Goal: Task Accomplishment & Management: Manage account settings

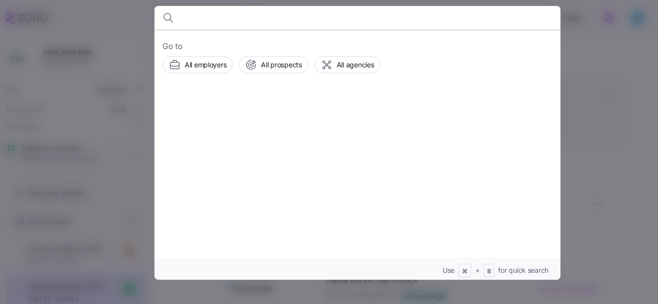
scroll to position [226, 0]
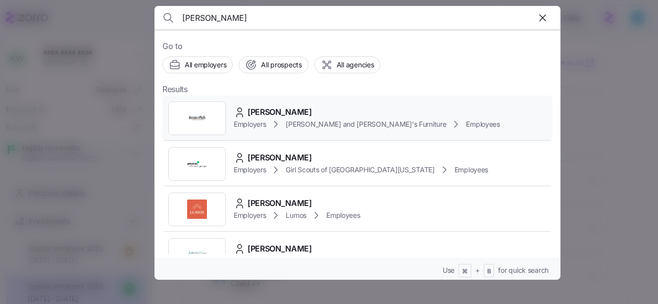
type input "gibney"
click at [303, 103] on div "KELLY GIBNEY Employers Bernie and Phyl's Furniture Employees" at bounding box center [357, 119] width 390 height 46
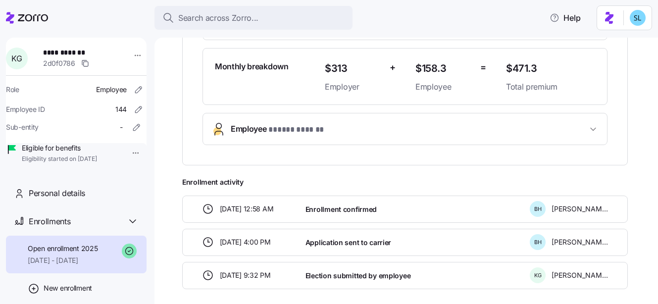
scroll to position [264, 0]
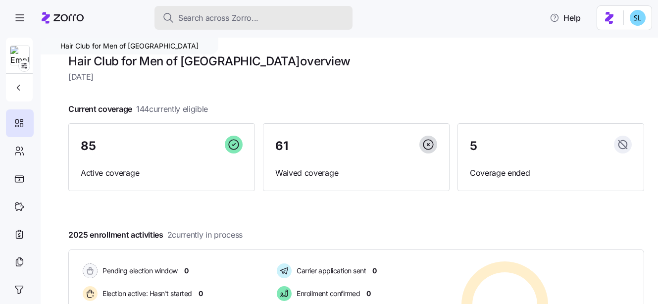
click at [301, 18] on div "Search across Zorro..." at bounding box center [253, 18] width 182 height 12
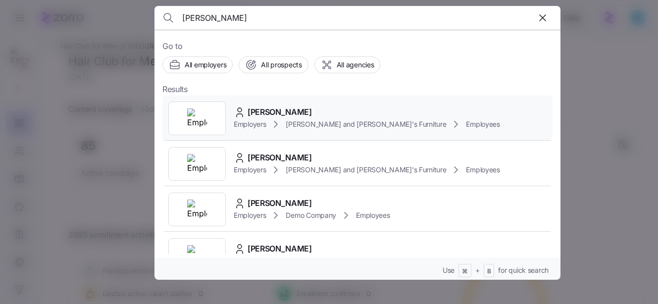
type input "jacob walsh"
click at [285, 111] on span "JACOB WALSH" at bounding box center [279, 112] width 64 height 12
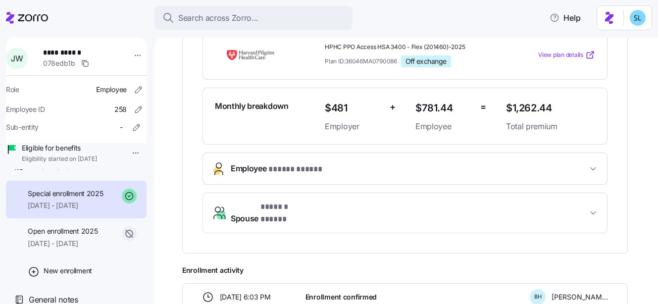
scroll to position [69, 0]
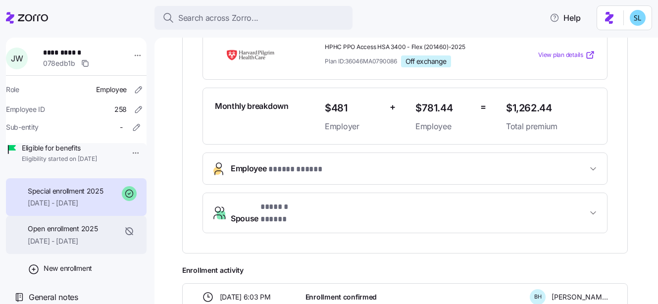
click at [83, 239] on span "08/01/2025 - 08/31/2025" at bounding box center [63, 241] width 70 height 10
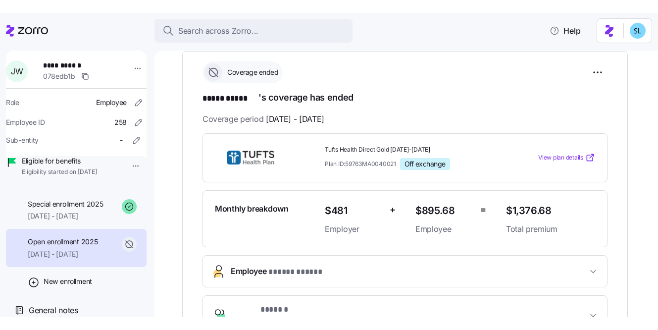
scroll to position [248, 0]
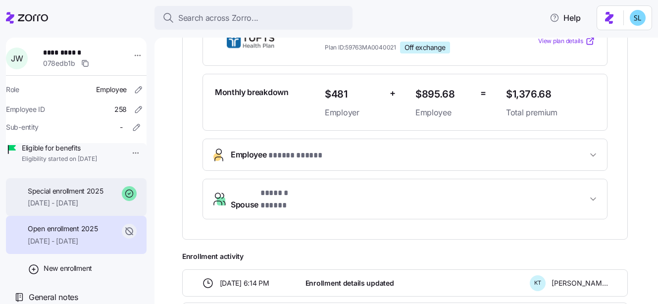
click at [82, 206] on span "09/01/2025 - 12/31/2025" at bounding box center [66, 203] width 76 height 10
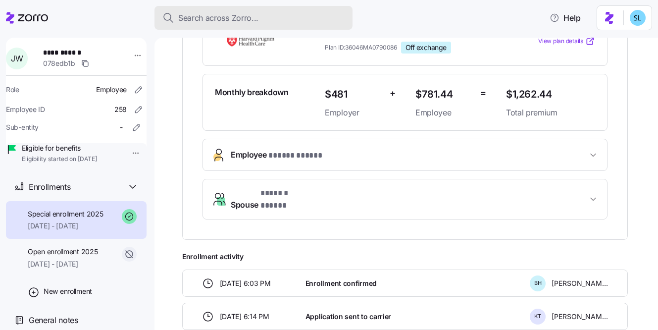
scroll to position [48, 0]
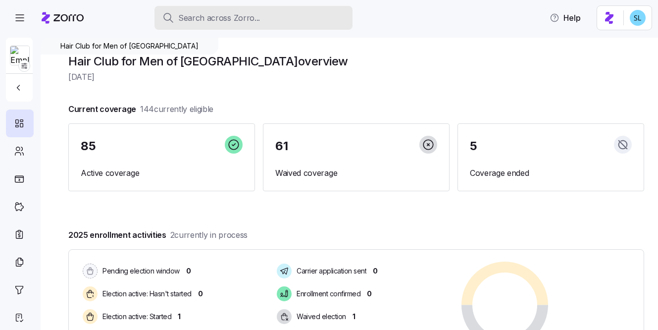
click at [294, 15] on div "Search across Zorro..." at bounding box center [253, 18] width 182 height 12
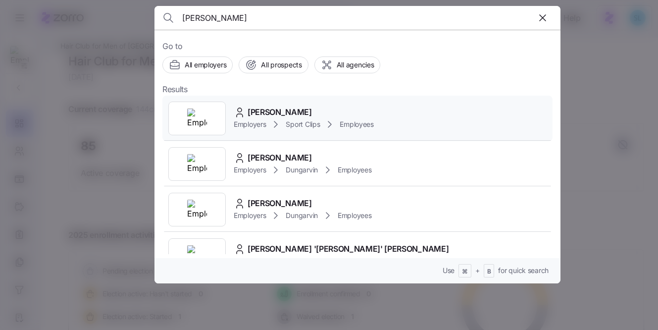
type input "[PERSON_NAME]"
click at [322, 104] on div "[PERSON_NAME] Employers Sport Clips Employees" at bounding box center [357, 119] width 390 height 46
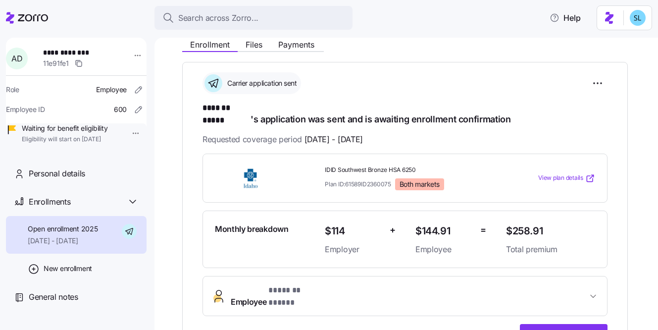
scroll to position [119, 0]
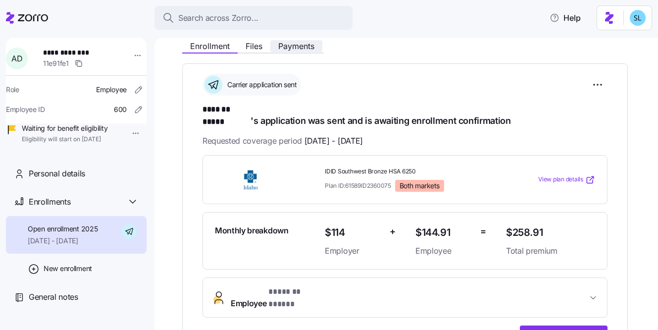
click at [301, 48] on span "Payments" at bounding box center [296, 46] width 36 height 8
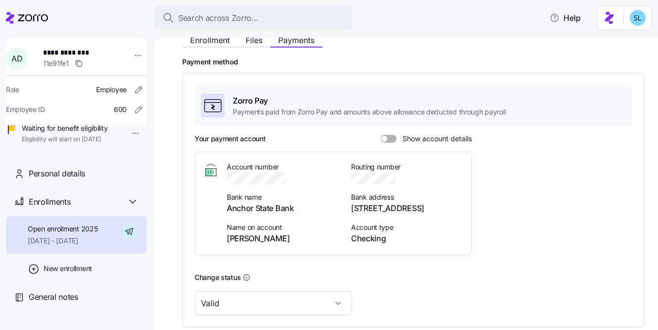
scroll to position [125, 0]
click at [389, 137] on span at bounding box center [392, 139] width 10 height 8
click at [381, 135] on input "Show account details" at bounding box center [381, 135] width 0 height 0
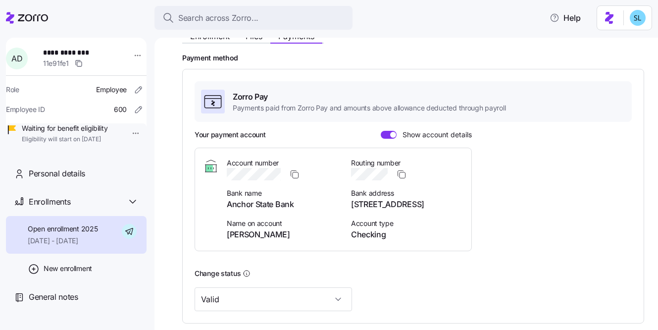
scroll to position [202, 0]
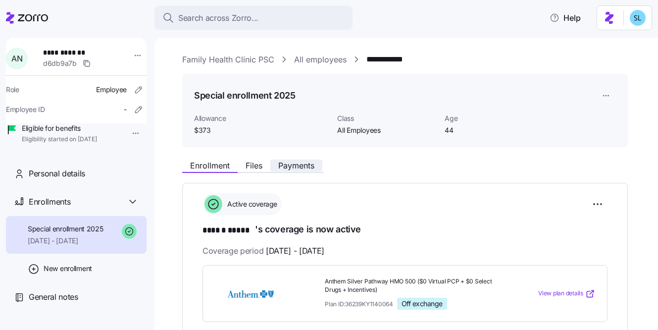
click at [303, 160] on button "Payments" at bounding box center [296, 165] width 52 height 12
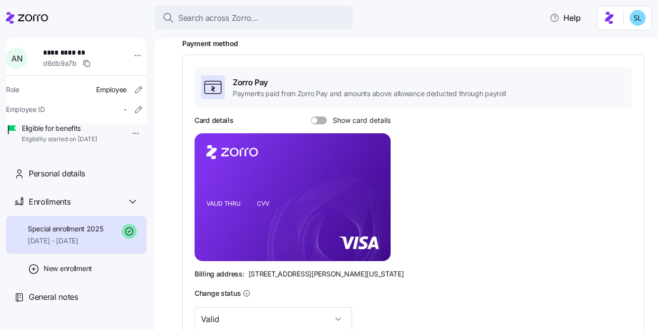
scroll to position [301, 0]
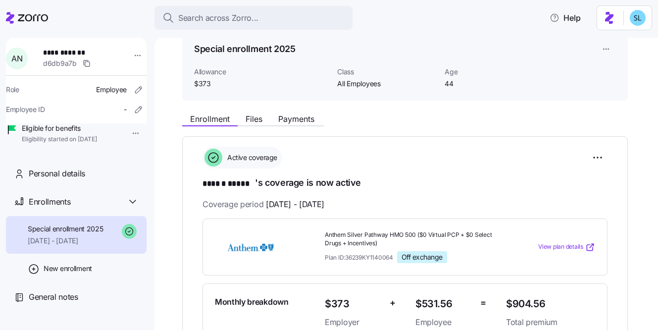
scroll to position [89, 0]
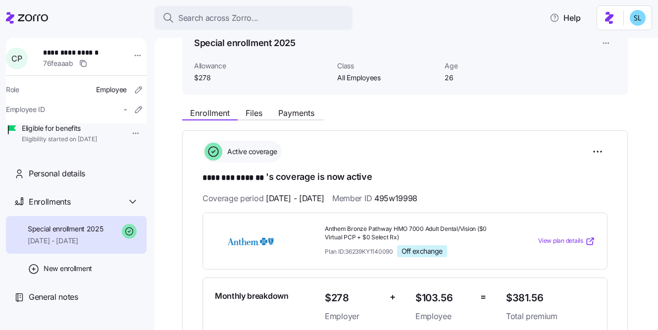
scroll to position [68, 0]
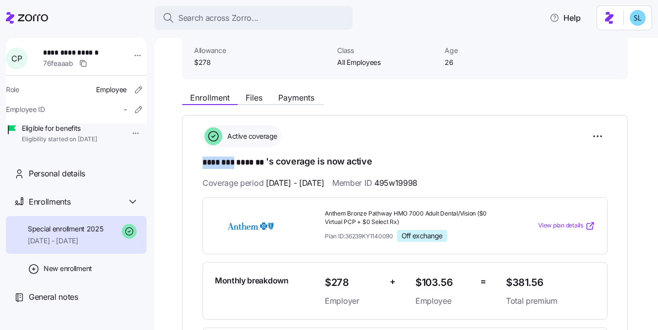
drag, startPoint x: 199, startPoint y: 162, endPoint x: 236, endPoint y: 159, distance: 36.7
click at [236, 159] on div "**********" at bounding box center [404, 251] width 445 height 273
copy span "********"
click at [297, 105] on div "Enrollment Files Payments" at bounding box center [253, 99] width 142 height 12
click at [296, 99] on span "Payments" at bounding box center [296, 98] width 36 height 8
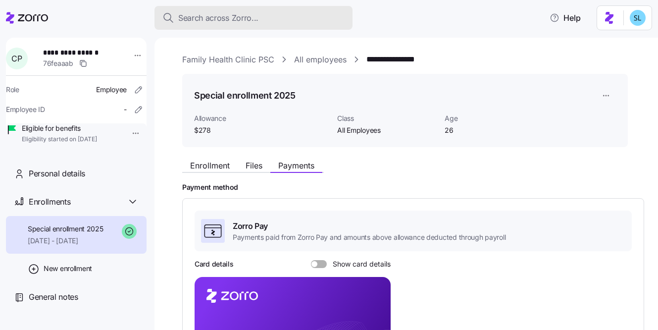
click at [199, 27] on button "Search across Zorro..." at bounding box center [253, 18] width 198 height 24
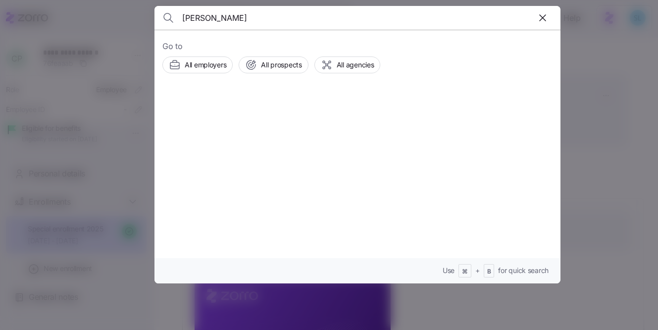
type input "neace"
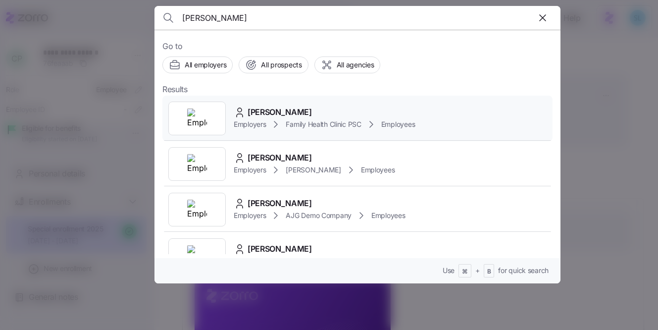
click at [269, 104] on div "Andrea Neace Employers Family Health Clinic PSC Employees" at bounding box center [357, 119] width 390 height 46
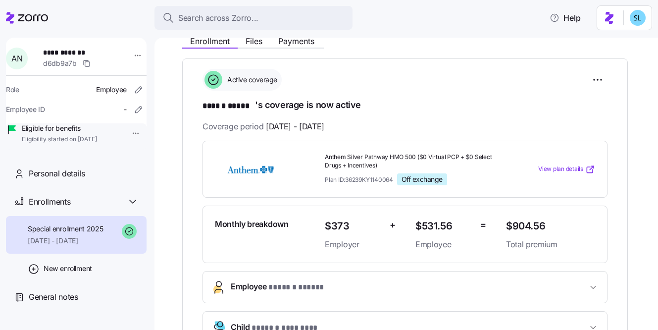
scroll to position [124, 0]
click at [306, 44] on span "Payments" at bounding box center [296, 42] width 36 height 8
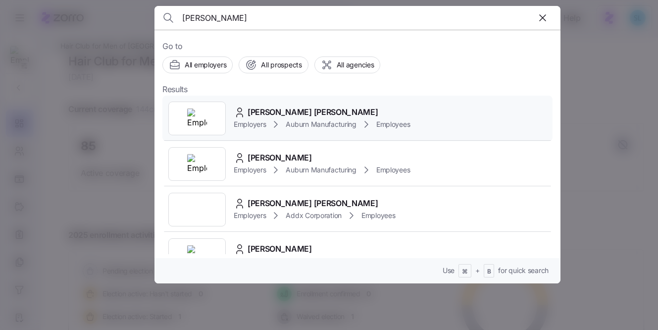
type input "hanes"
click at [312, 110] on div "Connor Hanes" at bounding box center [322, 112] width 176 height 12
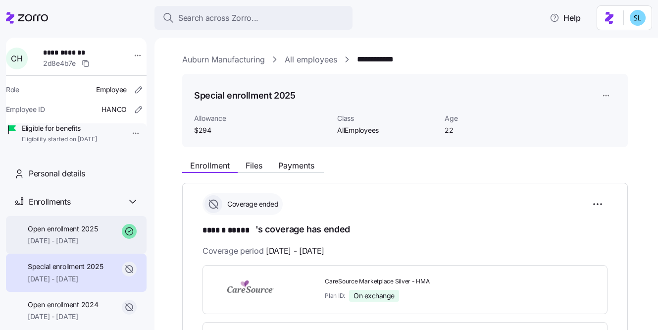
click at [79, 246] on span "09/01/2025 - 12/31/2025" at bounding box center [63, 241] width 70 height 10
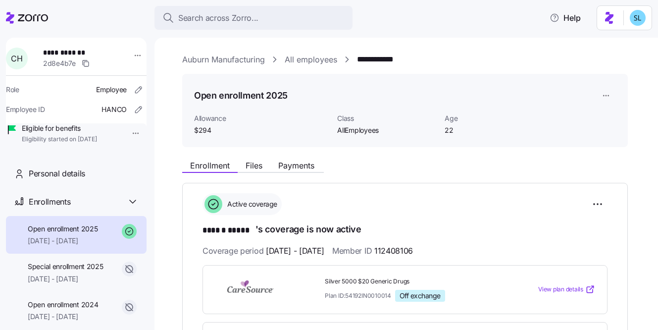
click at [413, 245] on span "112408106" at bounding box center [393, 251] width 39 height 12
copy span "112408106"
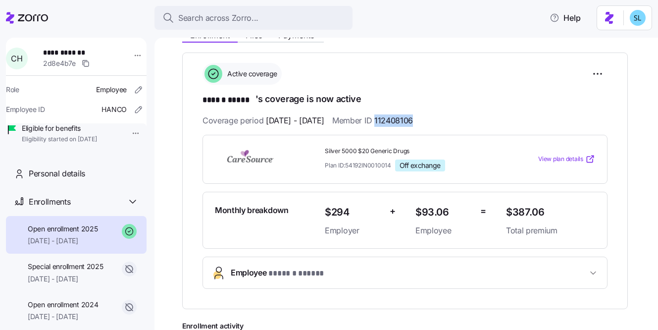
scroll to position [184, 0]
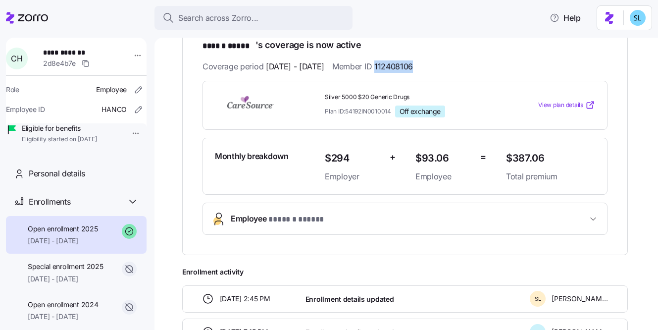
click at [330, 220] on span "Employee * ****** ***** *" at bounding box center [409, 218] width 356 height 13
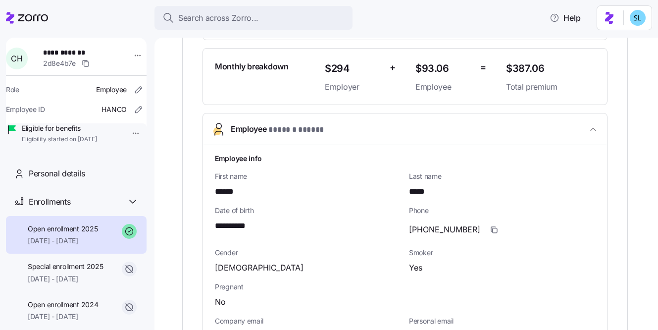
click at [243, 227] on span "**********" at bounding box center [236, 226] width 43 height 12
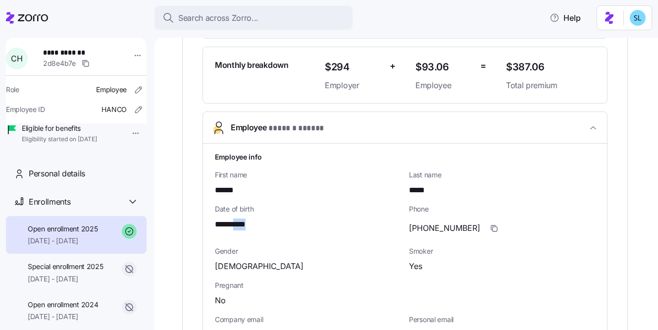
click at [243, 227] on span "**********" at bounding box center [236, 224] width 43 height 12
copy span "****"
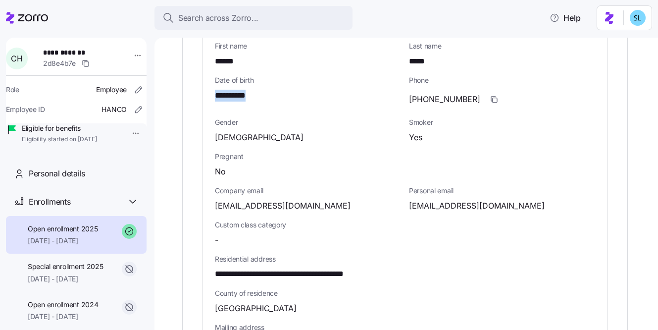
scroll to position [459, 0]
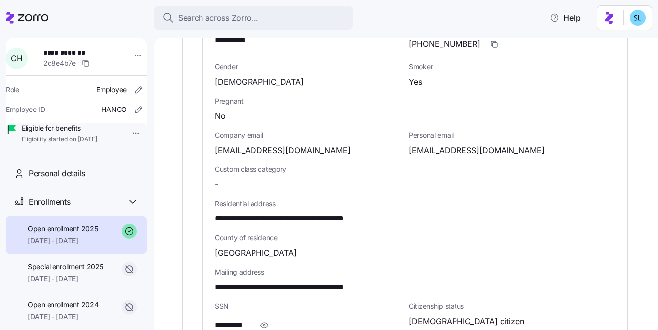
click at [455, 152] on span "cdhanes13@gmail.com" at bounding box center [477, 150] width 136 height 12
copy span "gmail"
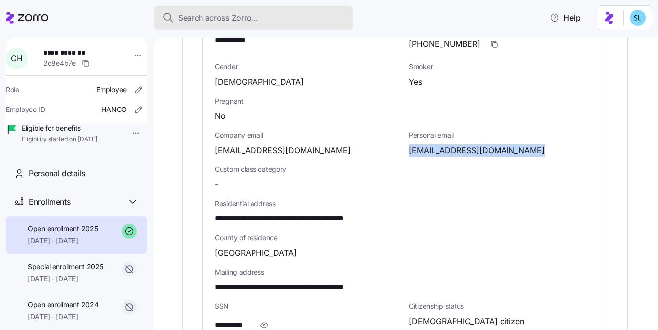
click at [296, 17] on div "Search across Zorro..." at bounding box center [253, 18] width 182 height 12
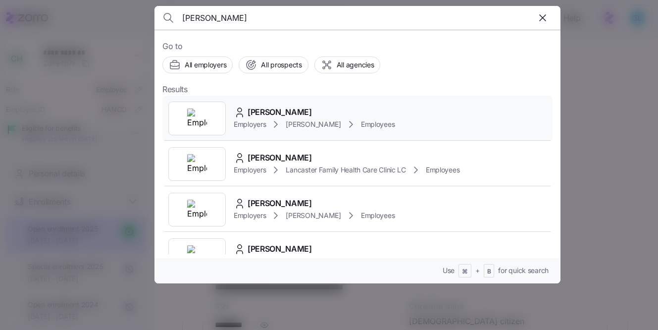
type input "Angel Holstein"
click at [317, 100] on div "Angel Holstein Employers Kim Cox Employees" at bounding box center [357, 119] width 390 height 46
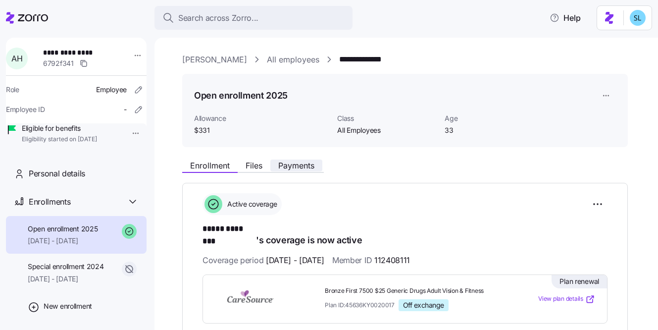
click at [321, 167] on button "Payments" at bounding box center [296, 165] width 52 height 12
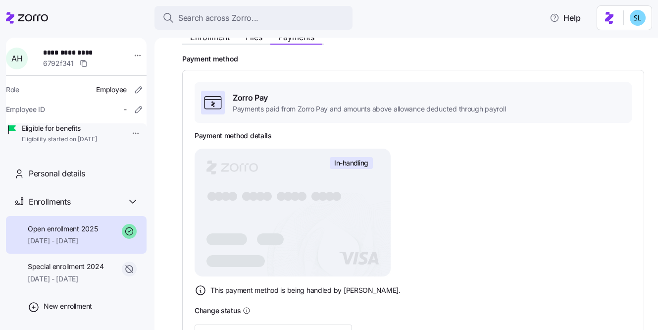
scroll to position [206, 0]
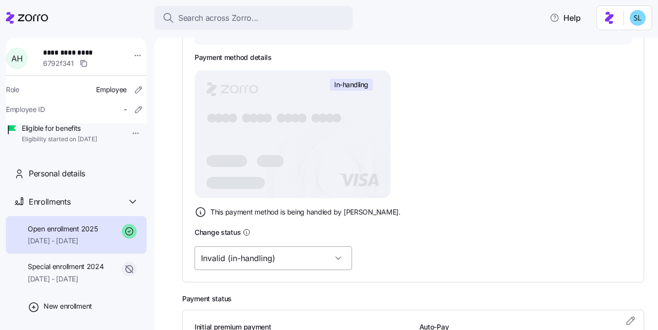
click at [280, 255] on input "Invalid (in-handling)" at bounding box center [273, 258] width 157 height 24
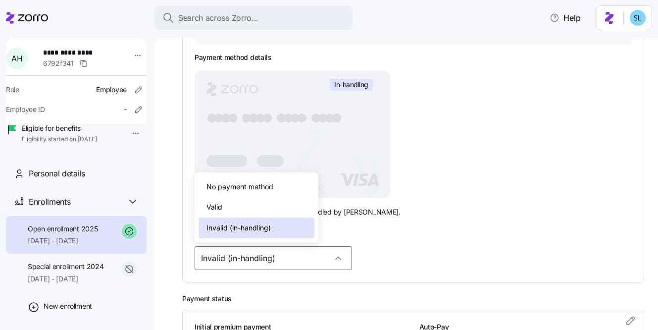
click at [261, 211] on div "Valid" at bounding box center [256, 207] width 116 height 21
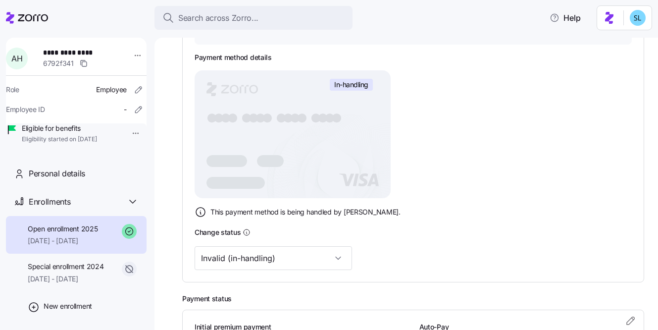
type input "Valid"
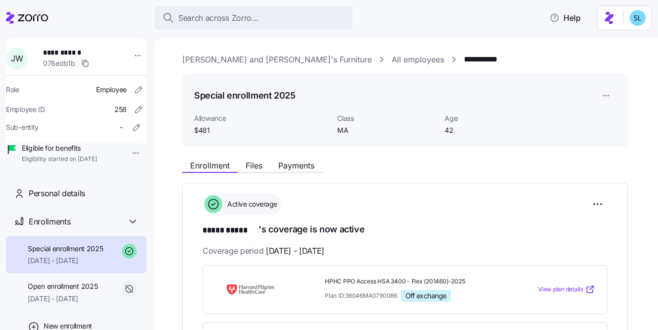
scroll to position [248, 0]
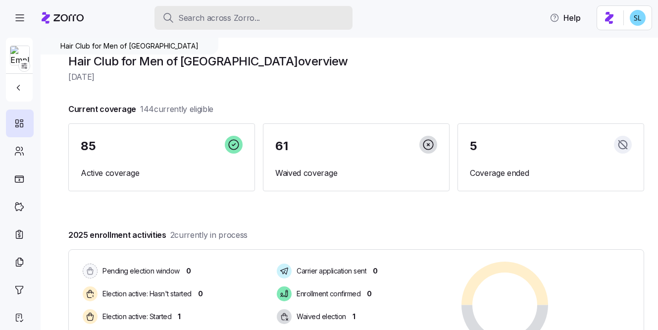
click at [318, 14] on div "Search across Zorro..." at bounding box center [253, 18] width 182 height 12
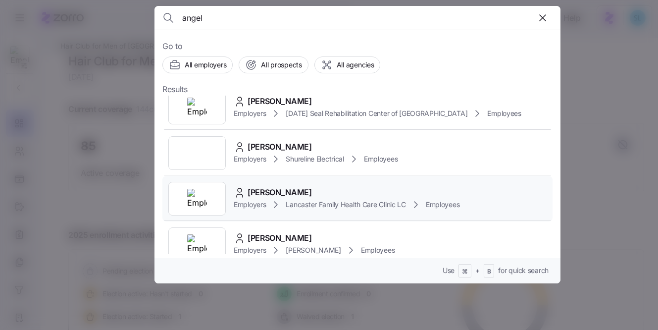
scroll to position [422, 0]
type input "angel"
click at [309, 190] on div "Angel Holstein" at bounding box center [347, 191] width 226 height 12
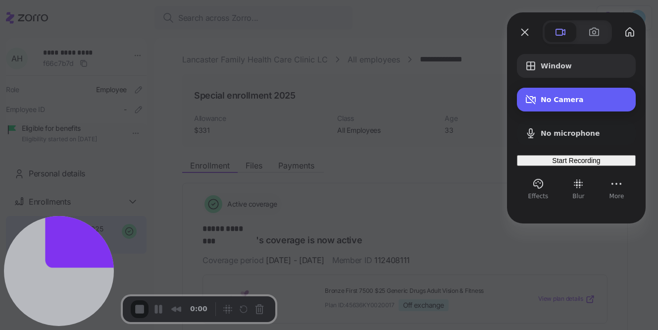
click at [573, 104] on div "No Camera" at bounding box center [576, 100] width 119 height 24
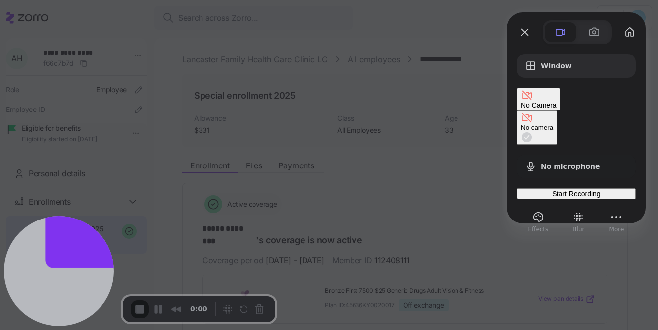
click at [521, 124] on div "No camera" at bounding box center [537, 127] width 32 height 7
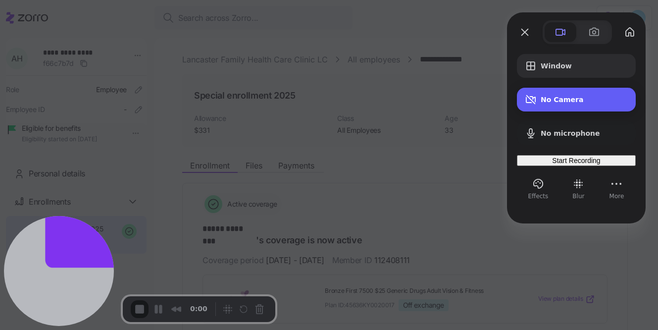
click at [532, 99] on span "Camera options" at bounding box center [531, 100] width 12 height 12
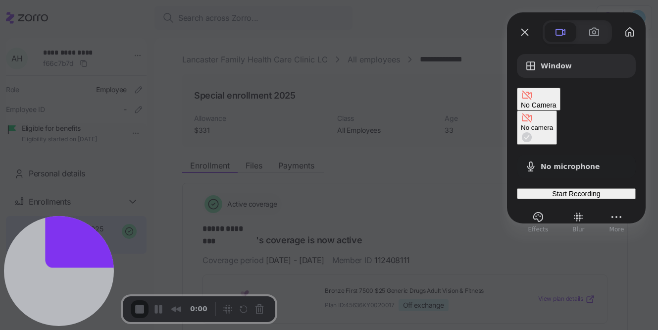
click at [559, 190] on span "Start Recording" at bounding box center [576, 194] width 48 height 8
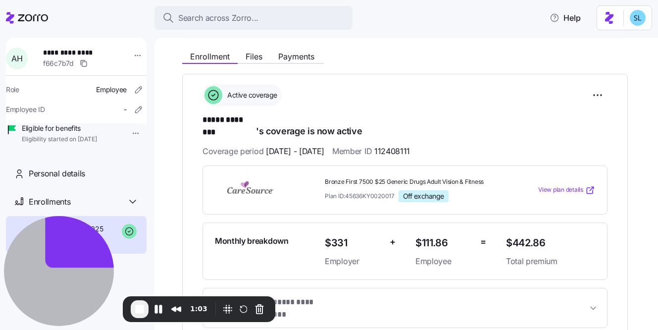
scroll to position [109, 0]
drag, startPoint x: 228, startPoint y: 122, endPoint x: 254, endPoint y: 115, distance: 27.3
click at [254, 115] on span "***** ********" at bounding box center [228, 120] width 53 height 12
copy span "********"
click at [410, 145] on span "112408111" at bounding box center [392, 151] width 36 height 12
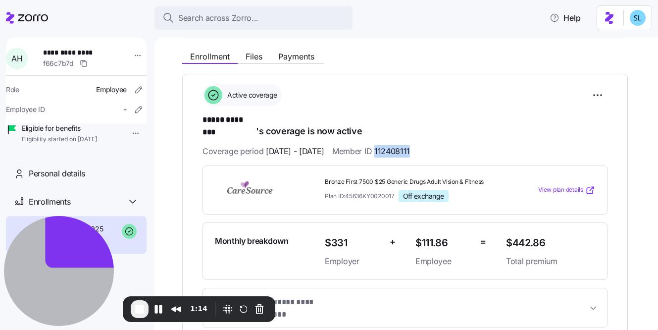
click at [410, 145] on span "112408111" at bounding box center [392, 151] width 36 height 12
copy span "112408111"
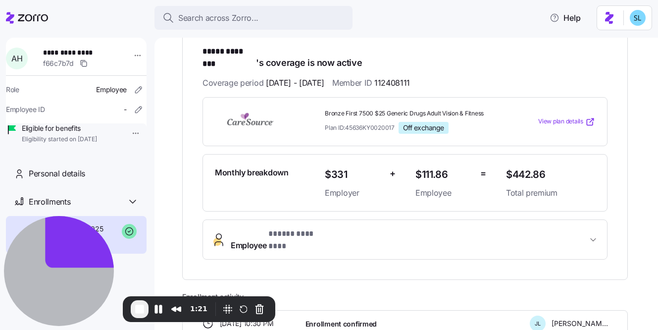
click at [294, 228] on span "* ***** ******** *" at bounding box center [296, 234] width 57 height 12
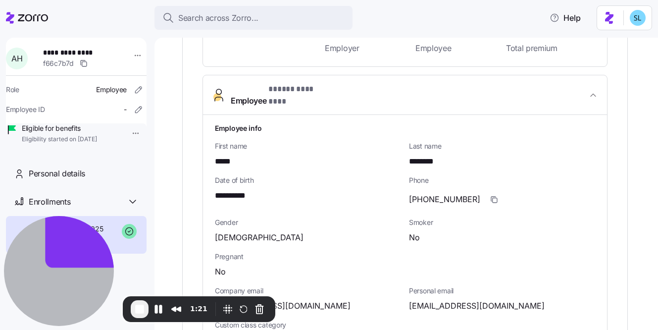
scroll to position [396, 0]
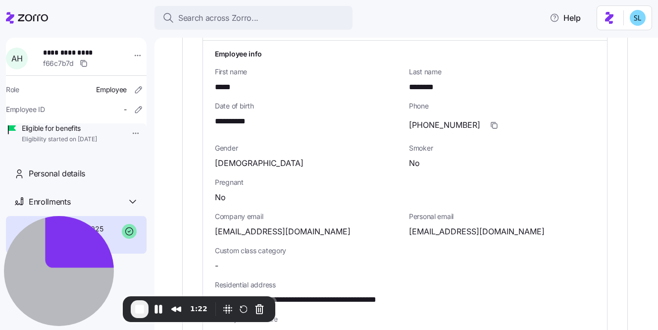
click at [230, 115] on span "**********" at bounding box center [234, 121] width 38 height 12
copy span "**"
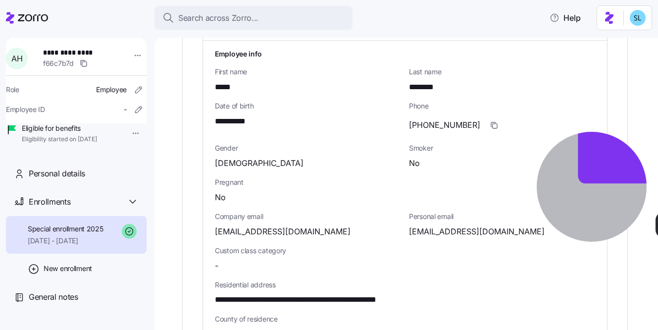
click at [445, 225] on span "anealynn85@gmail.com" at bounding box center [477, 231] width 136 height 12
copy span "anealynn85"
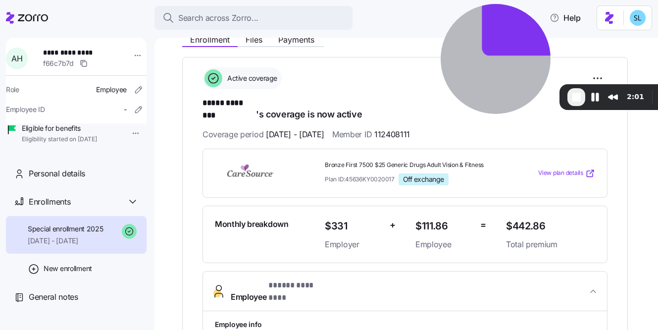
scroll to position [115, 0]
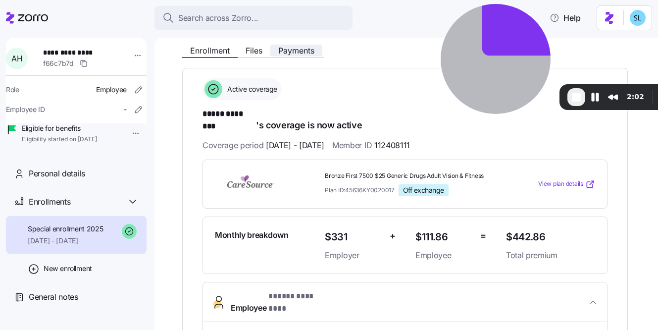
click at [296, 50] on span "Payments" at bounding box center [296, 51] width 36 height 8
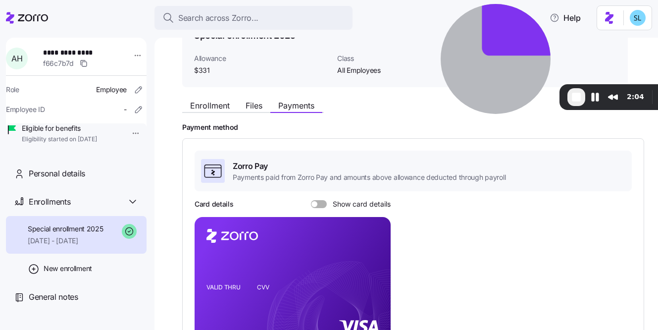
scroll to position [70, 0]
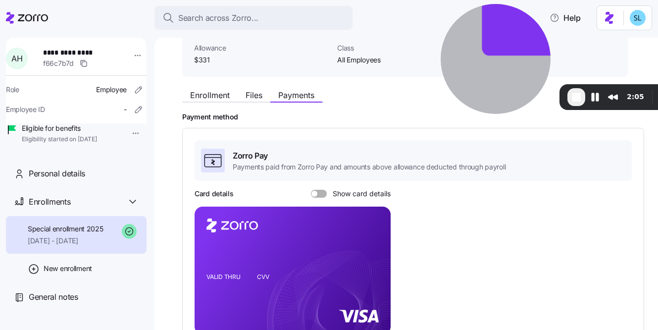
click at [317, 195] on span at bounding box center [322, 194] width 10 height 8
click at [311, 190] on input "Show card details" at bounding box center [311, 190] width 0 height 0
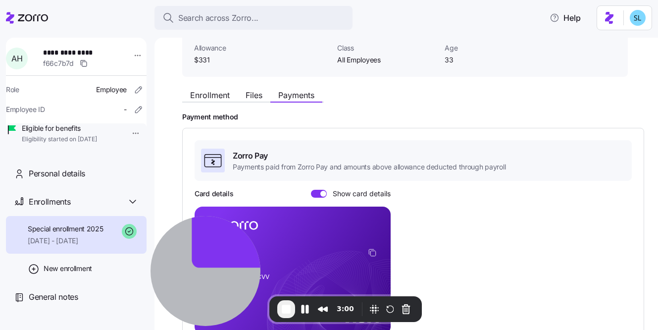
scroll to position [150, 0]
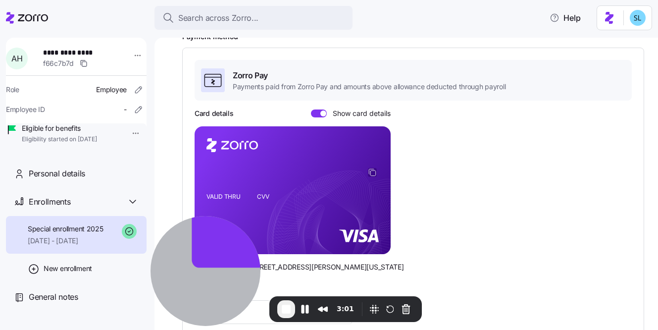
click at [370, 172] on icon "copy-to-clipboard" at bounding box center [372, 172] width 5 height 5
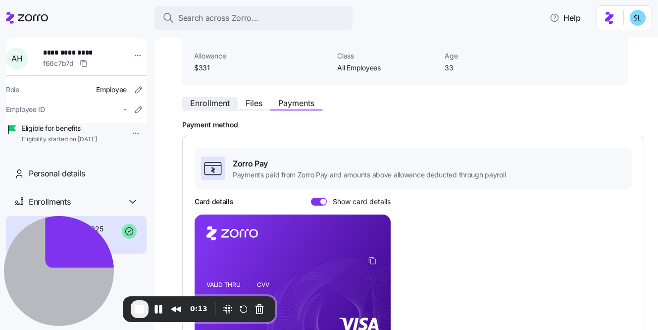
scroll to position [63, 0]
click at [218, 92] on div "Enrollment Files Payments" at bounding box center [404, 101] width 445 height 18
click at [216, 99] on span "Enrollment" at bounding box center [210, 103] width 40 height 8
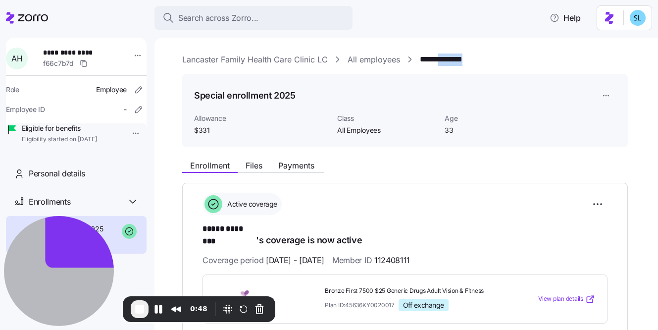
drag, startPoint x: 496, startPoint y: 55, endPoint x: 445, endPoint y: 58, distance: 51.6
click at [445, 58] on div "**********" at bounding box center [413, 59] width 462 height 12
copy link "********"
click at [410, 254] on span "112408111" at bounding box center [392, 260] width 36 height 12
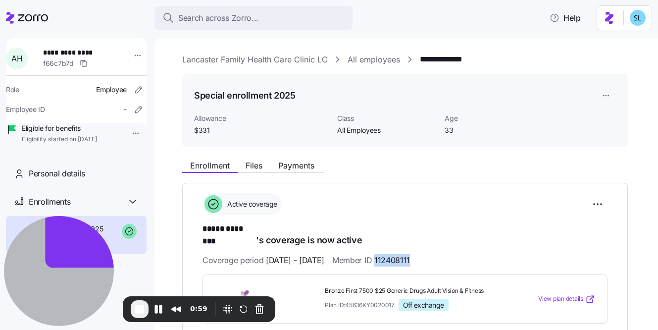
copy span "112408111"
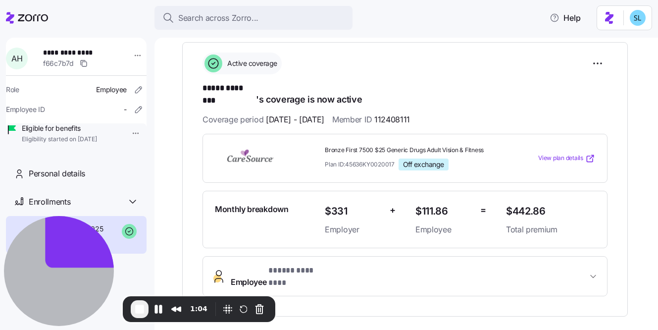
scroll to position [151, 0]
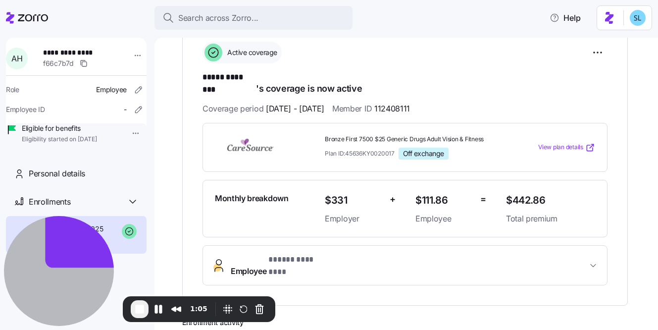
click at [324, 253] on span "* ***** ******** *" at bounding box center [296, 259] width 57 height 12
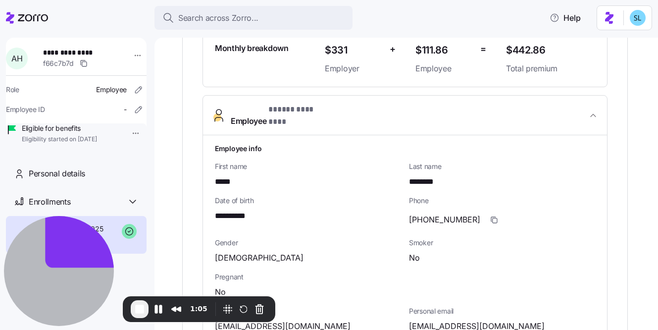
scroll to position [319, 0]
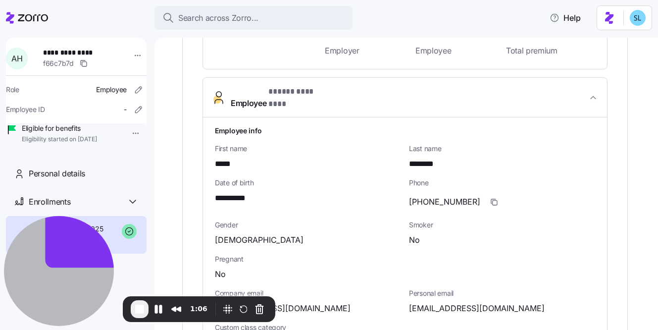
click at [244, 192] on span "**********" at bounding box center [234, 198] width 38 height 12
copy span "****"
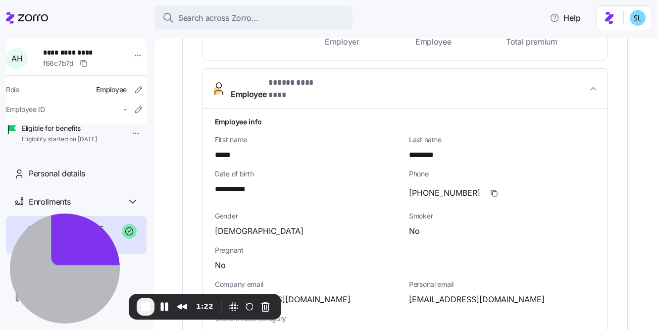
scroll to position [339, 0]
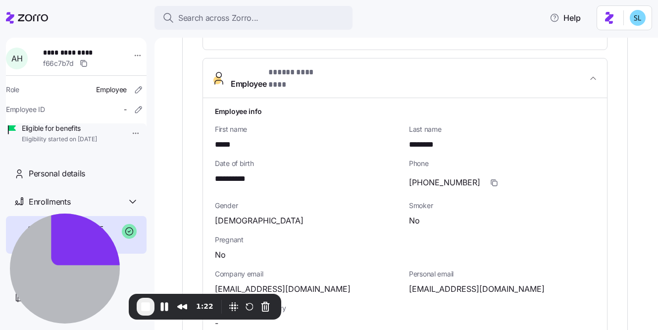
click at [440, 283] on span "anealynn85@gmail.com" at bounding box center [477, 289] width 136 height 12
copy span "anealynn85"
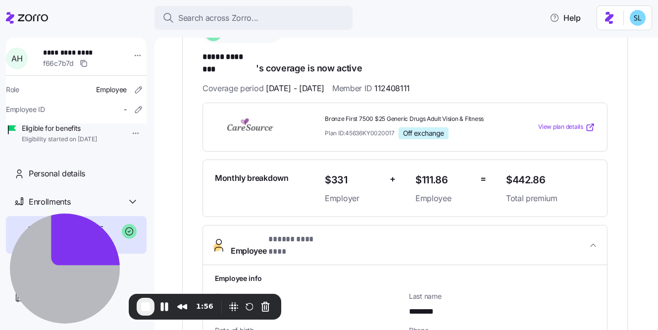
scroll to position [6, 0]
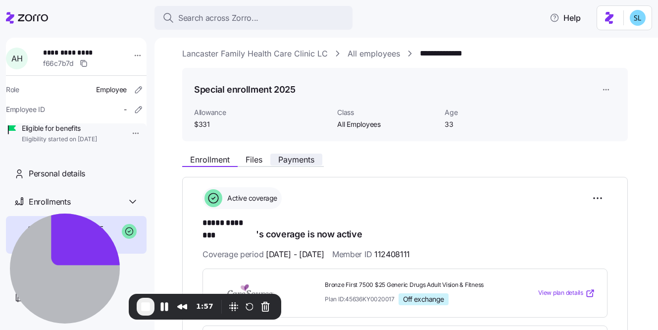
click at [320, 159] on button "Payments" at bounding box center [296, 159] width 52 height 12
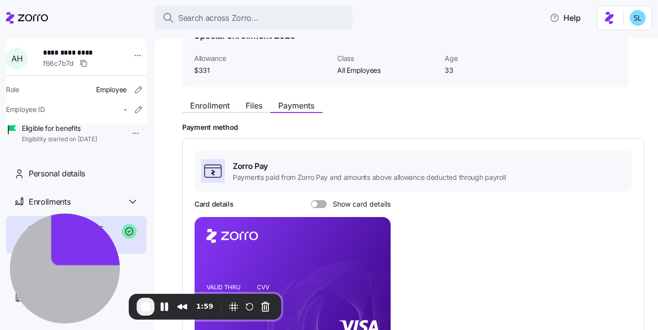
scroll to position [64, 0]
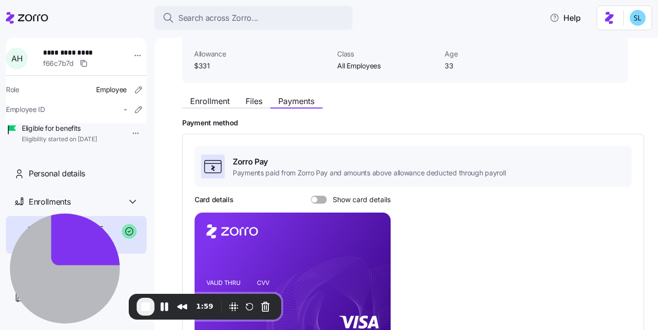
click at [323, 199] on span at bounding box center [322, 200] width 10 height 8
click at [311, 196] on input "Show card details" at bounding box center [311, 196] width 0 height 0
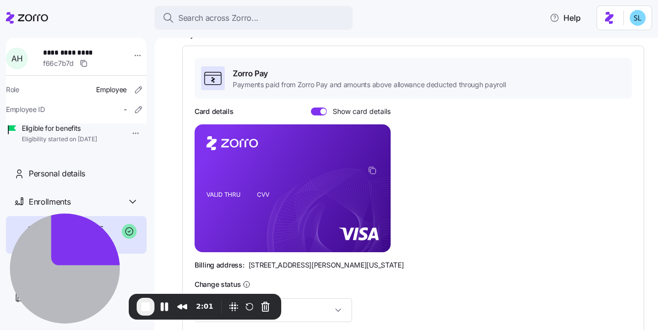
scroll to position [153, 0]
click at [374, 171] on icon "copy-to-clipboard" at bounding box center [372, 169] width 9 height 9
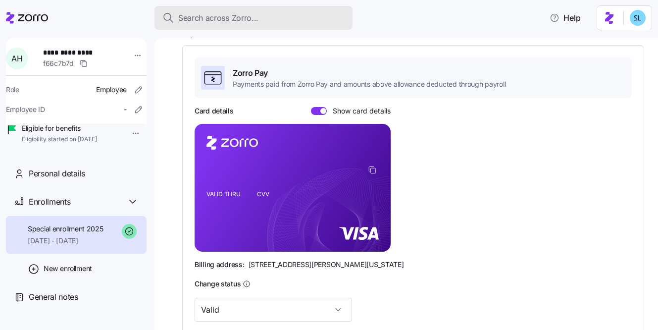
click at [305, 14] on div "Search across Zorro..." at bounding box center [253, 18] width 182 height 12
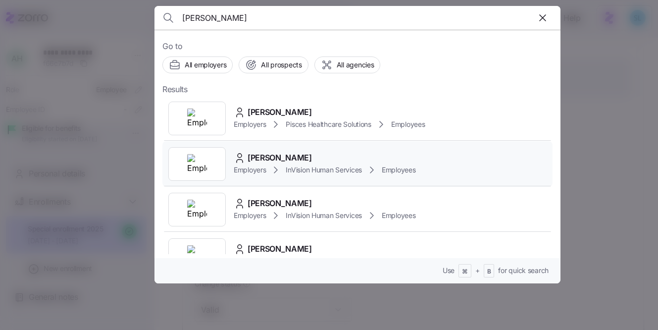
type input "kelvin"
click at [305, 149] on div "Kelvin Wangari Employers InVision Human Services Employees" at bounding box center [357, 164] width 390 height 46
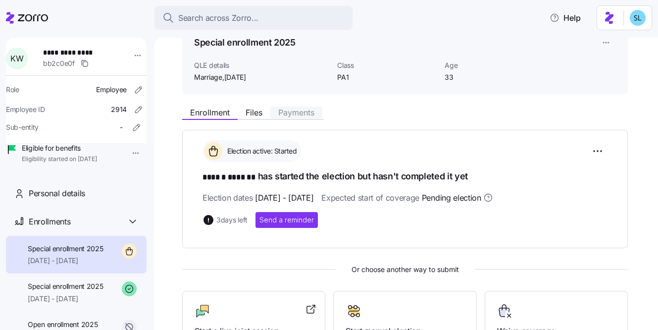
scroll to position [54, 0]
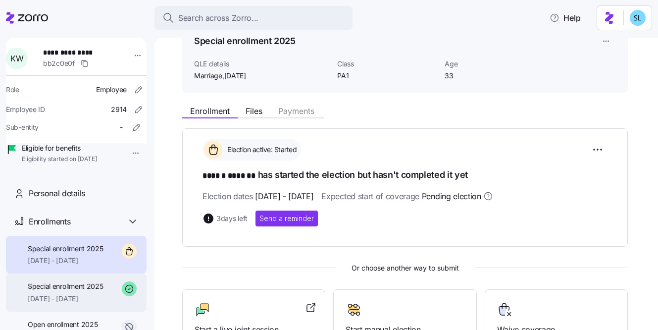
click at [85, 294] on div "Special enrollment 2025 02/01/2025 - 12/31/2025" at bounding box center [76, 292] width 141 height 38
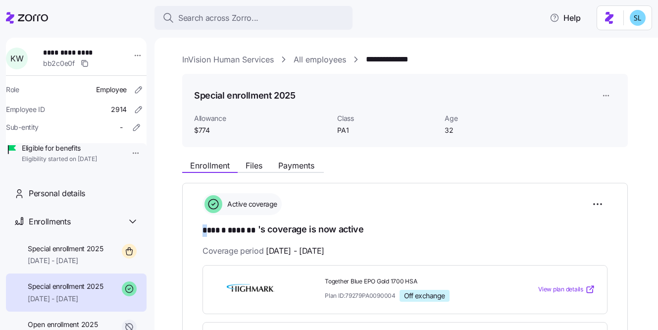
drag, startPoint x: 198, startPoint y: 231, endPoint x: 209, endPoint y: 230, distance: 11.4
click at [407, 215] on div "Active coverage" at bounding box center [404, 204] width 405 height 22
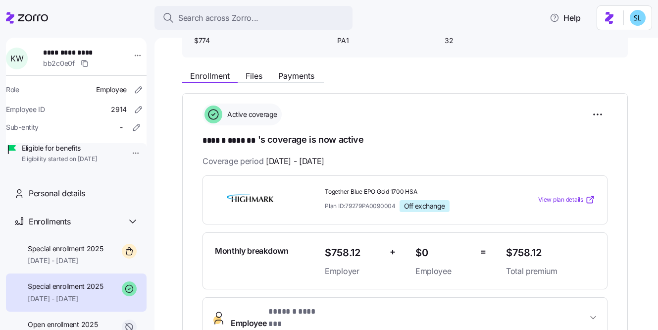
click at [520, 251] on span "$758.12" at bounding box center [550, 253] width 89 height 16
copy span "$758.12"
click at [80, 253] on span "Special enrollment 2025" at bounding box center [66, 249] width 76 height 10
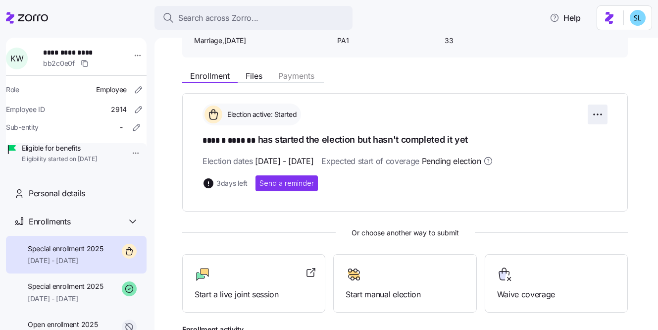
click at [600, 112] on html "**********" at bounding box center [329, 162] width 658 height 324
click at [495, 101] on html "**********" at bounding box center [329, 162] width 658 height 324
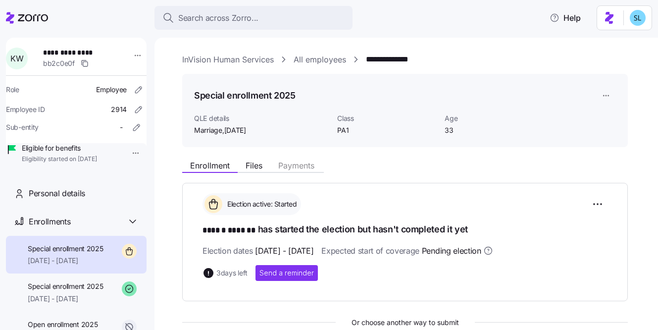
click at [610, 94] on html "**********" at bounding box center [329, 162] width 658 height 324
click at [615, 133] on div "Delete enrollment record" at bounding box center [607, 135] width 80 height 11
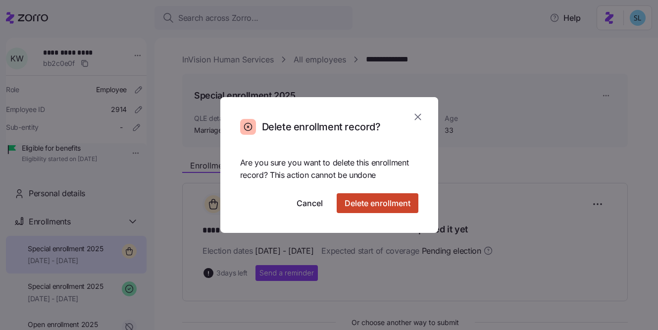
click at [406, 195] on button "Delete enrollment" at bounding box center [378, 203] width 82 height 20
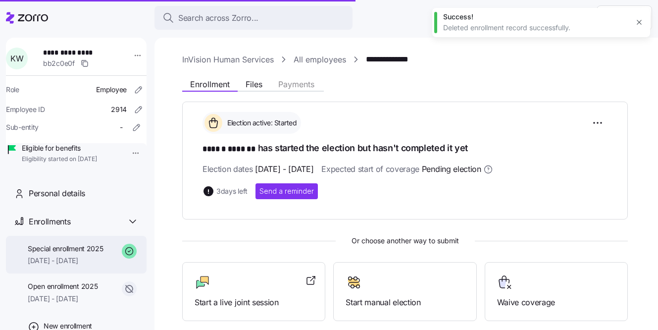
click at [90, 266] on div "Special enrollment 2025 02/01/2025 - 12/31/2025" at bounding box center [66, 255] width 76 height 22
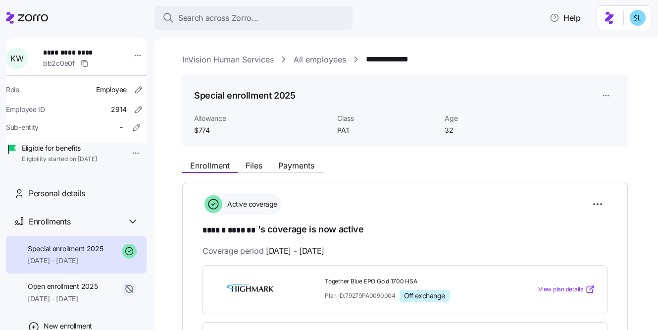
scroll to position [83, 0]
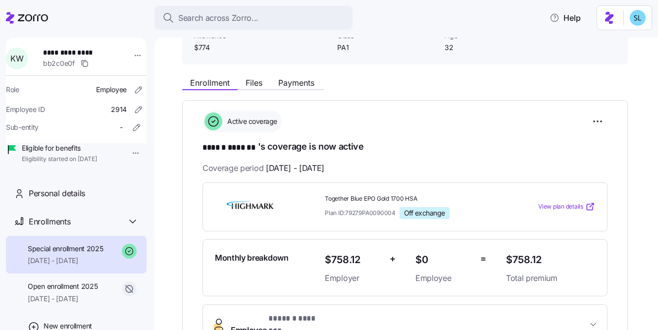
click at [517, 258] on span "$758.12" at bounding box center [550, 259] width 89 height 16
copy span "$758.12"
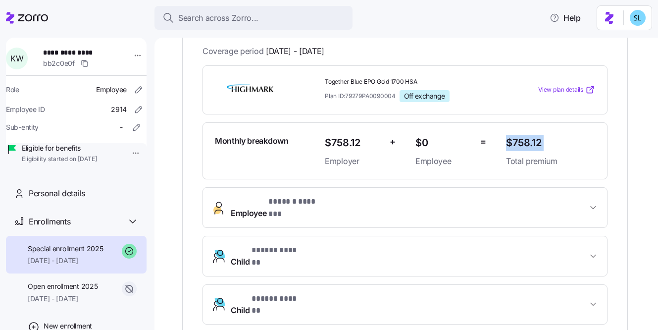
scroll to position [220, 0]
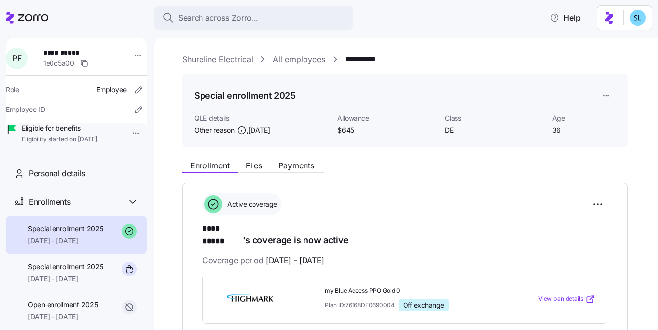
click at [605, 96] on html "**********" at bounding box center [329, 162] width 658 height 324
click at [600, 198] on html "**********" at bounding box center [329, 162] width 658 height 324
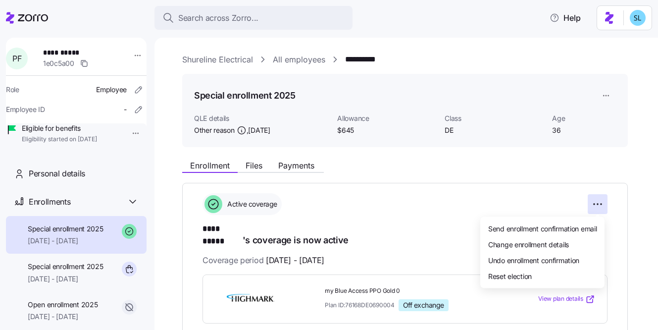
click at [77, 288] on html "**********" at bounding box center [329, 162] width 658 height 324
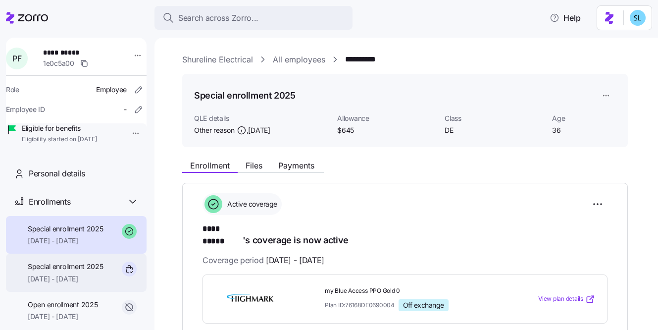
click at [71, 284] on div "Special enrollment 2025 07/24/2025 - 12/31/2025" at bounding box center [66, 272] width 76 height 22
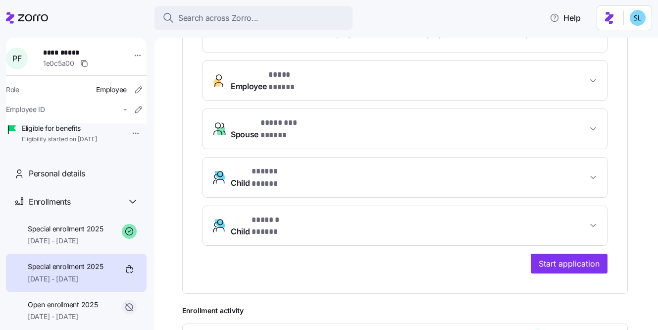
scroll to position [318, 0]
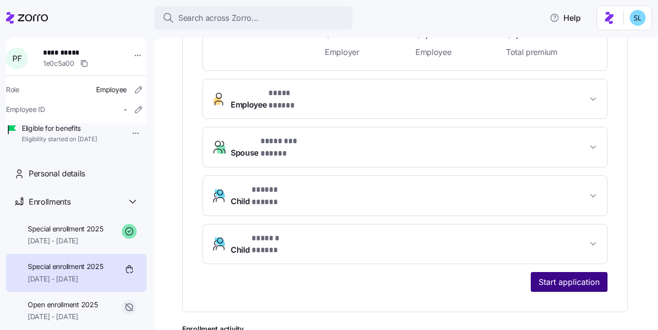
click at [583, 272] on button "Start application" at bounding box center [569, 282] width 77 height 20
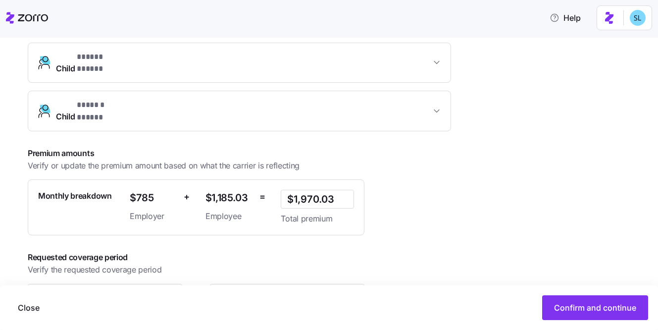
scroll to position [348, 0]
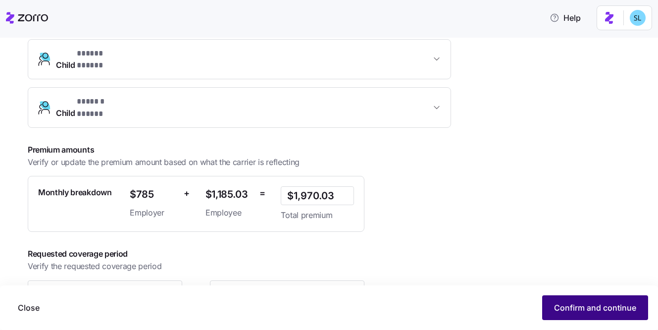
click at [567, 299] on button "Confirm and continue" at bounding box center [595, 307] width 106 height 25
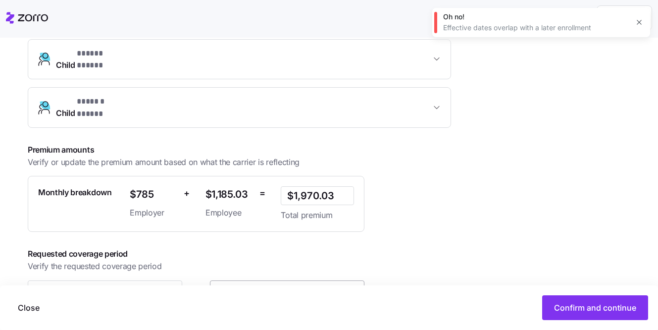
click at [330, 280] on input "December 31, 2025" at bounding box center [287, 290] width 154 height 20
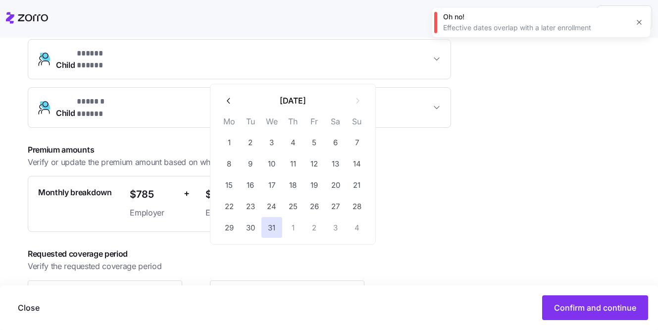
click at [233, 103] on icon "button" at bounding box center [228, 100] width 9 height 9
click at [230, 103] on icon "button" at bounding box center [228, 100] width 9 height 9
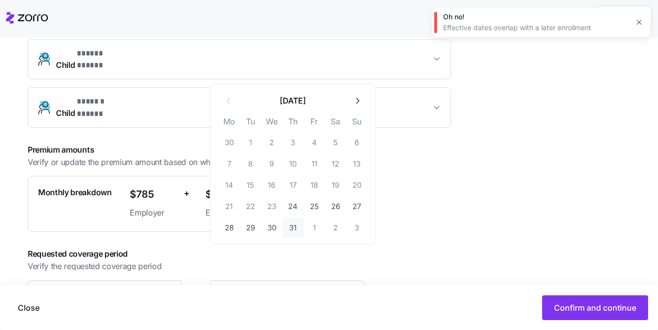
click at [297, 229] on button "31" at bounding box center [293, 227] width 21 height 21
type input "July 31, 2025"
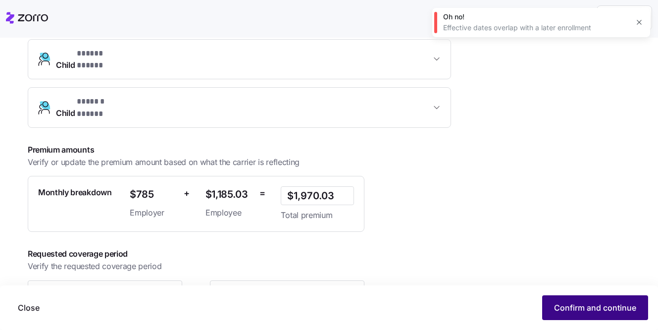
click at [573, 309] on span "Confirm and continue" at bounding box center [595, 307] width 82 height 12
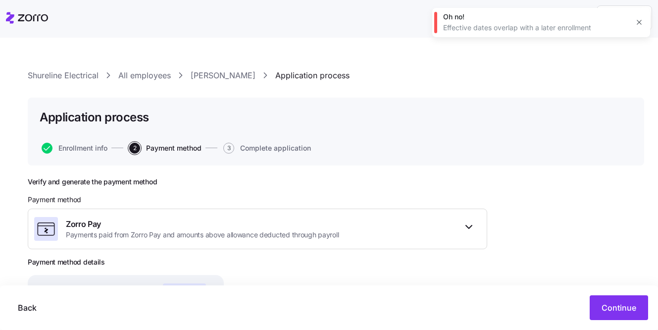
click at [640, 24] on icon "button" at bounding box center [639, 22] width 8 height 8
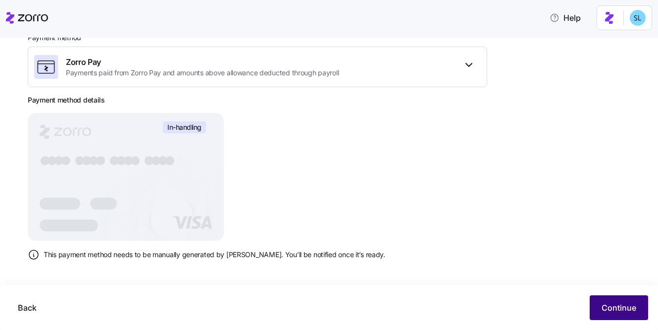
click at [601, 305] on button "Continue" at bounding box center [619, 307] width 58 height 25
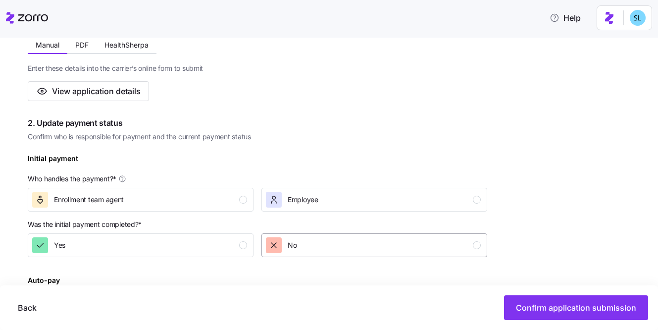
scroll to position [212, 0]
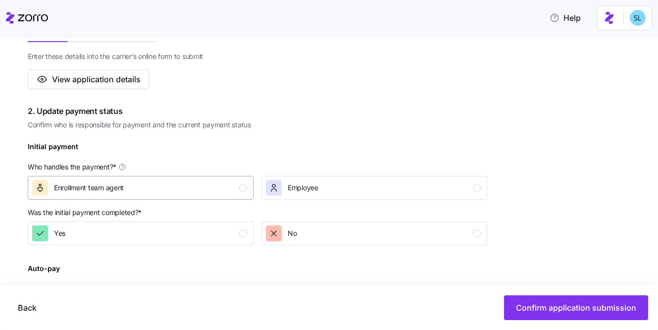
click at [201, 191] on div "Enrollment team agent" at bounding box center [139, 188] width 215 height 16
click at [216, 235] on div "Yes" at bounding box center [139, 233] width 215 height 16
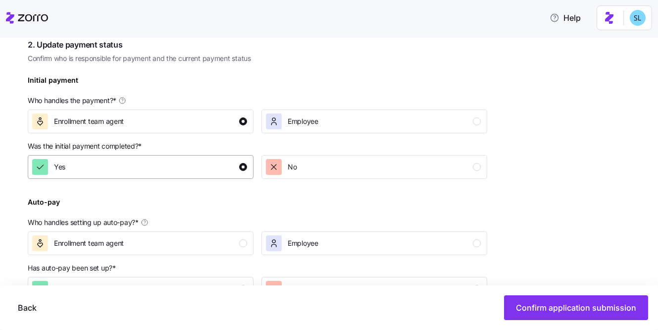
scroll to position [301, 0]
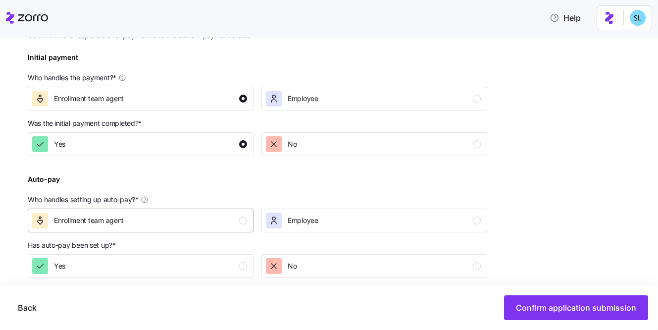
click at [215, 229] on button "Enrollment team agent" at bounding box center [141, 220] width 226 height 24
click at [226, 261] on div "Yes" at bounding box center [139, 266] width 215 height 16
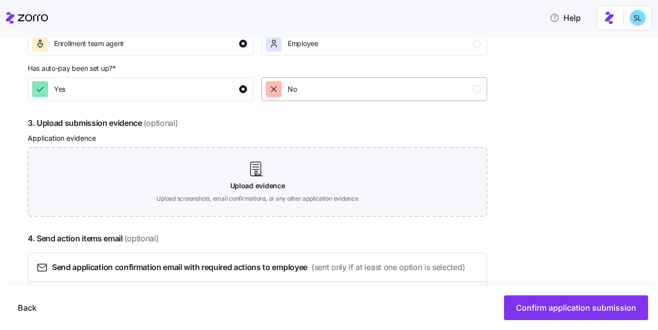
scroll to position [538, 0]
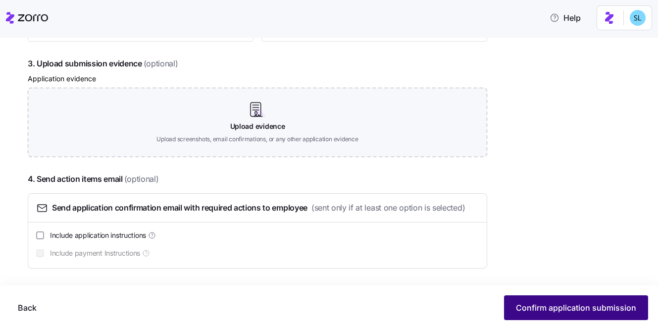
click at [539, 298] on button "Confirm application submission" at bounding box center [576, 307] width 144 height 25
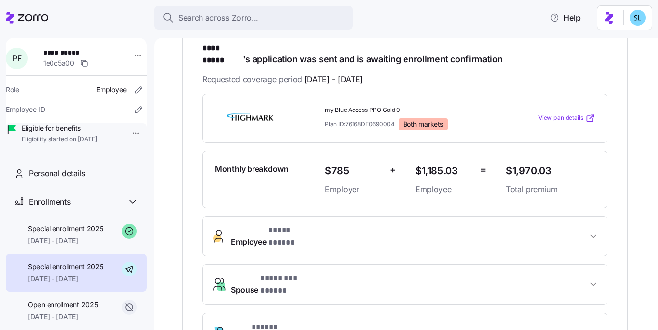
scroll to position [309, 0]
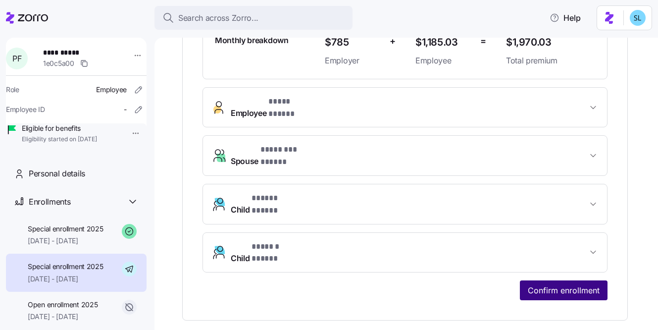
click at [522, 280] on button "Confirm enrollment" at bounding box center [564, 290] width 88 height 20
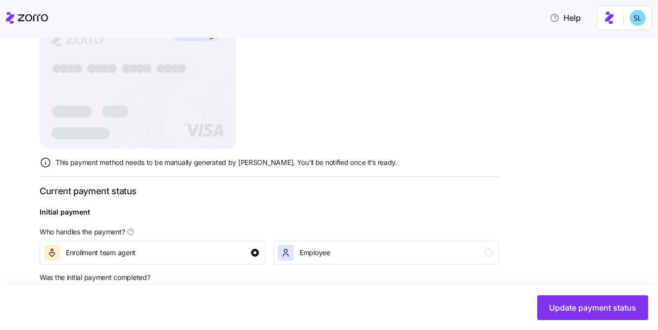
scroll to position [406, 0]
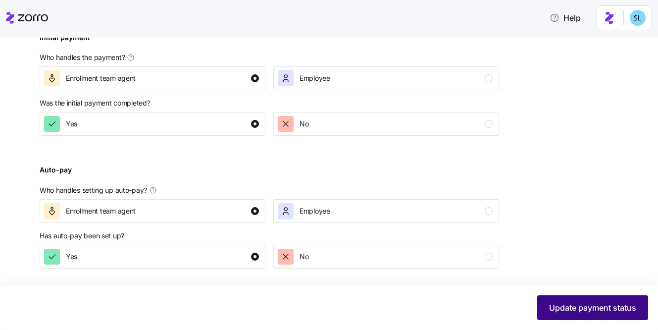
click at [550, 304] on span "Update payment status" at bounding box center [592, 307] width 87 height 12
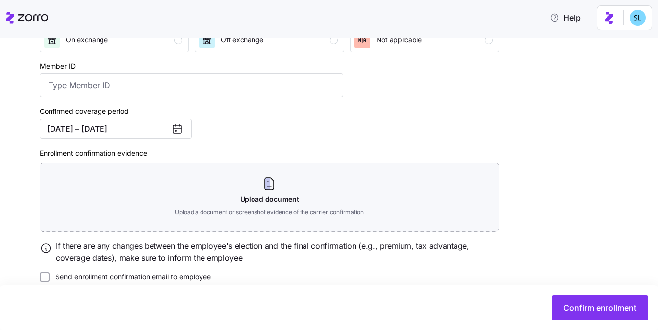
scroll to position [186, 0]
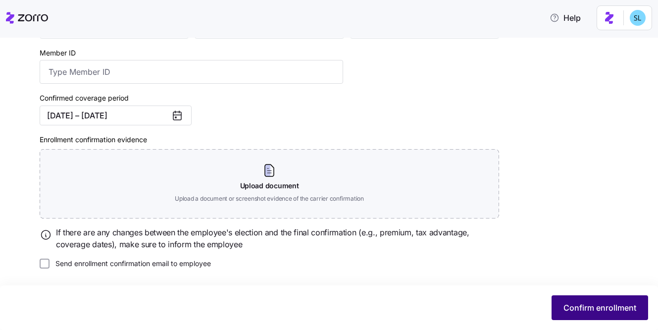
click at [601, 301] on span "Confirm enrollment" at bounding box center [599, 307] width 73 height 12
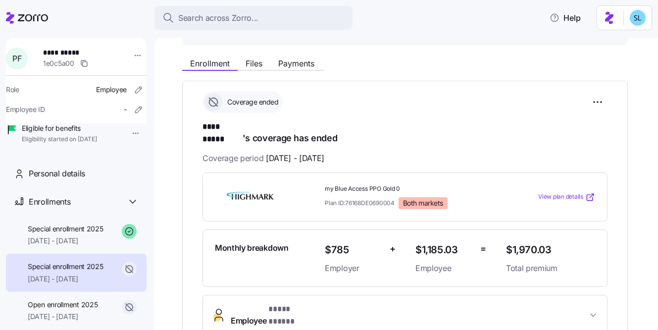
scroll to position [117, 0]
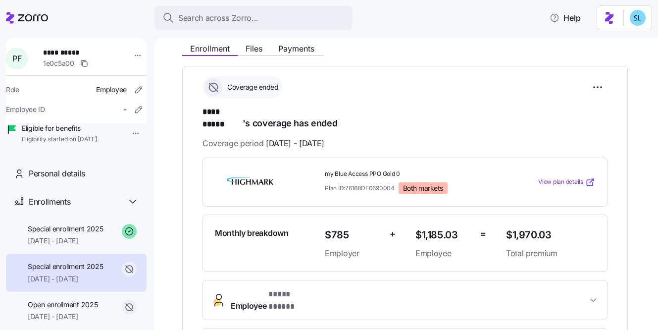
click at [535, 227] on span "$1,970.03" at bounding box center [550, 235] width 89 height 16
copy span "$1,970.03"
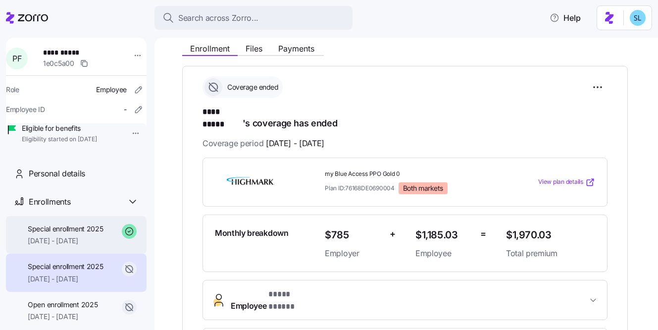
click at [89, 246] on div "Special enrollment 2025 08/01/2025 - 12/31/2025" at bounding box center [66, 235] width 76 height 22
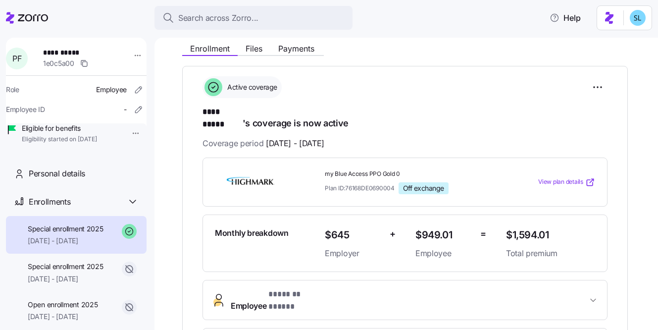
click at [588, 95] on html "**********" at bounding box center [329, 162] width 658 height 324
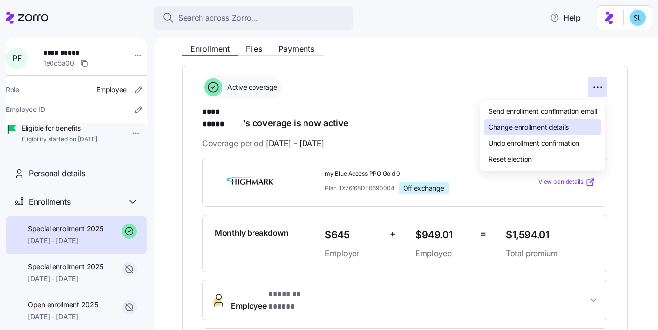
click at [580, 128] on div "Change enrollment details" at bounding box center [542, 127] width 116 height 16
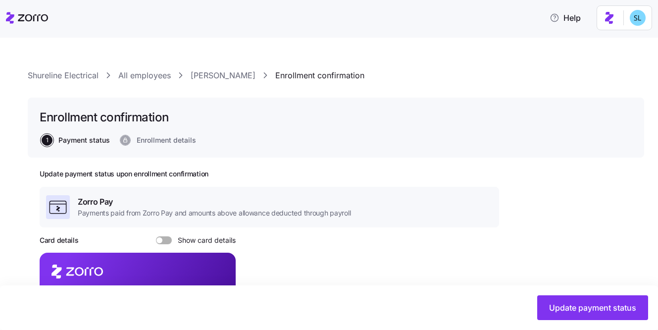
click at [211, 76] on link "Paul Fahey" at bounding box center [223, 75] width 65 height 12
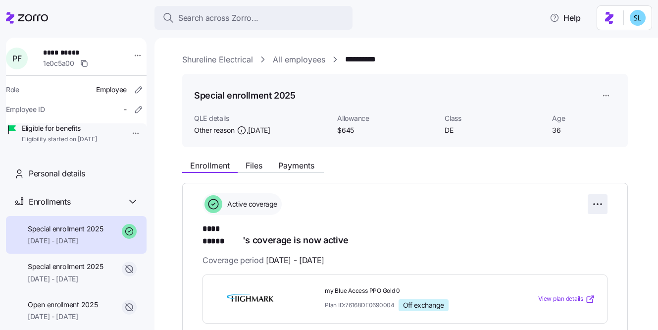
click at [594, 205] on html "**********" at bounding box center [329, 162] width 658 height 324
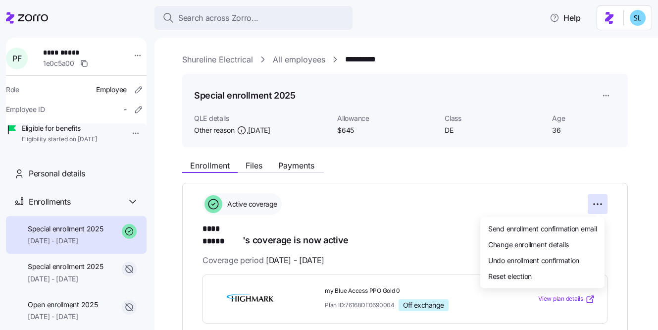
click at [544, 184] on html "**********" at bounding box center [329, 162] width 658 height 324
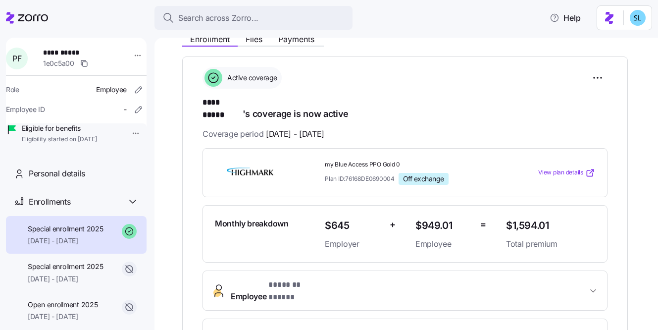
scroll to position [64, 0]
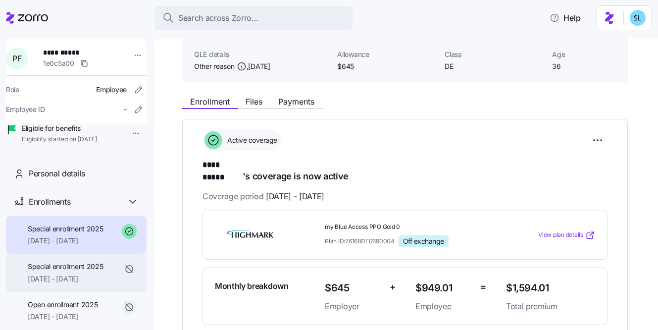
click at [86, 271] on span "Special enrollment 2025" at bounding box center [66, 266] width 76 height 10
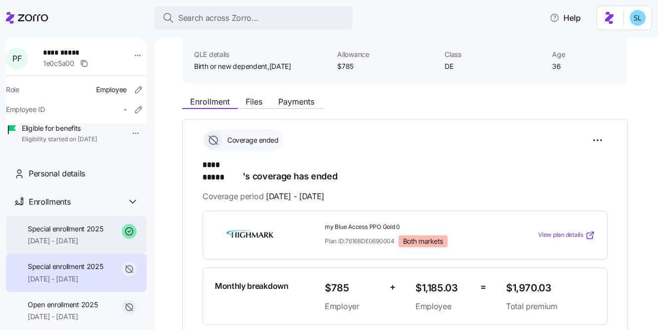
click at [90, 254] on div "Special enrollment 2025 08/01/2025 - 12/31/2025" at bounding box center [76, 235] width 141 height 38
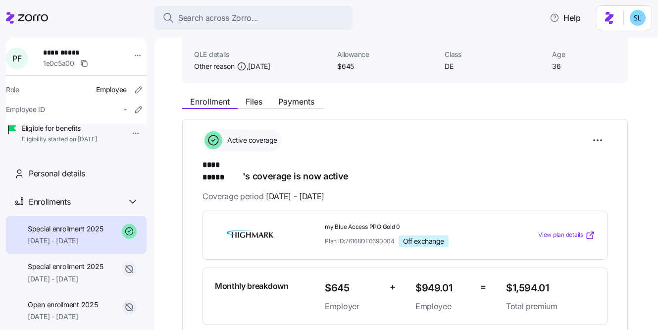
click at [522, 280] on span "$1,594.01" at bounding box center [550, 288] width 89 height 16
copy span "$1,594.01"
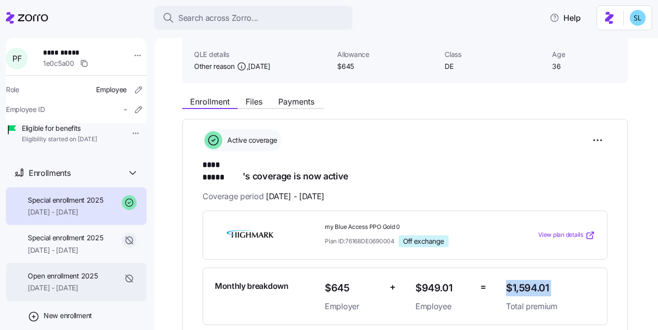
scroll to position [66, 0]
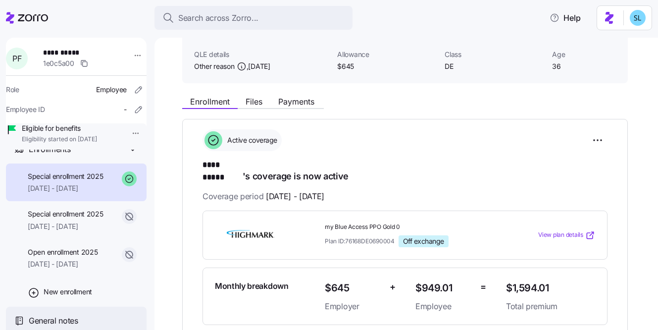
click at [53, 320] on span "General notes" at bounding box center [53, 320] width 49 height 12
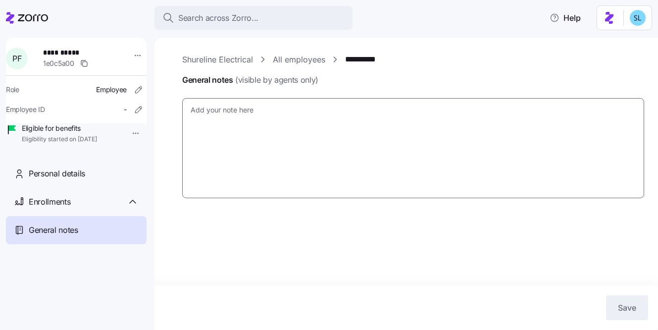
type textarea "x"
type textarea "The change form and SEP form was emailed to federalproducer@highmark.com on Jul…"
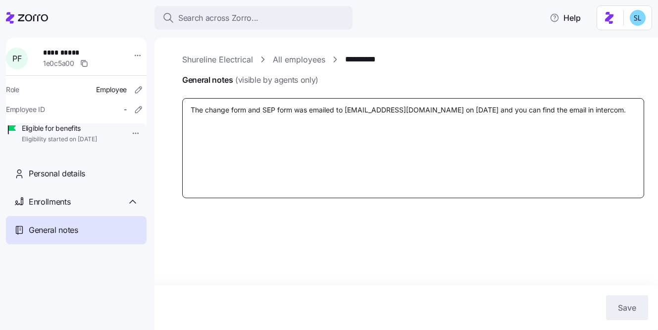
click at [283, 140] on textarea "The change form and SEP form was emailed to federalproducer@highmark.com on Jul…" at bounding box center [413, 148] width 462 height 100
type textarea "x"
type textarea "The change form and SEP form was emailed to federalproducer@highmark.com on Jul…"
type textarea "x"
type textarea "The change form and SEP form was emailed to federalproducer@highmark.com on Jul…"
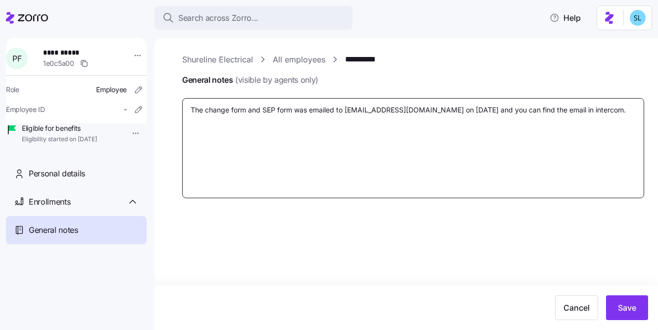
type textarea "x"
type textarea "The change form and SEP form was emailed to federalproducer@highmark.com on Jul…"
type textarea "x"
type textarea "The change form and SEP form was emailed to federalproducer@highmark.com on Jul…"
type textarea "x"
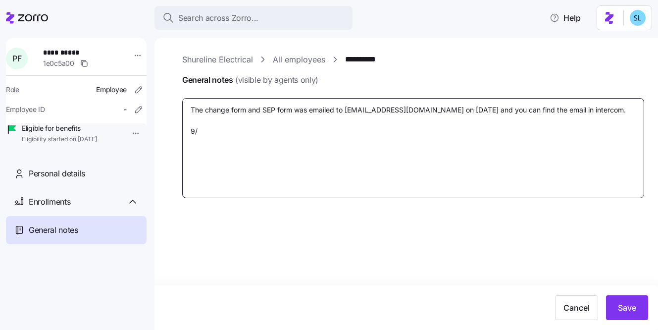
type textarea "The change form and SEP form was emailed to federalproducer@highmark.com on Jul…"
type textarea "x"
type textarea "The change form and SEP form was emailed to federalproducer@highmark.com on Jul…"
type textarea "x"
type textarea "The change form and SEP form was emailed to federalproducer@highmark.com on Jul…"
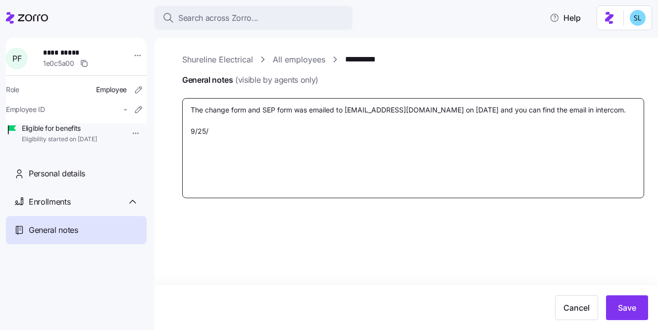
type textarea "x"
type textarea "The change form and SEP form was emailed to federalproducer@highmark.com on Jul…"
type textarea "x"
type textarea "The change form and SEP form was emailed to federalproducer@highmark.com on Jul…"
type textarea "x"
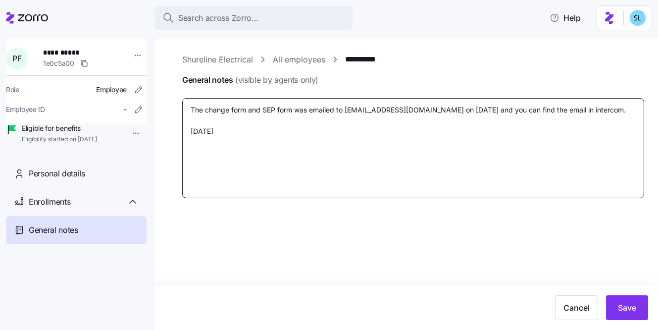
type textarea "The change form and SEP form was emailed to federalproducer@highmark.com on Jul…"
type textarea "x"
type textarea "The change form and SEP form was emailed to federalproducer@highmark.com on Jul…"
type textarea "x"
type textarea "The change form and SEP form was emailed to federalproducer@highmark.com on Jul…"
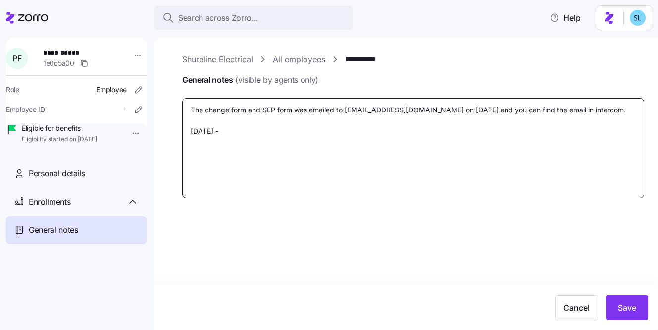
type textarea "x"
type textarea "The change form and SEP form was emailed to federalproducer@highmark.com on Jul…"
type textarea "x"
type textarea "The change form and SEP form was emailed to federalproducer@highmark.com on Jul…"
type textarea "x"
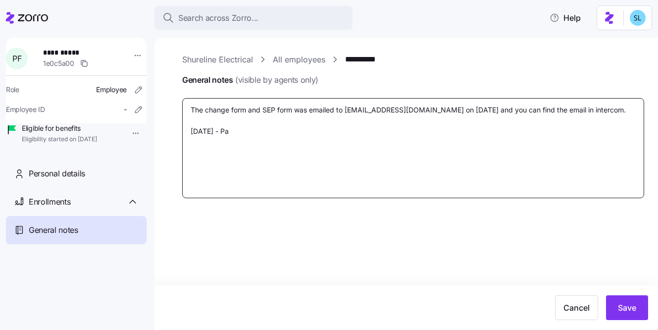
type textarea "The change form and SEP form was emailed to federalproducer@highmark.com on Jul…"
type textarea "x"
type textarea "The change form and SEP form was emailed to federalproducer@highmark.com on Jul…"
type textarea "x"
type textarea "The change form and SEP form was emailed to federalproducer@highmark.com on Jul…"
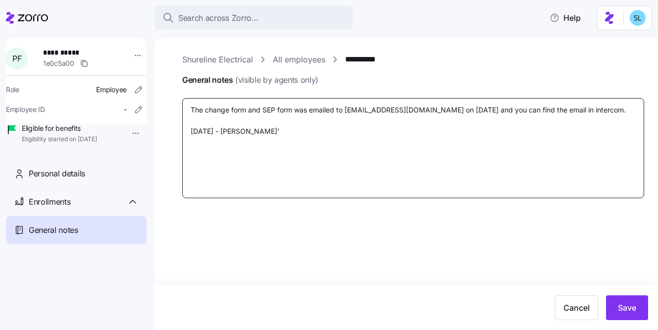
type textarea "x"
type textarea "The change form and SEP form was emailed to federalproducer@highmark.com on Jul…"
type textarea "x"
type textarea "The change form and SEP form was emailed to federalproducer@highmark.com on Jul…"
type textarea "x"
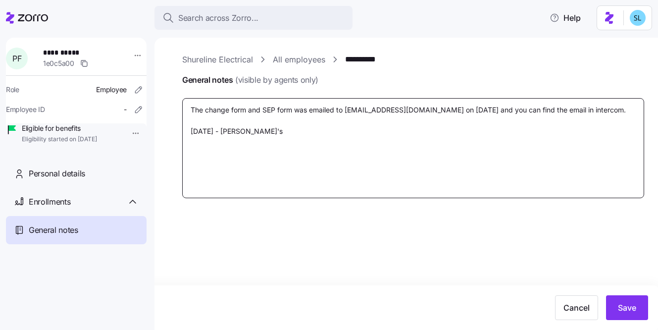
type textarea "The change form and SEP form was emailed to federalproducer@highmark.com on Jul…"
type textarea "x"
type textarea "The change form and SEP form was emailed to federalproducer@highmark.com on Jul…"
type textarea "x"
type textarea "The change form and SEP form was emailed to federalproducer@highmark.com on Jul…"
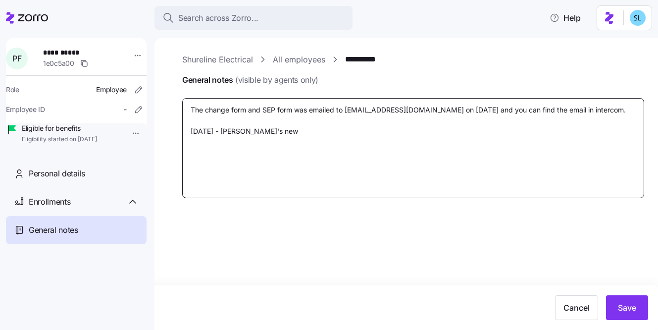
type textarea "x"
type textarea "The change form and SEP form was emailed to federalproducer@highmark.com on Jul…"
type textarea "x"
type textarea "The change form and SEP form was emailed to federalproducer@highmark.com on Jul…"
type textarea "x"
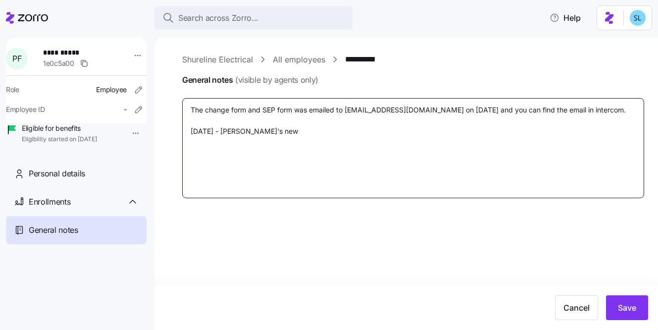
type textarea "The change form and SEP form was emailed to federalproducer@highmark.com on Jul…"
type textarea "x"
type textarea "The change form and SEP form was emailed to federalproducer@highmark.com on Jul…"
type textarea "x"
type textarea "The change form and SEP form was emailed to federalproducer@highmark.com on Jul…"
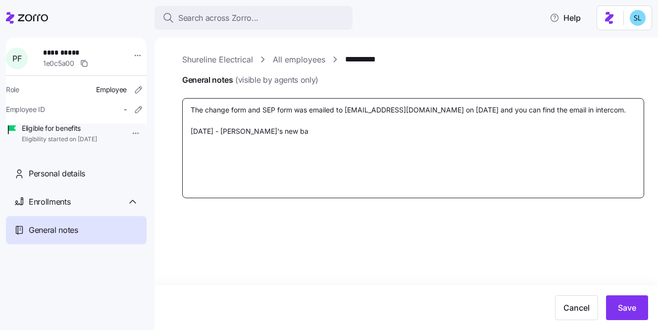
type textarea "x"
type textarea "The change form and SEP form was emailed to federalproducer@highmark.com on Jul…"
type textarea "x"
type textarea "The change form and SEP form was emailed to federalproducer@highmark.com on Jul…"
type textarea "x"
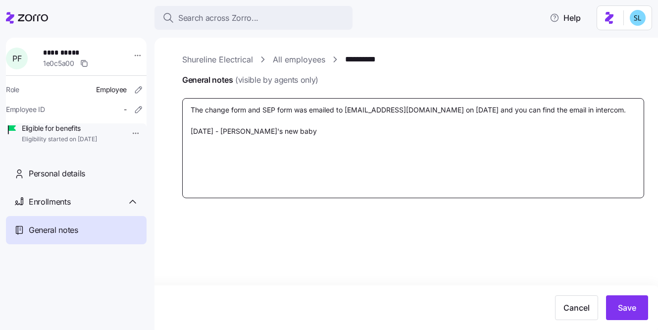
type textarea "The change form and SEP form was emailed to federalproducer@highmark.com on Jul…"
type textarea "x"
type textarea "The change form and SEP form was emailed to federalproducer@highmark.com on Jul…"
type textarea "x"
type textarea "The change form and SEP form was emailed to federalproducer@highmark.com on Jul…"
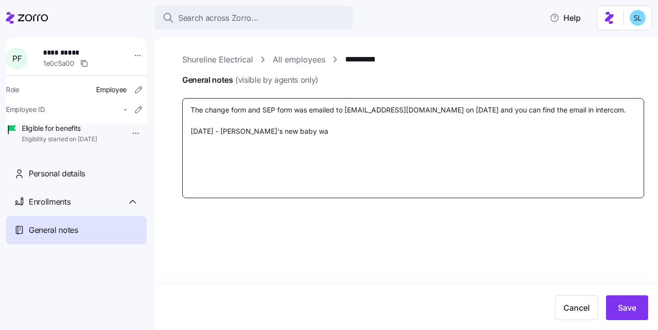
type textarea "x"
type textarea "The change form and SEP form was emailed to federalproducer@highmark.com on Jul…"
type textarea "x"
type textarea "The change form and SEP form was emailed to federalproducer@highmark.com on Jul…"
type textarea "x"
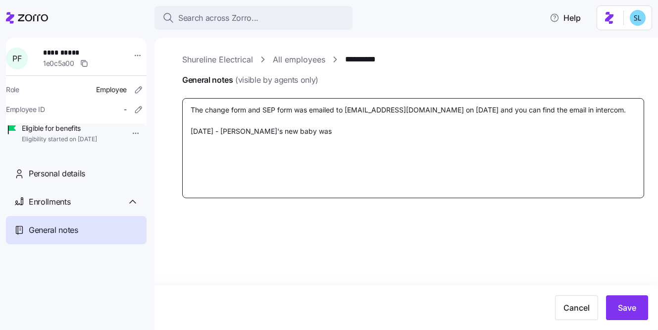
type textarea "The change form and SEP form was emailed to federalproducer@highmark.com on Jul…"
type textarea "x"
type textarea "The change form and SEP form was emailed to federalproducer@highmark.com on Jul…"
type textarea "x"
type textarea "The change form and SEP form was emailed to federalproducer@highmark.com on Jul…"
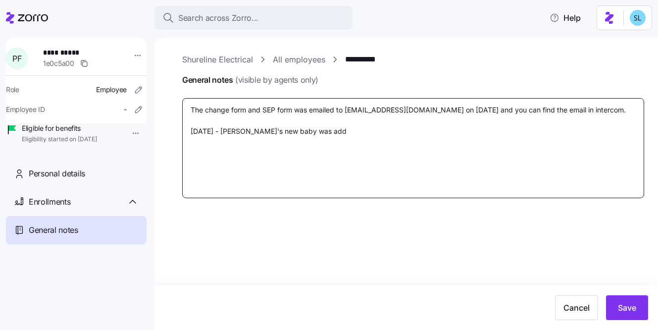
type textarea "x"
type textarea "The change form and SEP form was emailed to federalproducer@highmark.com on Jul…"
type textarea "x"
type textarea "The change form and SEP form was emailed to federalproducer@highmark.com on Jul…"
type textarea "x"
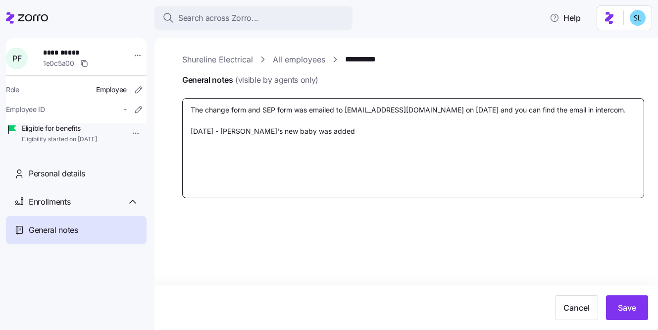
type textarea "The change form and SEP form was emailed to federalproducer@highmark.com on Jul…"
type textarea "x"
type textarea "The change form and SEP form was emailed to federalproducer@highmark.com on Jul…"
type textarea "x"
type textarea "The change form and SEP form was emailed to federalproducer@highmark.com on Jul…"
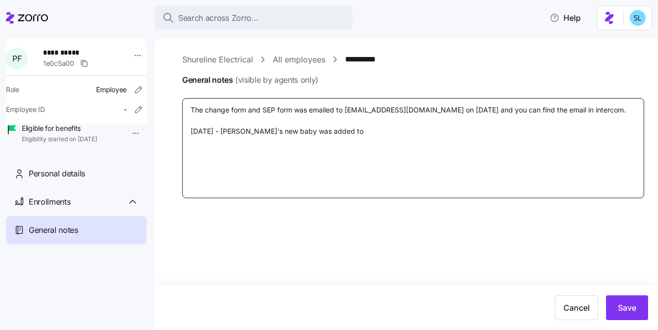
type textarea "x"
type textarea "The change form and SEP form was emailed to federalproducer@highmark.com on Jul…"
type textarea "x"
type textarea "The change form and SEP form was emailed to federalproducer@highmark.com on Jul…"
type textarea "x"
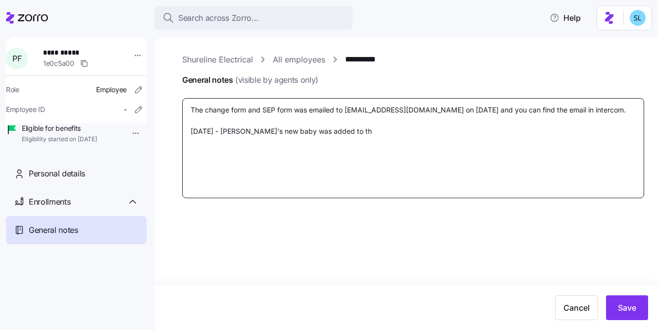
type textarea "The change form and SEP form was emailed to federalproducer@highmark.com on Jul…"
type textarea "x"
type textarea "The change form and SEP form was emailed to federalproducer@highmark.com on Jul…"
type textarea "x"
type textarea "The change form and SEP form was emailed to federalproducer@highmark.com on Jul…"
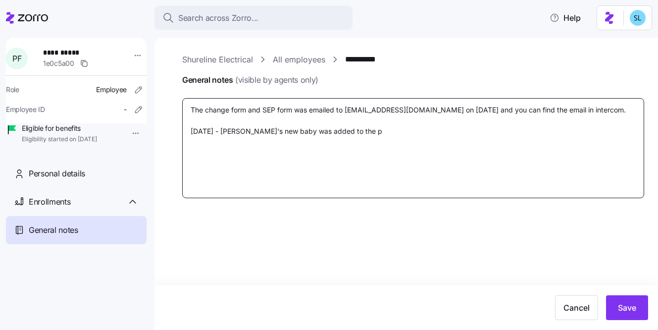
type textarea "x"
type textarea "The change form and SEP form was emailed to federalproducer@highmark.com on Jul…"
type textarea "x"
type textarea "The change form and SEP form was emailed to federalproducer@highmark.com on Jul…"
type textarea "x"
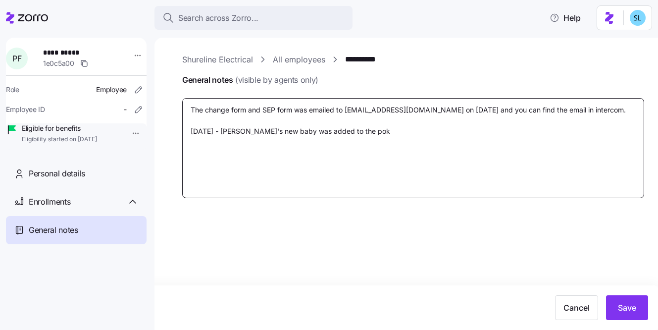
type textarea "The change form and SEP form was emailed to federalproducer@highmark.com on Jul…"
type textarea "x"
type textarea "The change form and SEP form was emailed to federalproducer@highmark.com on Jul…"
type textarea "x"
type textarea "The change form and SEP form was emailed to federalproducer@highmark.com on Jul…"
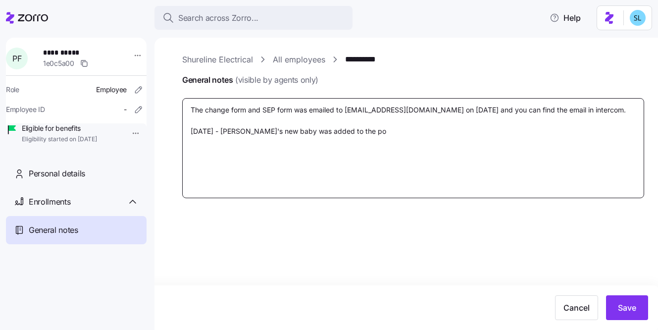
type textarea "x"
type textarea "The change form and SEP form was emailed to federalproducer@highmark.com on Jul…"
type textarea "x"
type textarea "The change form and SEP form was emailed to federalproducer@highmark.com on Jul…"
type textarea "x"
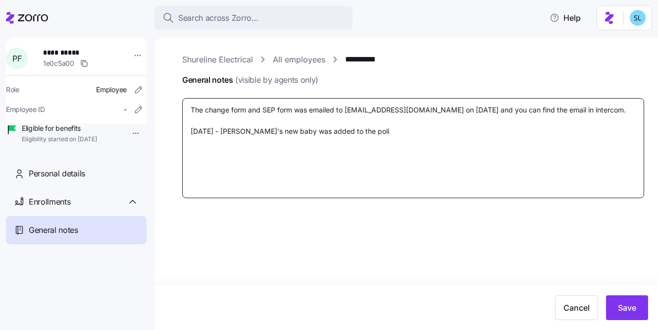
type textarea "The change form and SEP form was emailed to federalproducer@highmark.com on Jul…"
type textarea "x"
type textarea "The change form and SEP form was emailed to federalproducer@highmark.com on Jul…"
type textarea "x"
type textarea "The change form and SEP form was emailed to federalproducer@highmark.com on Jul…"
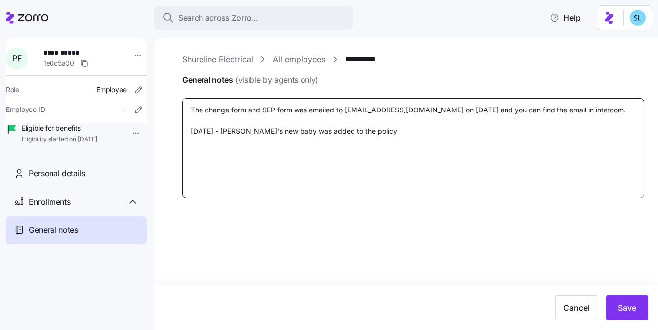
type textarea "x"
type textarea "The change form and SEP form was emailed to federalproducer@highmark.com on Jul…"
type textarea "x"
type textarea "The change form and SEP form was emailed to federalproducer@highmark.com on Jul…"
type textarea "x"
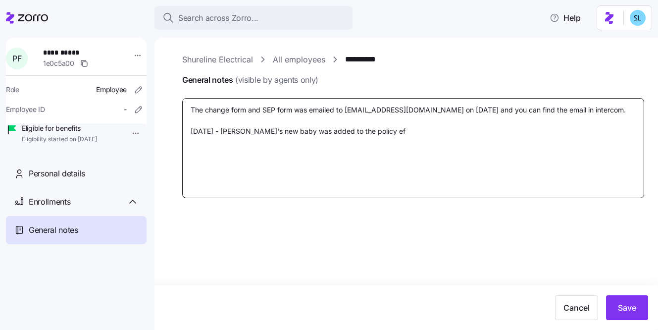
type textarea "The change form and SEP form was emailed to federalproducer@highmark.com on Jul…"
type textarea "x"
type textarea "The change form and SEP form was emailed to federalproducer@highmark.com on Jul…"
type textarea "x"
type textarea "The change form and SEP form was emailed to federalproducer@highmark.com on Jul…"
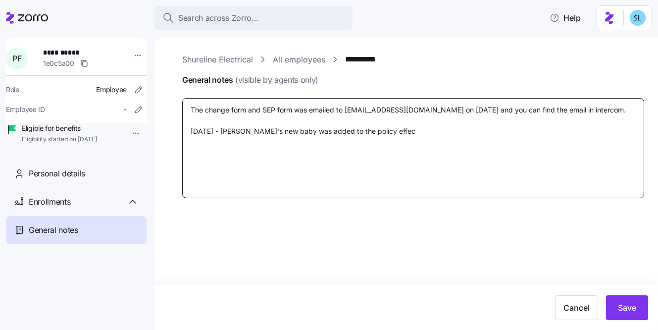
type textarea "x"
type textarea "The change form and SEP form was emailed to federalproducer@highmark.com on Jul…"
type textarea "x"
type textarea "The change form and SEP form was emailed to federalproducer@highmark.com on Jul…"
type textarea "x"
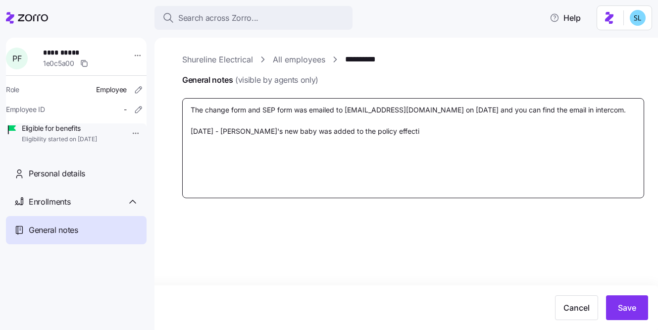
type textarea "The change form and SEP form was emailed to federalproducer@highmark.com on Jul…"
type textarea "x"
type textarea "The change form and SEP form was emailed to federalproducer@highmark.com on Jul…"
type textarea "x"
type textarea "The change form and SEP form was emailed to federalproducer@highmark.com on Jul…"
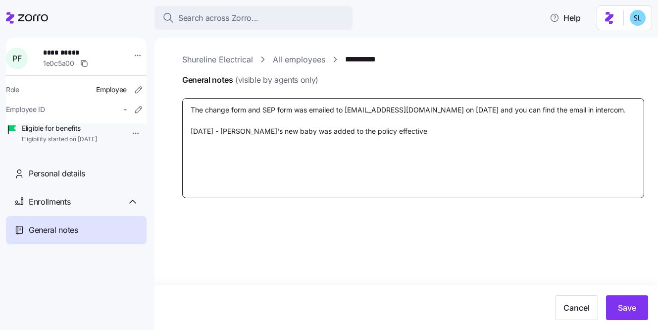
type textarea "x"
type textarea "The change form and SEP form was emailed to federalproducer@highmark.com on Jul…"
type textarea "x"
type textarea "The change form and SEP form was emailed to federalproducer@highmark.com on Jul…"
type textarea "x"
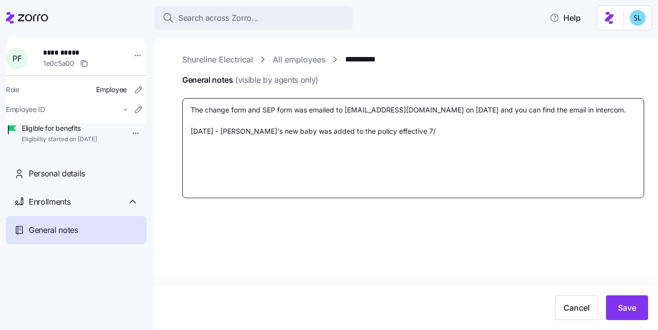
type textarea "The change form and SEP form was emailed to federalproducer@highmark.com on Jul…"
type textarea "x"
type textarea "The change form and SEP form was emailed to federalproducer@highmark.com on Jul…"
type textarea "x"
type textarea "The change form and SEP form was emailed to federalproducer@highmark.com on Jul…"
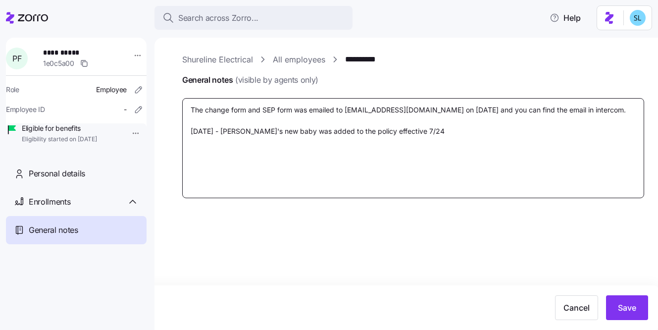
type textarea "x"
type textarea "The change form and SEP form was emailed to federalproducer@highmark.com on Jul…"
type textarea "x"
type textarea "The change form and SEP form was emailed to federalproducer@highmark.com on Jul…"
type textarea "x"
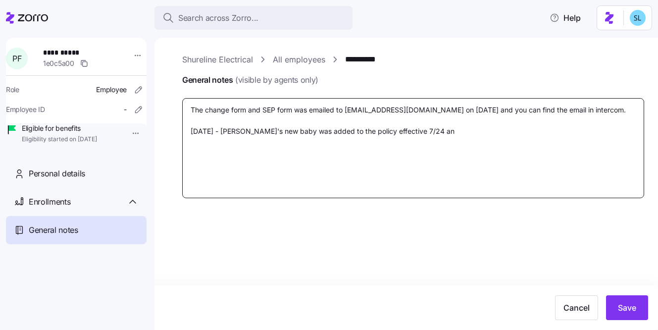
type textarea "The change form and SEP form was emailed to federalproducer@highmark.com on Jul…"
type textarea "x"
type textarea "The change form and SEP form was emailed to federalproducer@highmark.com on Jul…"
type textarea "x"
type textarea "The change form and SEP form was emailed to federalproducer@highmark.com on Jul…"
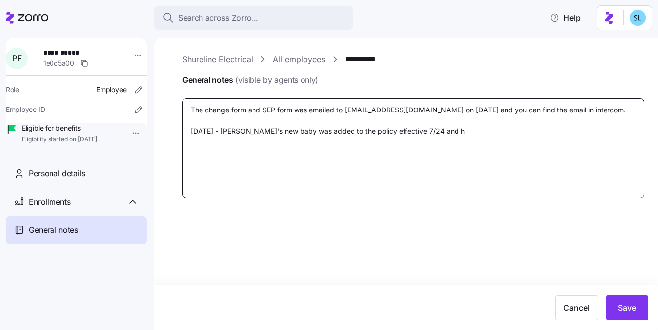
type textarea "x"
type textarea "The change form and SEP form was emailed to federalproducer@highmark.com on Jul…"
type textarea "x"
type textarea "The change form and SEP form was emailed to federalproducer@highmark.com on Jul…"
type textarea "x"
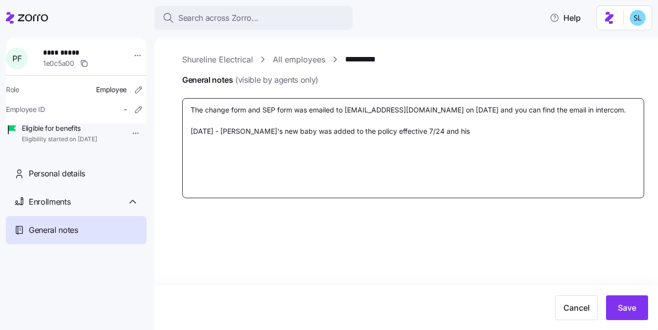
type textarea "The change form and SEP form was emailed to federalproducer@highmark.com on Jul…"
type textarea "x"
type textarea "The change form and SEP form was emailed to federalproducer@highmark.com on Jul…"
type textarea "x"
type textarea "The change form and SEP form was emailed to federalproducer@highmark.com on Jul…"
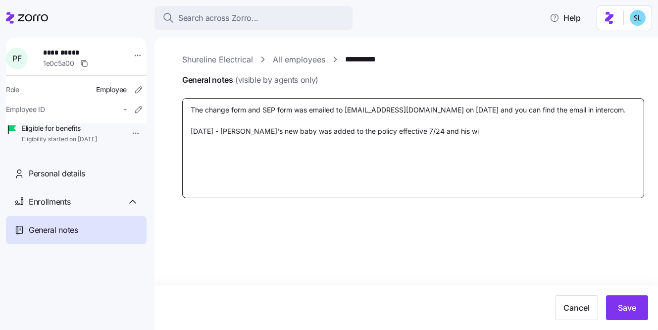
type textarea "x"
type textarea "The change form and SEP form was emailed to federalproducer@highmark.com on Jul…"
type textarea "x"
type textarea "The change form and SEP form was emailed to federalproducer@highmark.com on Jul…"
type textarea "x"
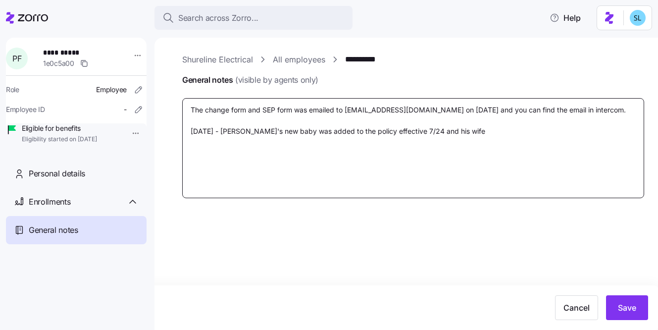
type textarea "The change form and SEP form was emailed to federalproducer@highmark.com on Jul…"
type textarea "x"
type textarea "The change form and SEP form was emailed to federalproducer@highmark.com on Jul…"
type textarea "x"
type textarea "The change form and SEP form was emailed to federalproducer@highmark.com on Jul…"
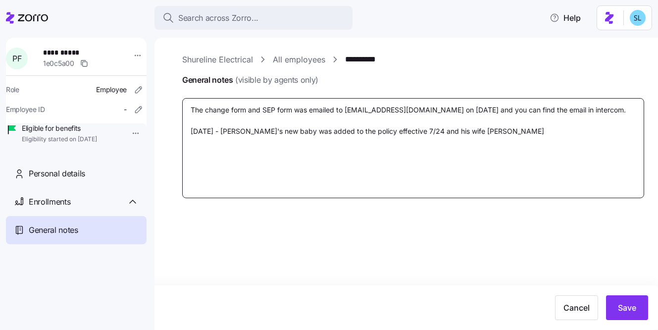
type textarea "x"
type textarea "The change form and SEP form was emailed to federalproducer@highmark.com on Jul…"
type textarea "x"
type textarea "The change form and SEP form was emailed to federalproducer@highmark.com on Jul…"
type textarea "x"
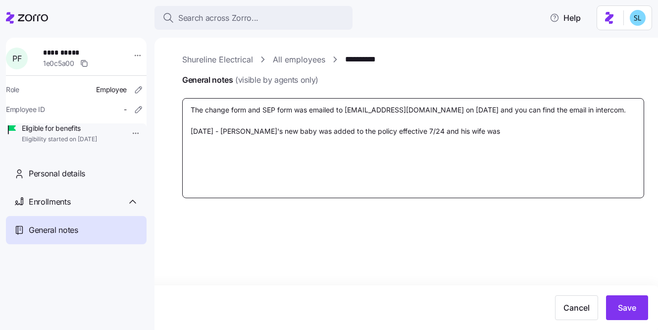
type textarea "The change form and SEP form was emailed to federalproducer@highmark.com on Jul…"
type textarea "x"
type textarea "The change form and SEP form was emailed to federalproducer@highmark.com on Jul…"
type textarea "x"
type textarea "The change form and SEP form was emailed to federalproducer@highmark.com on Jul…"
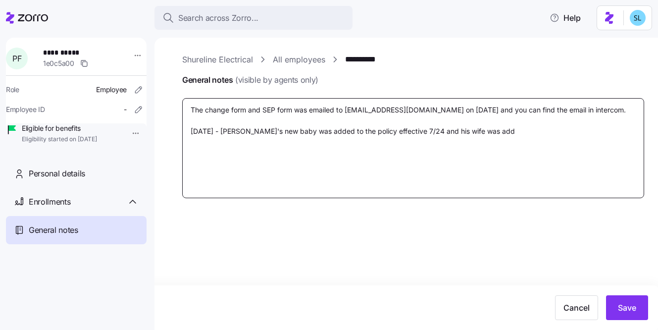
type textarea "x"
type textarea "The change form and SEP form was emailed to federalproducer@highmark.com on Jul…"
type textarea "x"
type textarea "The change form and SEP form was emailed to federalproducer@highmark.com on Jul…"
type textarea "x"
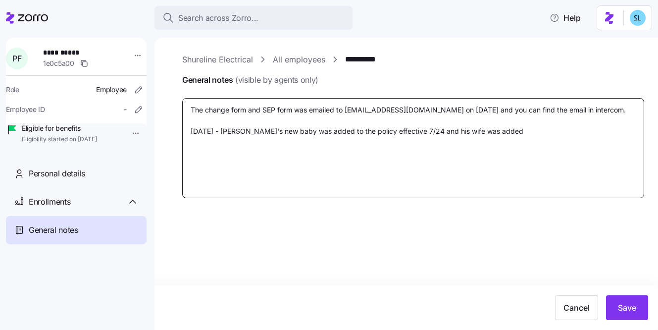
type textarea "The change form and SEP form was emailed to federalproducer@highmark.com on Jul…"
type textarea "x"
type textarea "The change form and SEP form was emailed to federalproducer@highmark.com on Jul…"
type textarea "x"
type textarea "The change form and SEP form was emailed to federalproducer@highmark.com on Jul…"
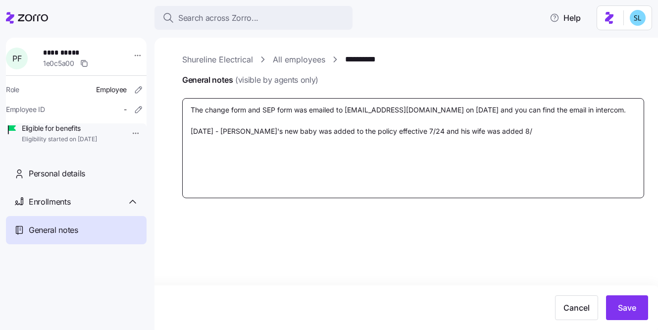
type textarea "x"
type textarea "The change form and SEP form was emailed to federalproducer@highmark.com on Jul…"
type textarea "x"
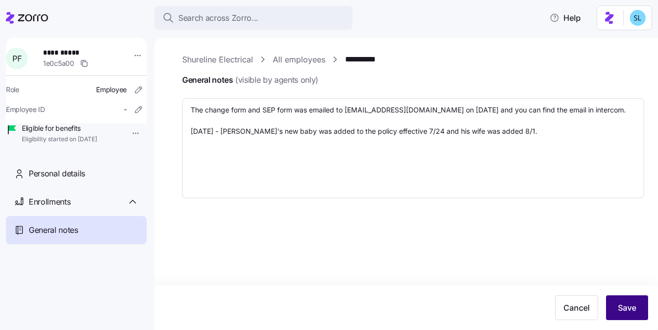
click at [633, 298] on button "Save" at bounding box center [627, 307] width 42 height 25
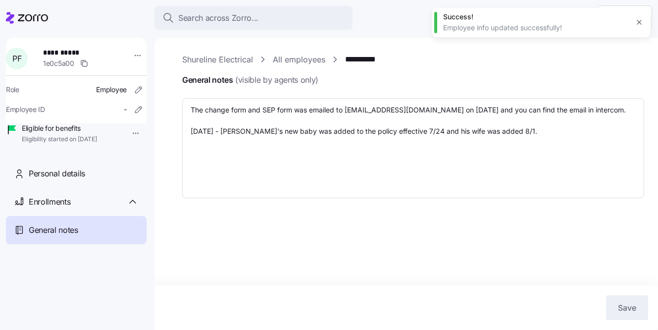
click at [371, 60] on link "**********" at bounding box center [365, 59] width 41 height 12
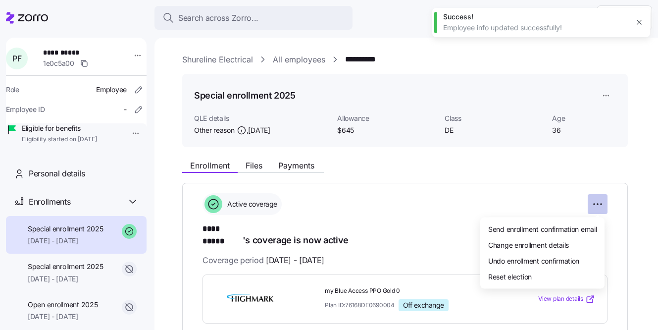
click at [599, 201] on html "**********" at bounding box center [329, 162] width 658 height 324
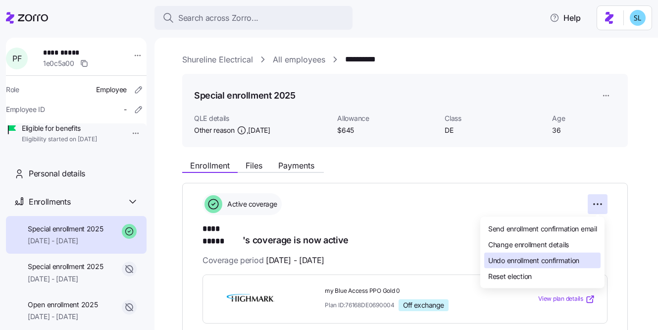
click at [577, 260] on span "Undo enrollment confirmation" at bounding box center [533, 260] width 91 height 10
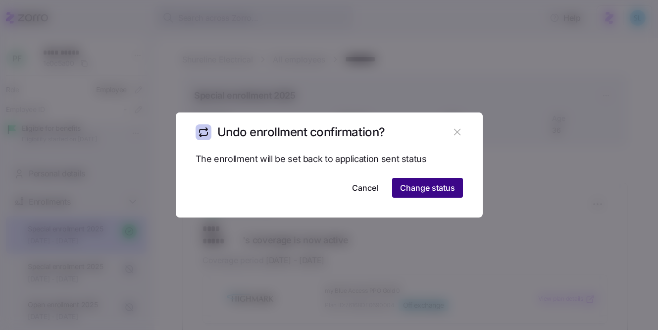
click at [433, 188] on span "Change status" at bounding box center [427, 188] width 55 height 12
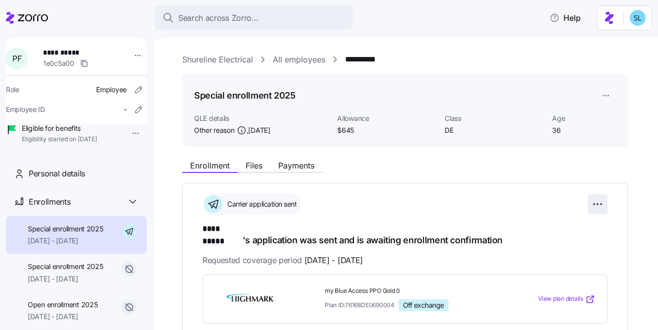
click at [597, 206] on html "**********" at bounding box center [329, 162] width 658 height 324
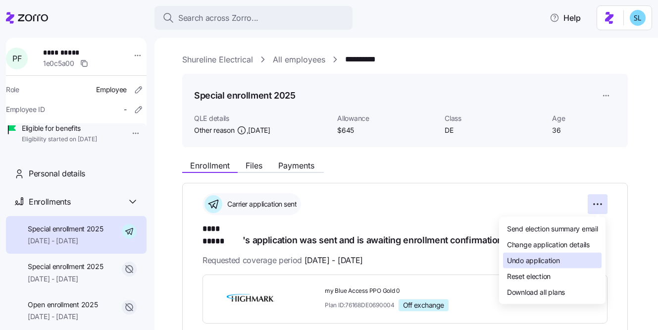
click at [582, 256] on div "Undo application" at bounding box center [552, 260] width 99 height 16
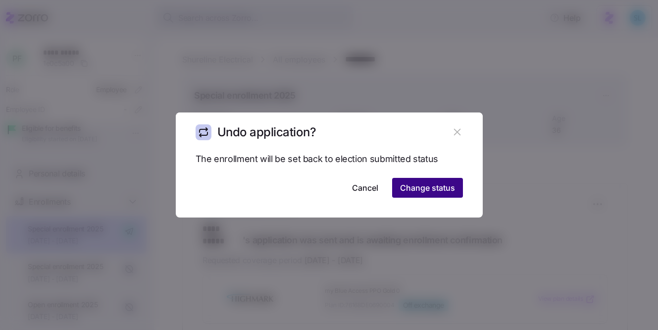
click at [433, 191] on span "Change status" at bounding box center [427, 188] width 55 height 12
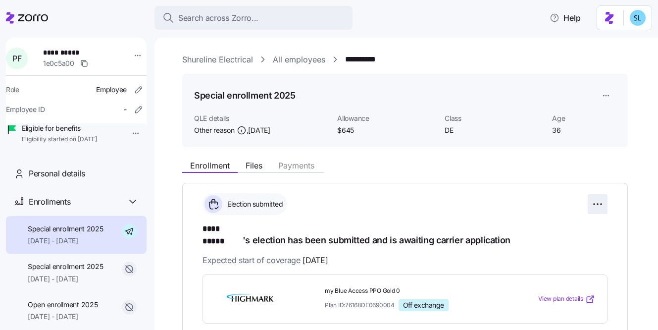
click at [593, 204] on html "**********" at bounding box center [329, 162] width 658 height 324
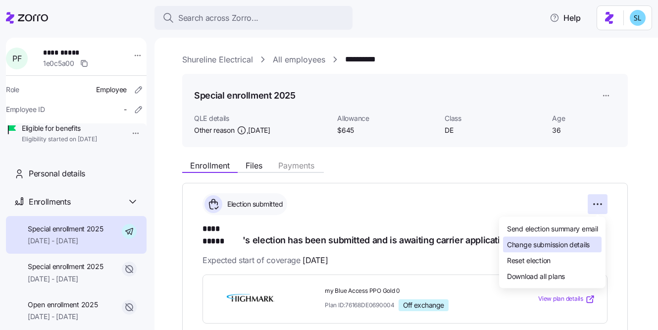
click at [588, 239] on span "Change submission details" at bounding box center [548, 244] width 83 height 10
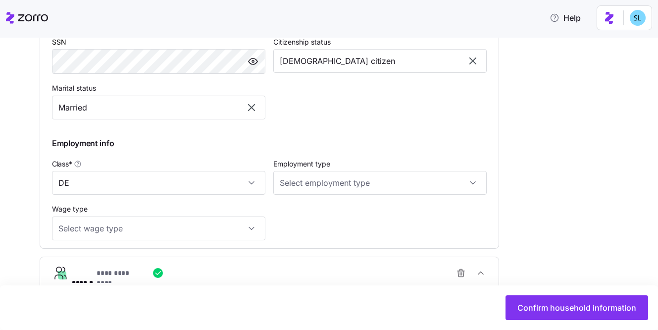
scroll to position [533, 0]
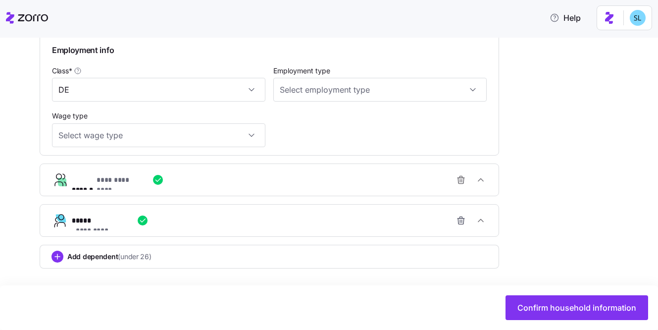
click at [283, 255] on div "Add dependent (under 26)" at bounding box center [269, 256] width 436 height 12
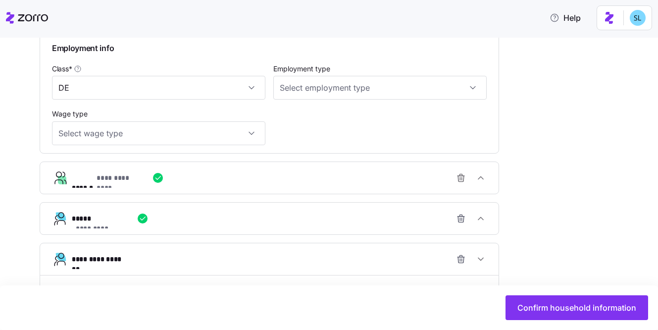
click at [291, 263] on div "**********" at bounding box center [273, 259] width 403 height 20
click at [294, 259] on div "**********" at bounding box center [273, 259] width 403 height 20
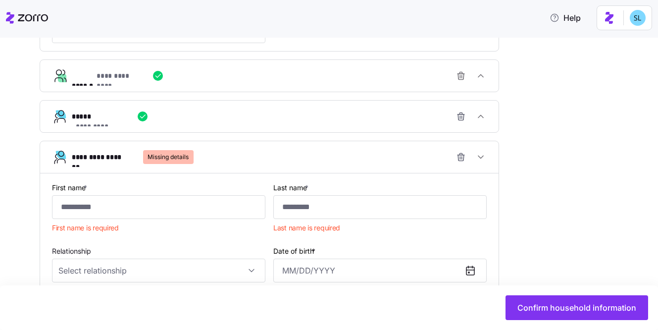
scroll to position [634, 0]
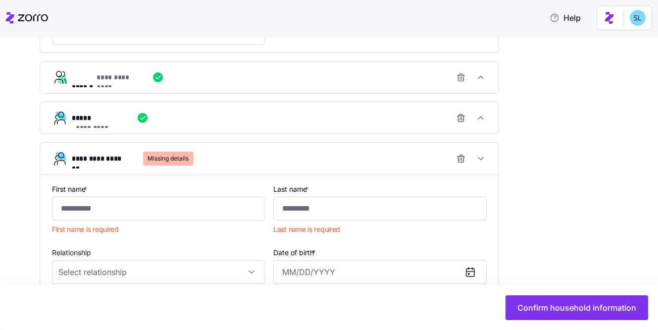
click at [391, 161] on div "**********" at bounding box center [273, 158] width 403 height 20
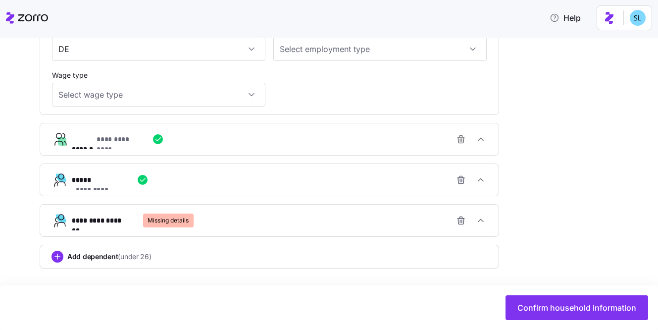
scroll to position [574, 0]
click at [374, 228] on div "**********" at bounding box center [273, 220] width 403 height 20
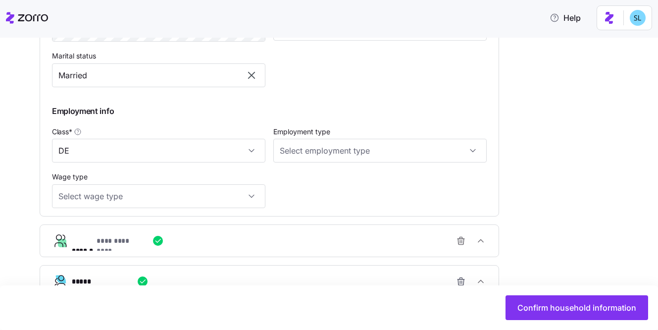
scroll to position [585, 0]
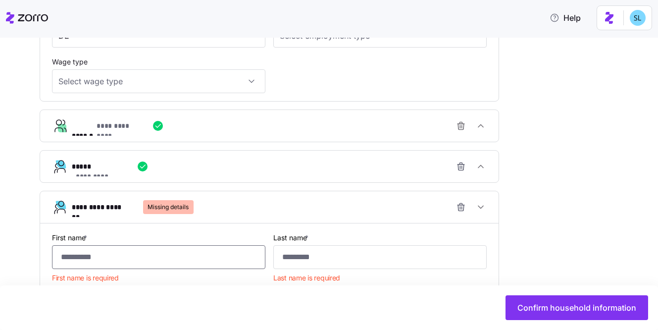
click at [140, 260] on input "First name *" at bounding box center [158, 257] width 213 height 24
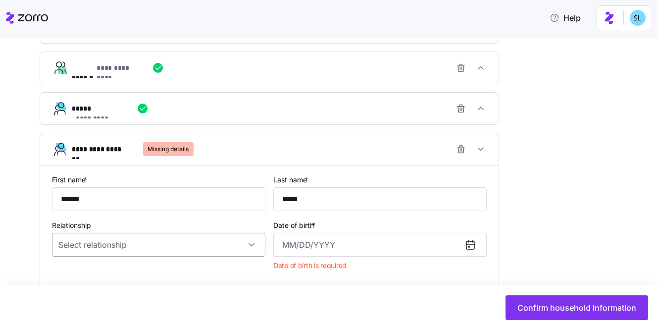
scroll to position [686, 0]
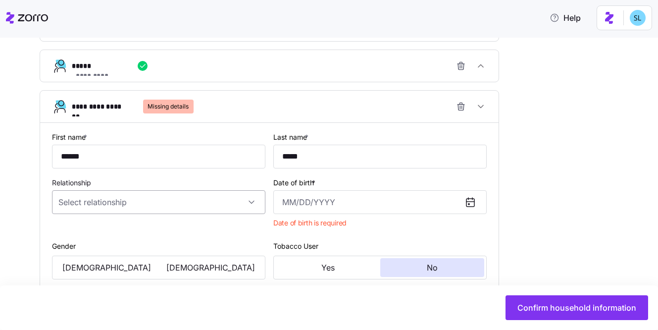
click at [146, 198] on input "Relationship" at bounding box center [158, 202] width 213 height 24
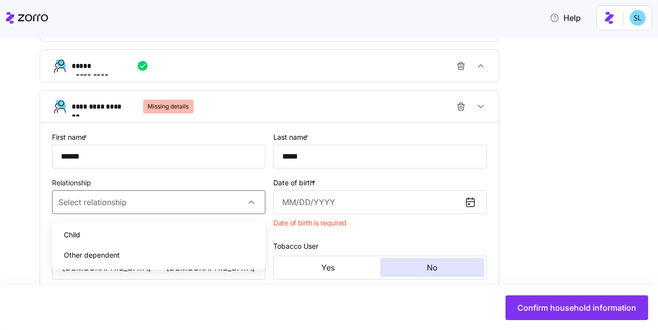
click at [150, 226] on div "Child" at bounding box center [158, 234] width 205 height 21
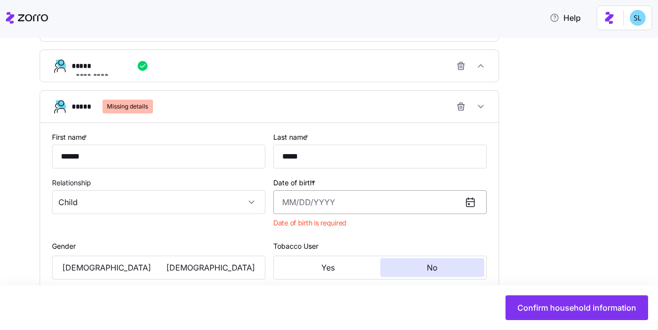
click at [312, 197] on input "Date of birth *" at bounding box center [379, 202] width 213 height 24
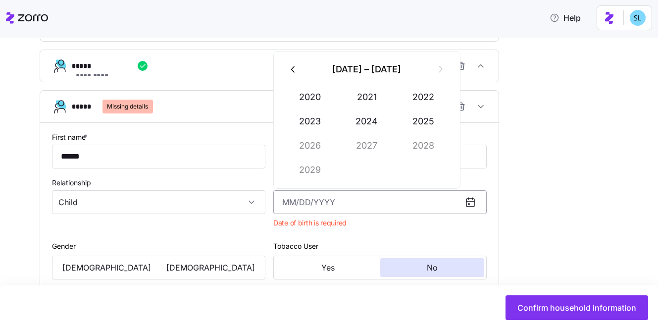
paste input "07/24/2025"
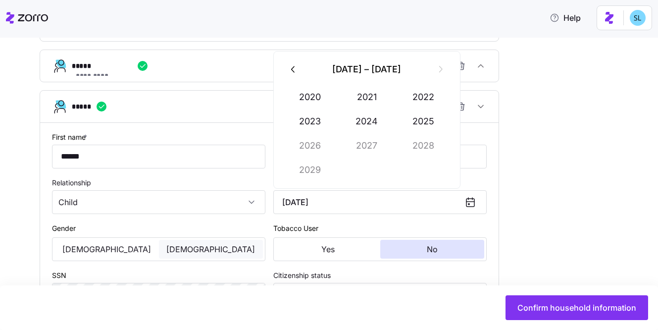
click at [207, 250] on span "[DEMOGRAPHIC_DATA]" at bounding box center [210, 249] width 89 height 8
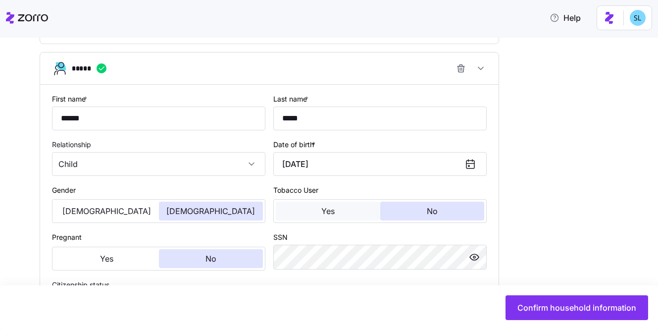
scroll to position [763, 0]
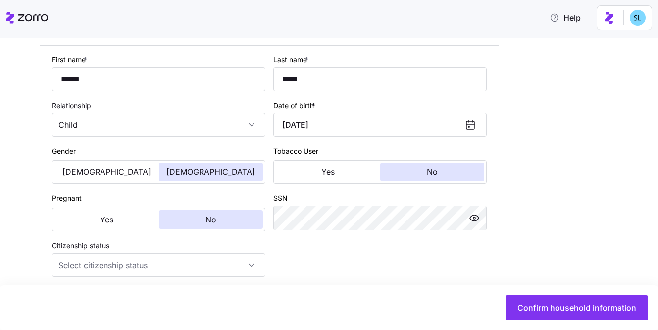
click at [329, 251] on div "**********" at bounding box center [269, 187] width 443 height 276
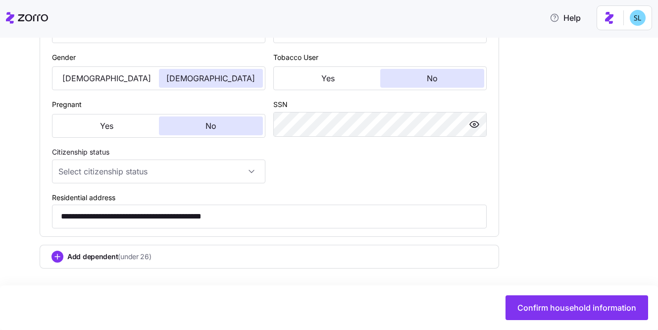
scroll to position [860, 0]
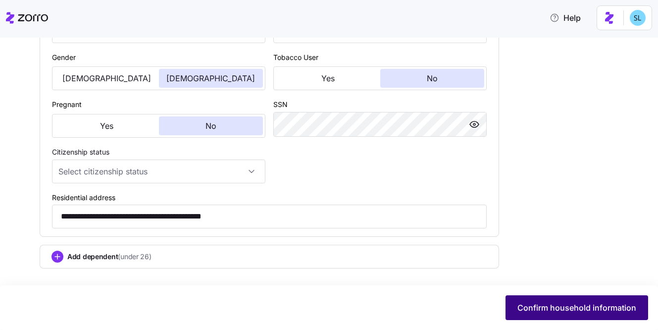
click at [553, 304] on span "Confirm household information" at bounding box center [576, 307] width 119 height 12
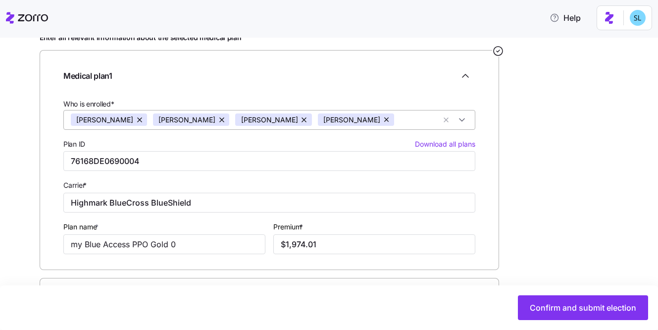
scroll to position [176, 0]
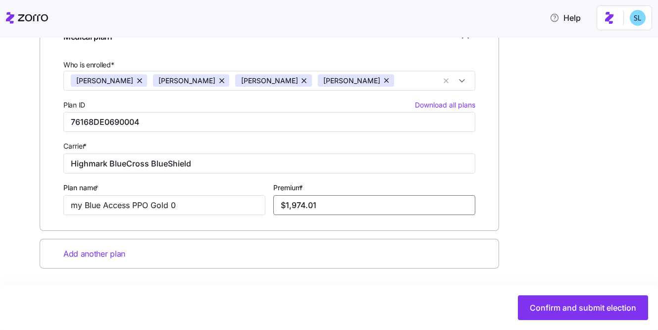
click at [376, 197] on input "$1,974.01" at bounding box center [374, 205] width 202 height 20
paste input "0.03"
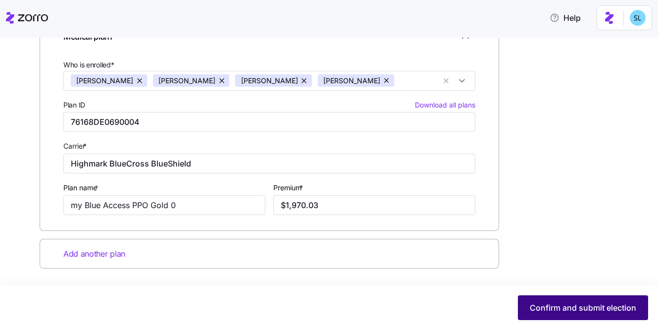
click at [574, 299] on button "Confirm and submit election" at bounding box center [583, 307] width 130 height 25
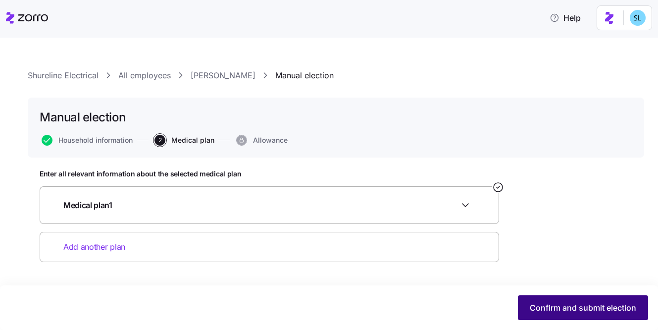
scroll to position [0, 0]
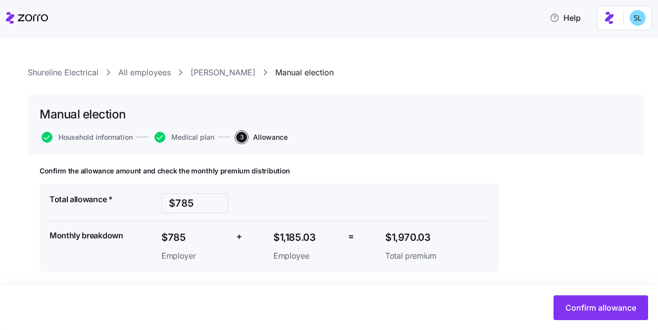
scroll to position [6, 0]
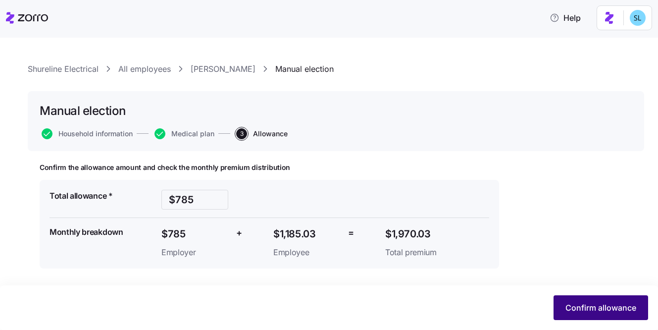
click at [613, 304] on span "Confirm allowance" at bounding box center [600, 307] width 71 height 12
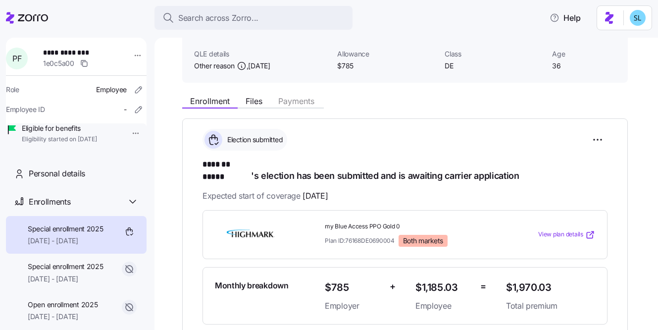
scroll to position [251, 0]
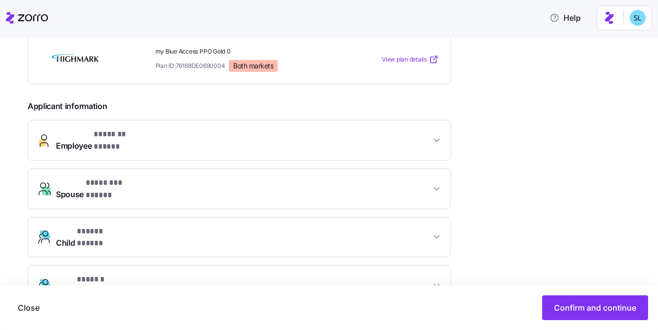
scroll to position [206, 0]
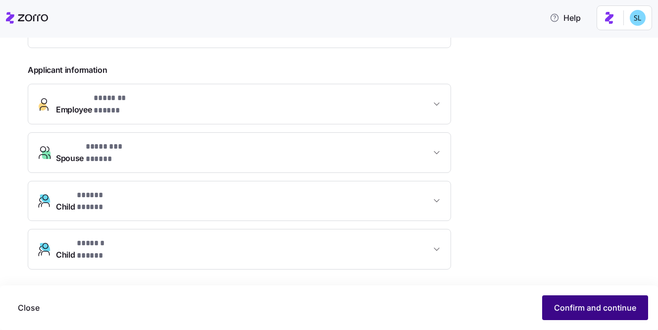
click at [571, 307] on span "Confirm and continue" at bounding box center [595, 307] width 82 height 12
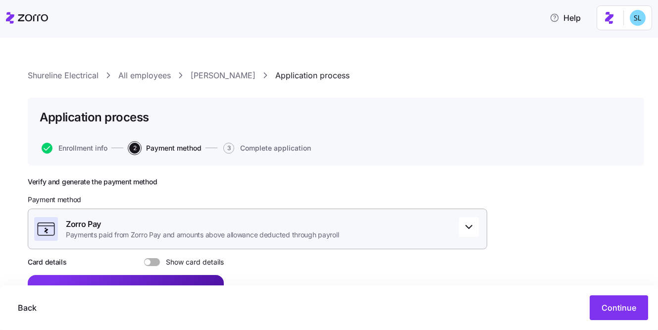
scroll to position [180, 0]
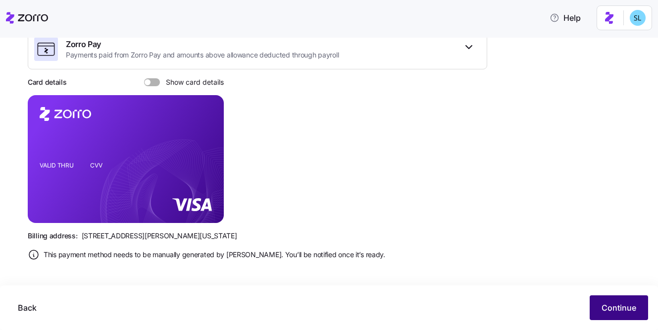
click at [596, 310] on button "Continue" at bounding box center [619, 307] width 58 height 25
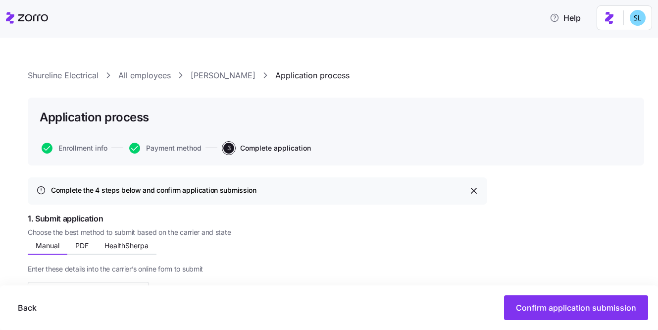
scroll to position [198, 0]
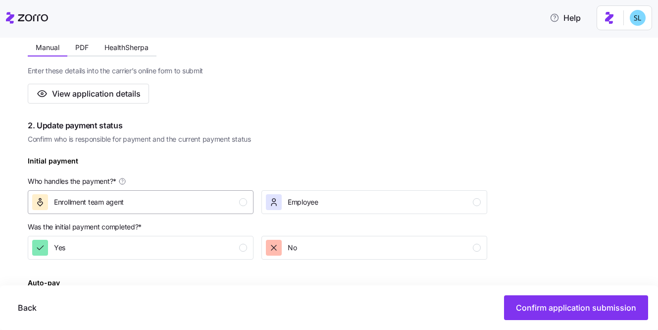
click at [225, 207] on div "Enrollment team agent" at bounding box center [139, 202] width 215 height 16
click at [235, 246] on div "Yes" at bounding box center [139, 248] width 215 height 16
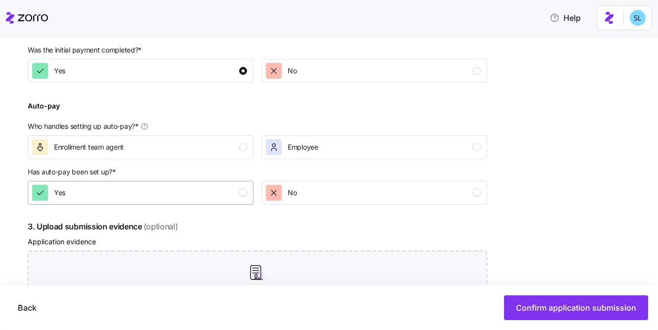
click at [219, 194] on div "Yes" at bounding box center [139, 193] width 215 height 16
click at [219, 155] on button "Enrollment team agent" at bounding box center [141, 147] width 226 height 24
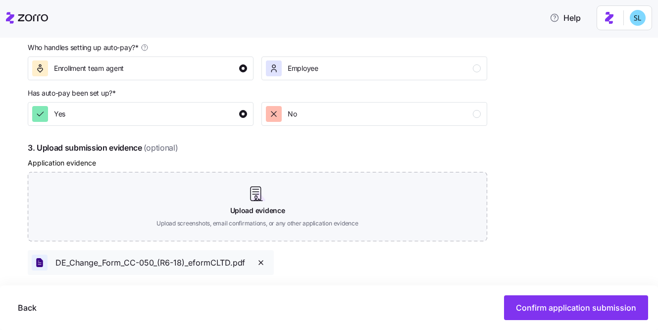
scroll to position [571, 0]
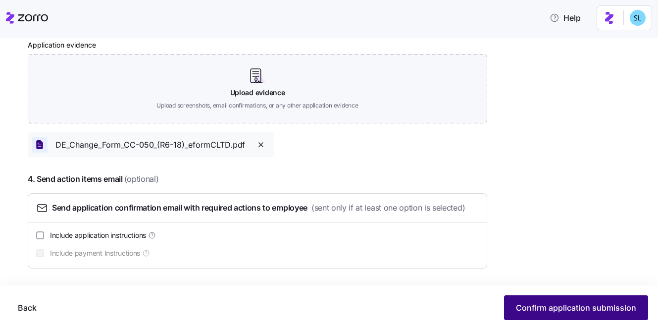
click at [551, 312] on span "Confirm application submission" at bounding box center [576, 307] width 120 height 12
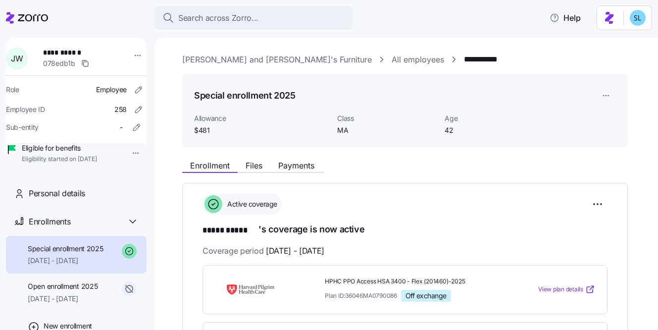
scroll to position [248, 0]
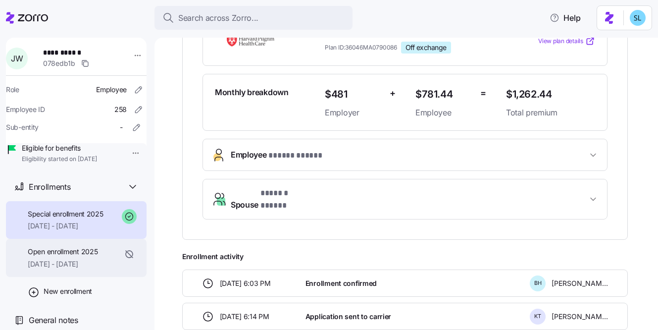
click at [84, 257] on div "Open enrollment 2025 [DATE] - [DATE]" at bounding box center [63, 258] width 70 height 22
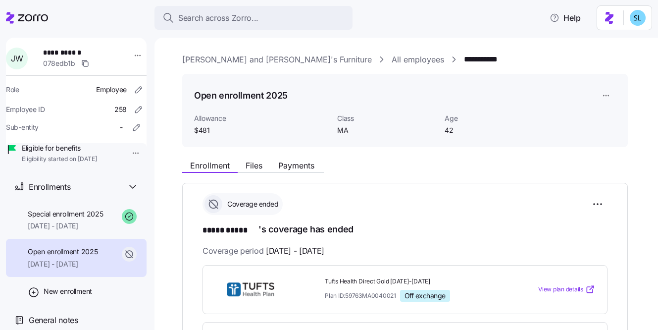
scroll to position [13, 0]
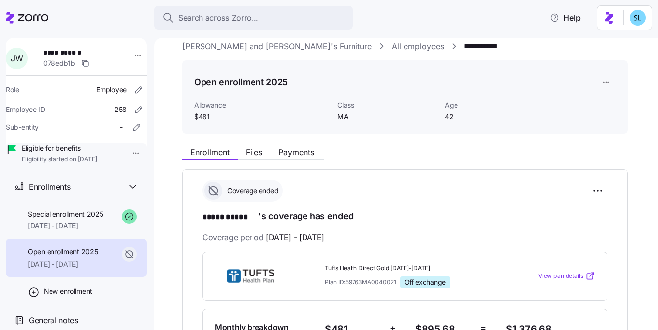
click at [341, 264] on span "Tufts Health Direct Gold [DATE]-[DATE]" at bounding box center [411, 268] width 173 height 8
copy span "Tufts Health Direct Gold [DATE]-[DATE]"
click at [80, 210] on span "Special enrollment 2025" at bounding box center [66, 214] width 76 height 10
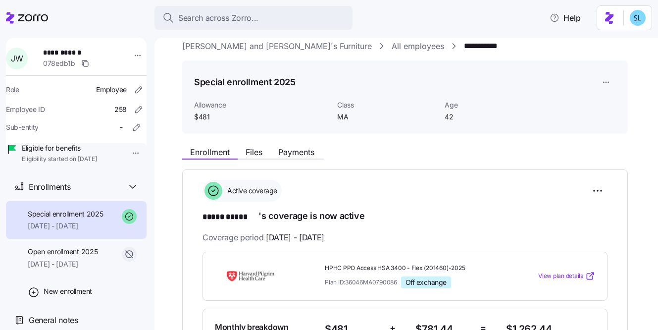
click at [347, 264] on span "HPHC PPO Access HSA 3400 - Flex (201460)-2025" at bounding box center [411, 268] width 173 height 8
copy span "HPHC PPO Access HSA 3400 - Flex (201460)-2025"
click at [279, 148] on span "Payments" at bounding box center [296, 152] width 36 height 8
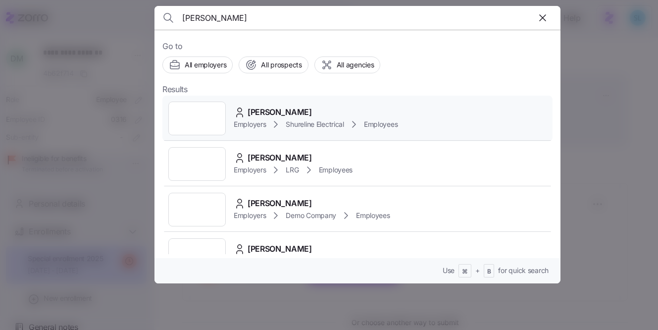
type input "[PERSON_NAME]"
click at [322, 98] on div "[PERSON_NAME] Employers Shureline Electrical Employees" at bounding box center [357, 119] width 390 height 46
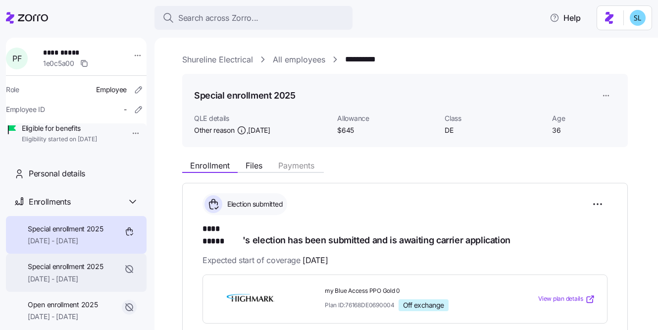
click at [75, 284] on span "[DATE] - [DATE]" at bounding box center [66, 279] width 76 height 10
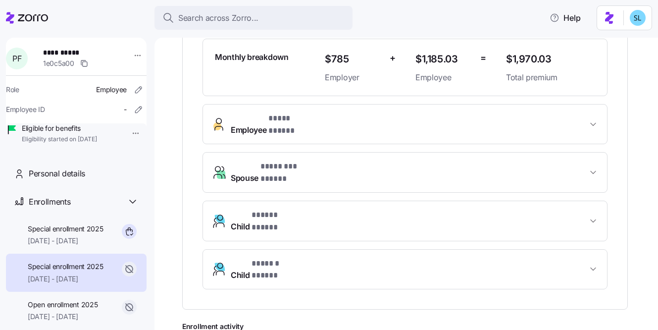
scroll to position [294, 0]
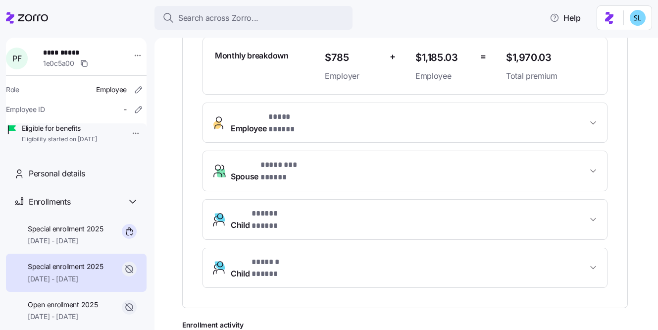
click at [269, 248] on button "Child * ****** ***** *" at bounding box center [405, 268] width 404 height 40
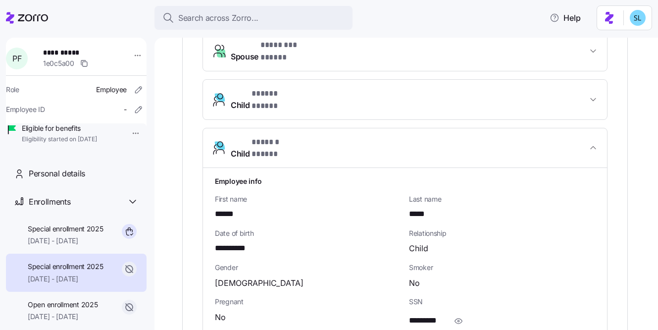
scroll to position [435, 0]
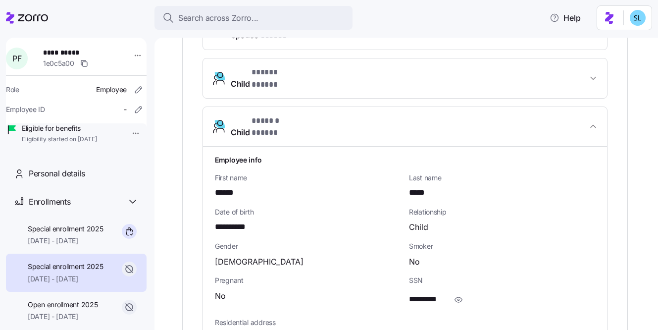
click at [239, 221] on span "**********" at bounding box center [237, 227] width 44 height 12
click at [236, 221] on span "**********" at bounding box center [237, 227] width 44 height 12
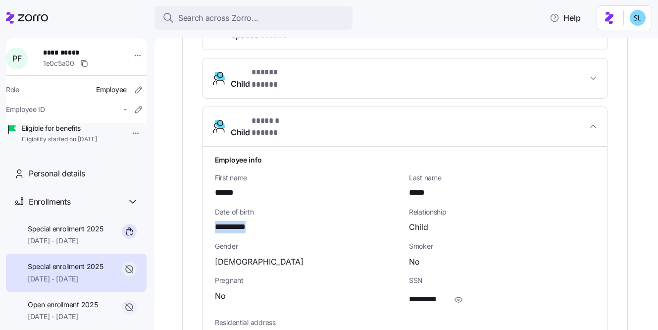
copy span "*"
click at [456, 294] on icon "button" at bounding box center [458, 300] width 10 height 12
click at [438, 293] on span "**********" at bounding box center [434, 299] width 50 height 12
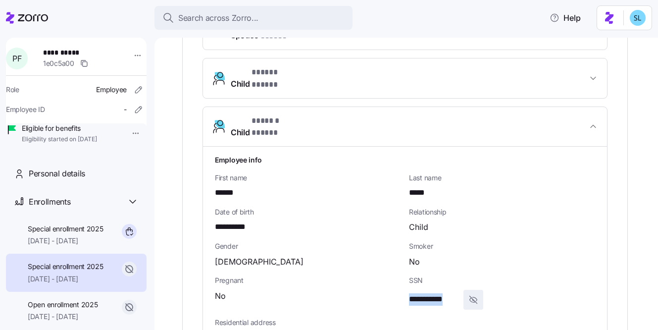
copy span "*"
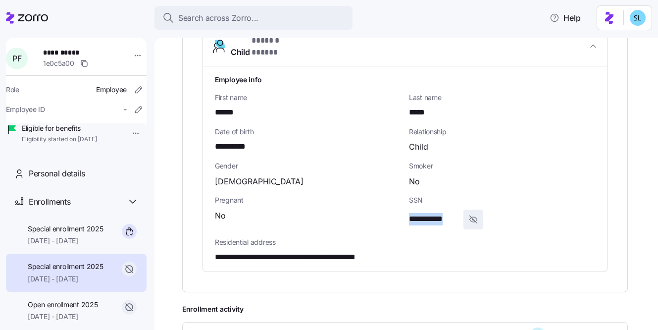
scroll to position [521, 0]
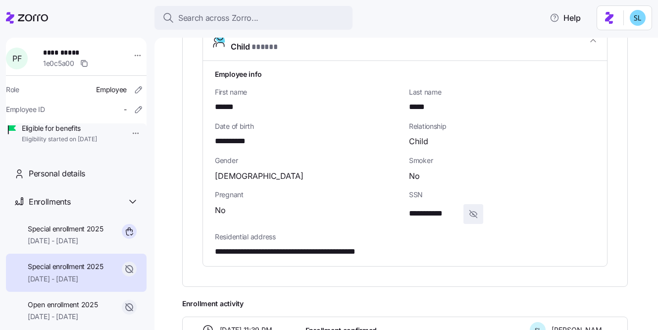
click at [341, 246] on span "**********" at bounding box center [313, 252] width 197 height 12
copy span "**********"
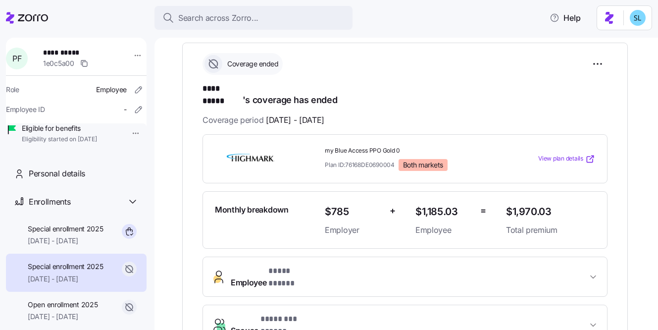
scroll to position [82, 0]
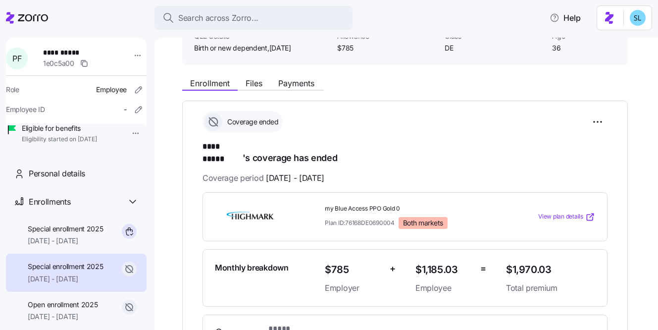
click at [542, 261] on span "$1,970.03" at bounding box center [550, 269] width 89 height 16
copy span "$1,970.03"
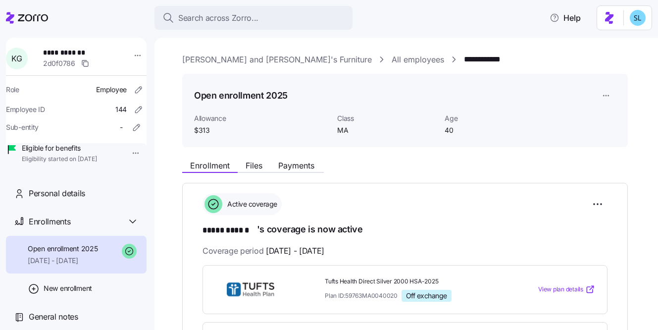
scroll to position [264, 0]
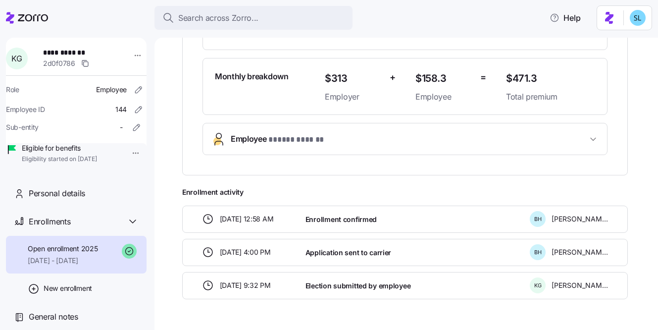
click at [352, 137] on span "Employee * ***** ****** *" at bounding box center [409, 139] width 356 height 13
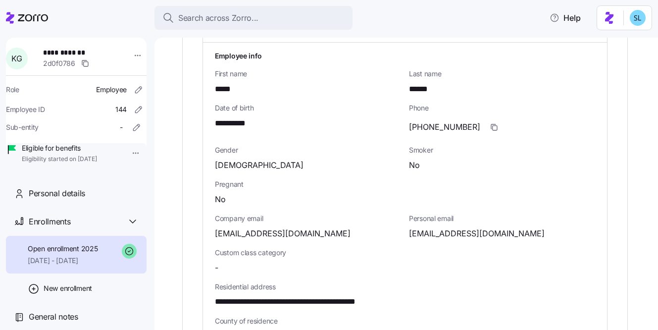
scroll to position [438, 0]
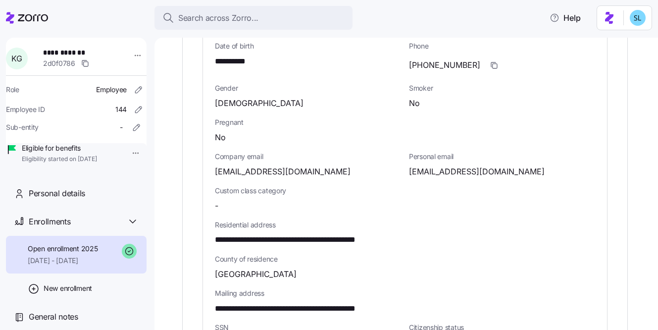
click at [446, 171] on span "[EMAIL_ADDRESS][DOMAIN_NAME]" at bounding box center [477, 171] width 136 height 12
copy span "yahoo"
click at [281, 168] on span "[EMAIL_ADDRESS][DOMAIN_NAME]" at bounding box center [283, 171] width 136 height 12
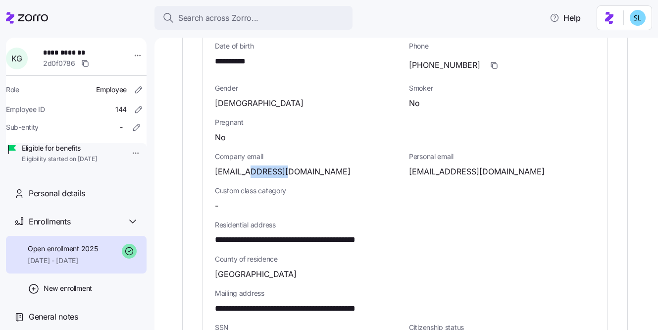
click at [281, 168] on span "[EMAIL_ADDRESS][DOMAIN_NAME]" at bounding box center [283, 171] width 136 height 12
copy span "bernphyl"
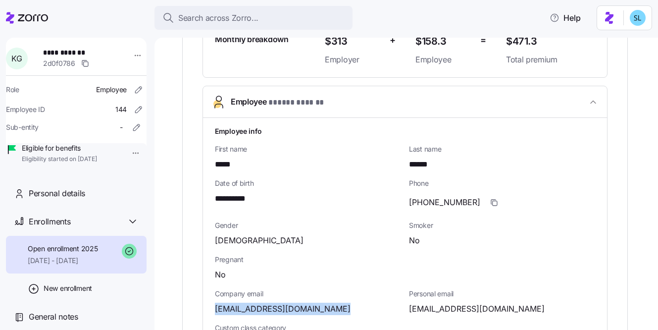
scroll to position [234, 0]
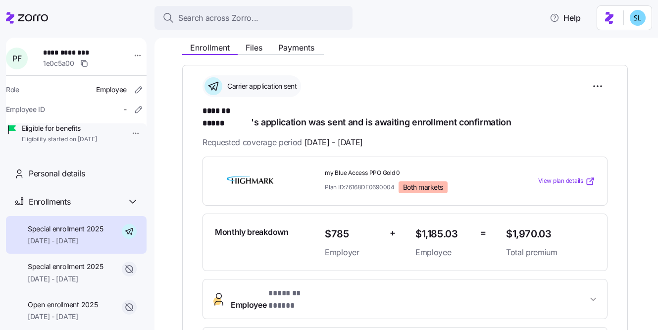
scroll to position [273, 0]
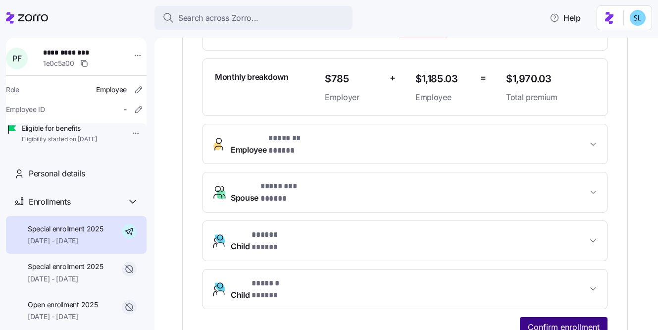
click at [547, 321] on span "Confirm enrollment" at bounding box center [564, 327] width 72 height 12
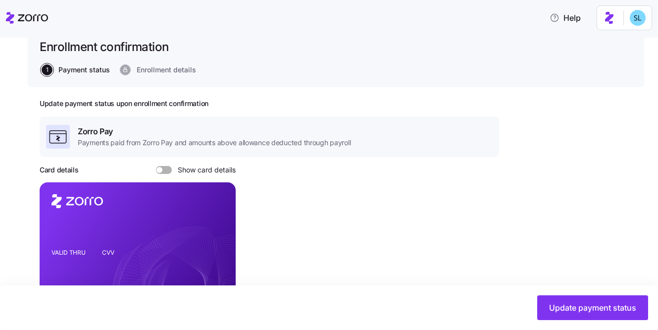
scroll to position [198, 0]
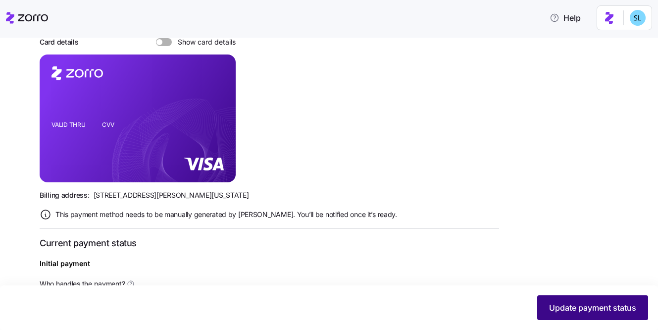
click at [544, 311] on button "Update payment status" at bounding box center [592, 307] width 111 height 25
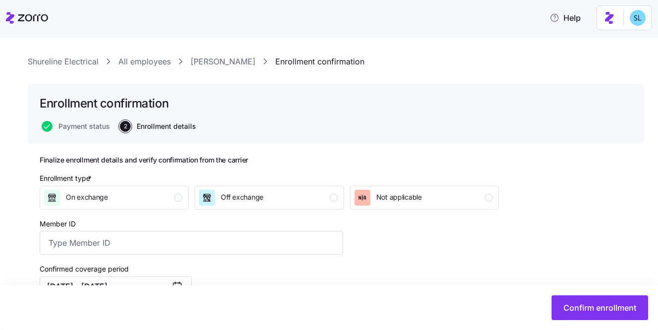
scroll to position [141, 0]
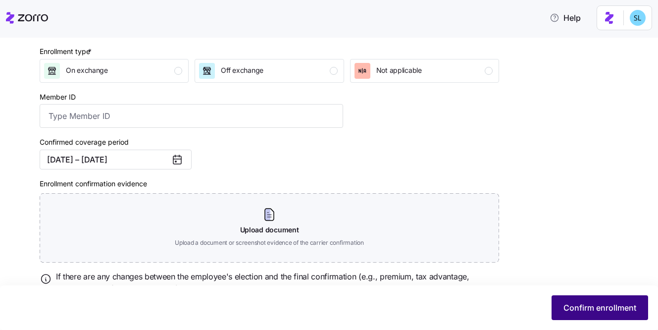
click at [563, 308] on span "Confirm enrollment" at bounding box center [599, 307] width 73 height 12
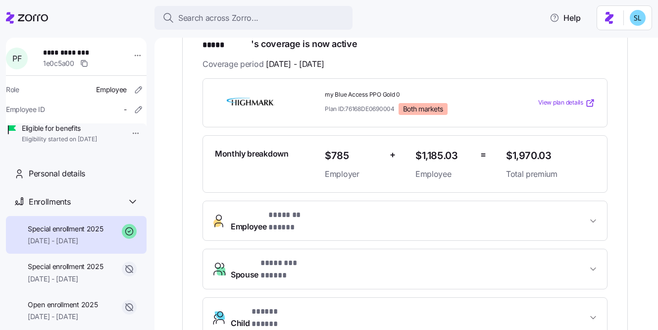
scroll to position [281, 0]
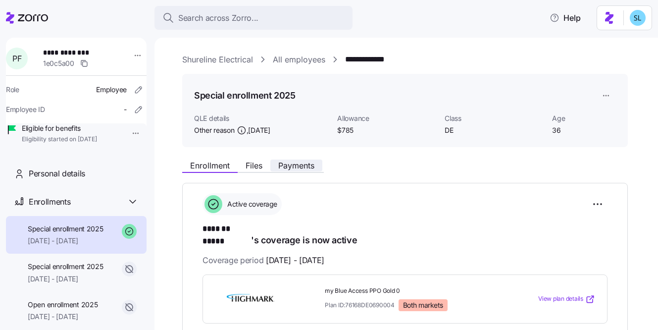
click at [306, 161] on button "Payments" at bounding box center [296, 165] width 52 height 12
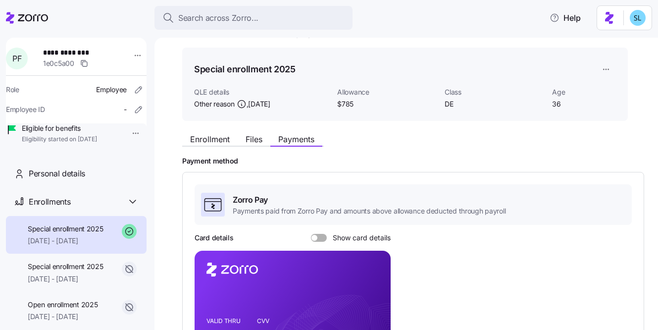
scroll to position [177, 0]
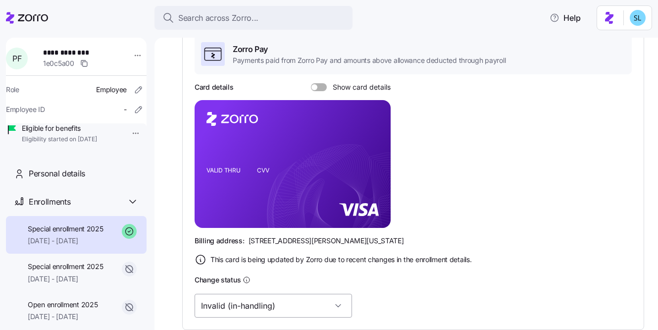
click at [252, 299] on input "Invalid (in-handling)" at bounding box center [273, 306] width 157 height 24
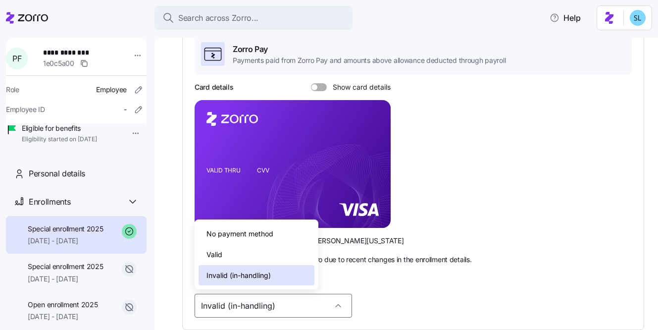
click at [244, 254] on div "Valid" at bounding box center [256, 254] width 116 height 21
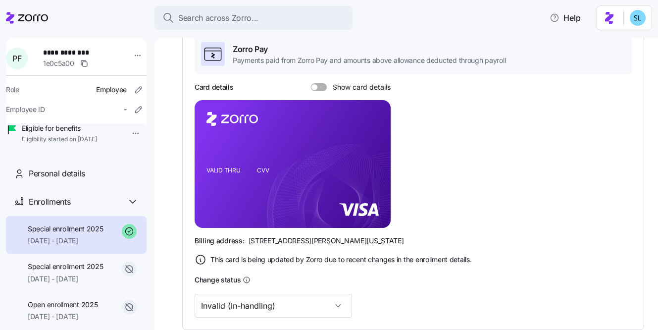
type input "Valid"
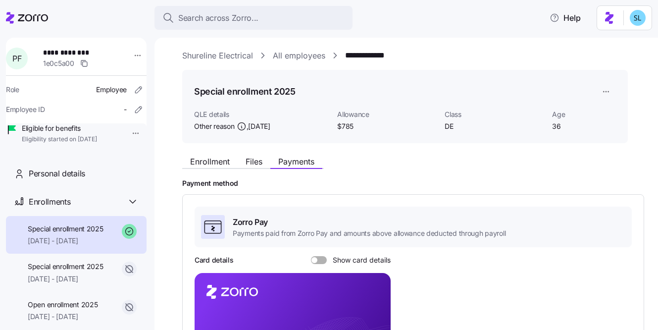
scroll to position [0, 0]
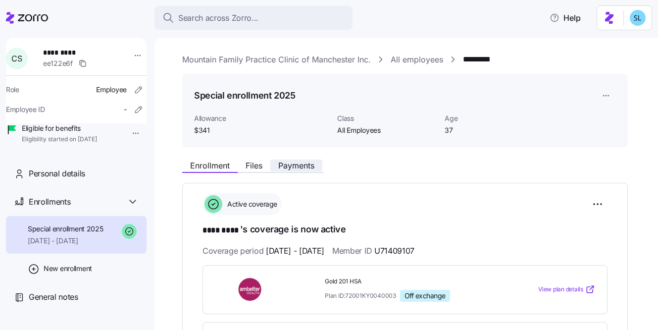
click at [307, 162] on span "Payments" at bounding box center [296, 165] width 36 height 8
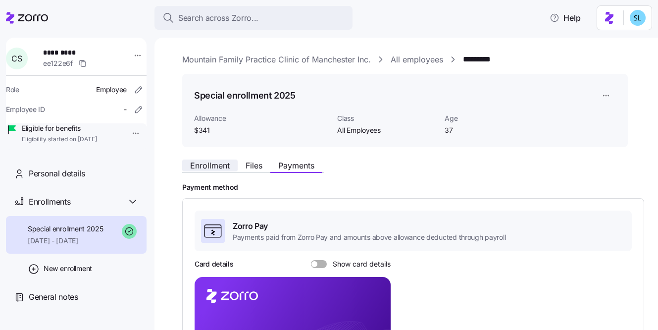
click at [211, 162] on span "Enrollment" at bounding box center [210, 165] width 40 height 8
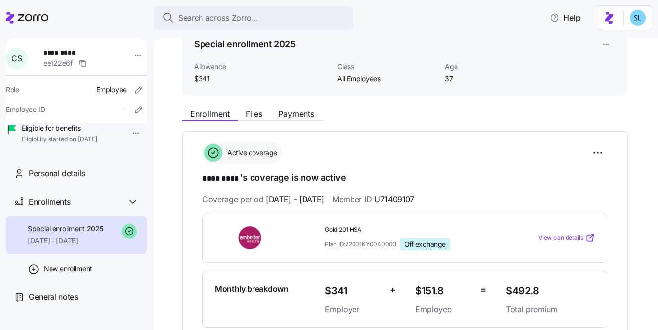
scroll to position [93, 0]
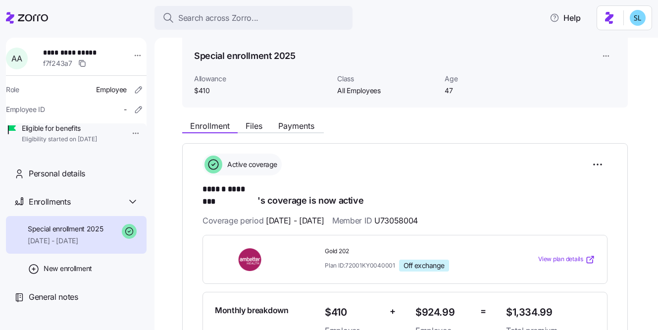
scroll to position [90, 0]
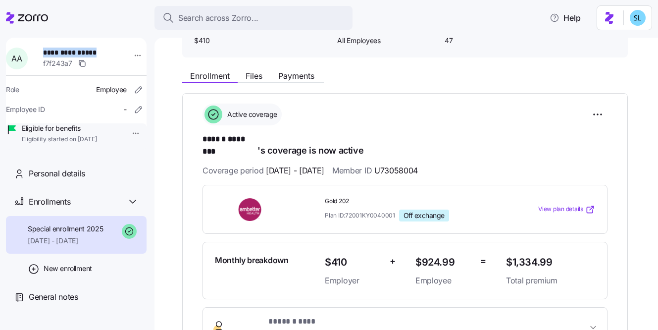
drag, startPoint x: 102, startPoint y: 51, endPoint x: 46, endPoint y: 49, distance: 56.5
click at [46, 49] on div "**********" at bounding box center [82, 59] width 87 height 30
copy span "**********"
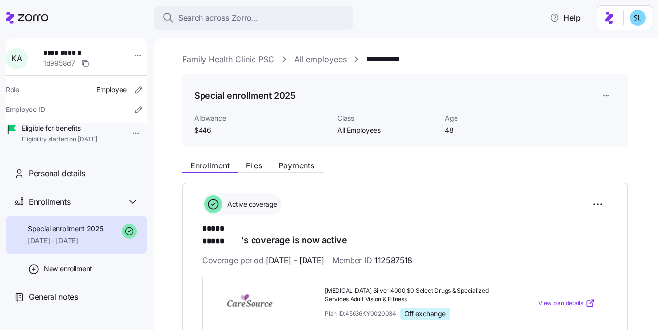
scroll to position [89, 0]
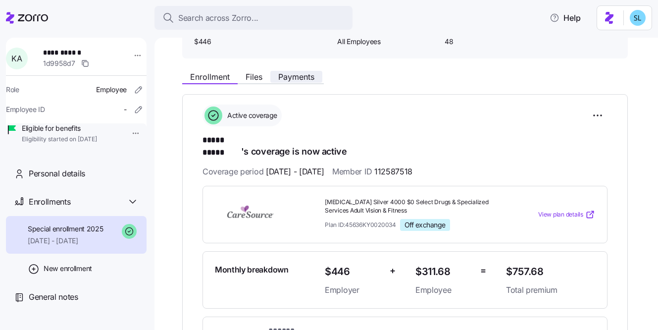
click at [309, 79] on span "Payments" at bounding box center [296, 77] width 36 height 8
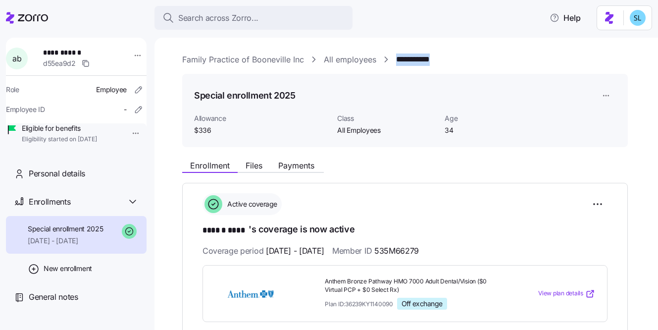
drag, startPoint x: 451, startPoint y: 60, endPoint x: 396, endPoint y: 56, distance: 55.1
click at [396, 56] on div "**********" at bounding box center [413, 59] width 462 height 12
copy link "**********"
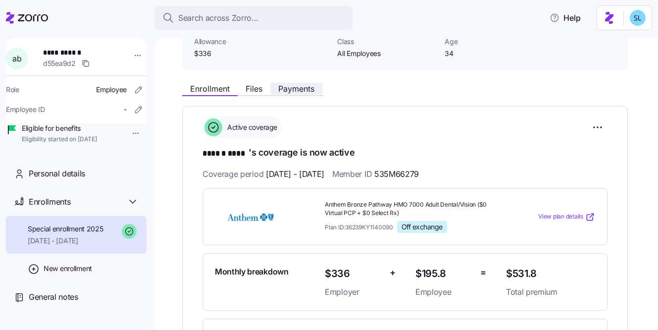
click at [309, 94] on button "Payments" at bounding box center [296, 89] width 52 height 12
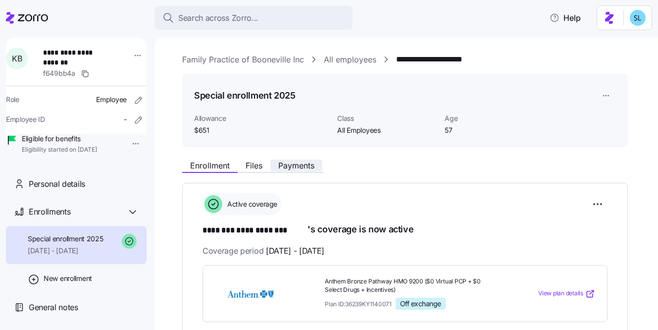
click at [304, 164] on span "Payments" at bounding box center [296, 165] width 36 height 8
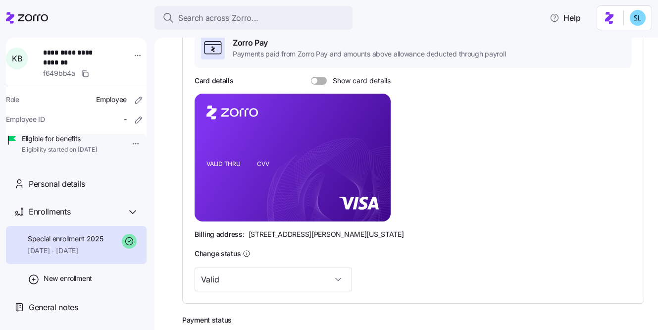
scroll to position [96, 0]
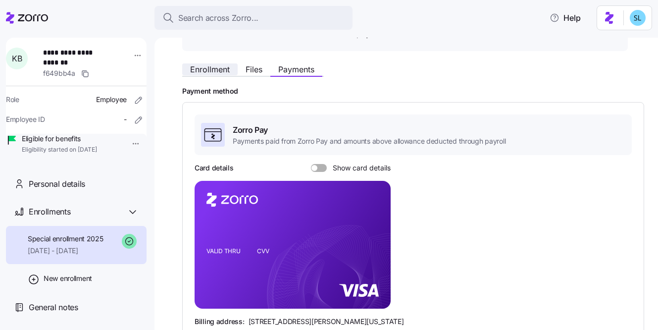
click at [222, 72] on span "Enrollment" at bounding box center [210, 69] width 40 height 8
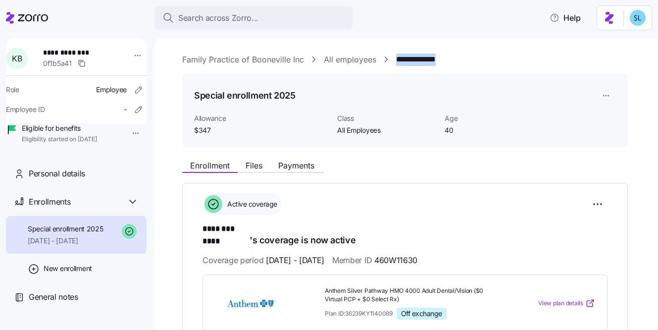
drag, startPoint x: 456, startPoint y: 61, endPoint x: 397, endPoint y: 58, distance: 59.5
click at [397, 58] on div "**********" at bounding box center [413, 59] width 462 height 12
copy link "**********"
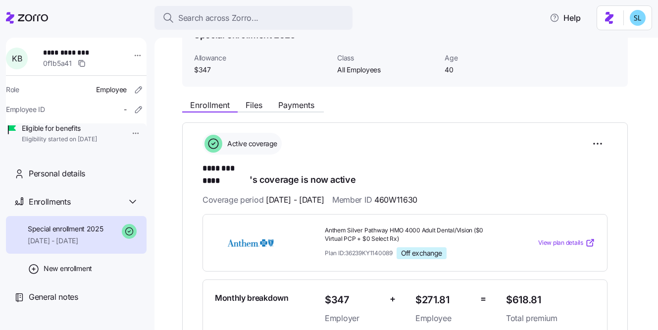
scroll to position [26, 0]
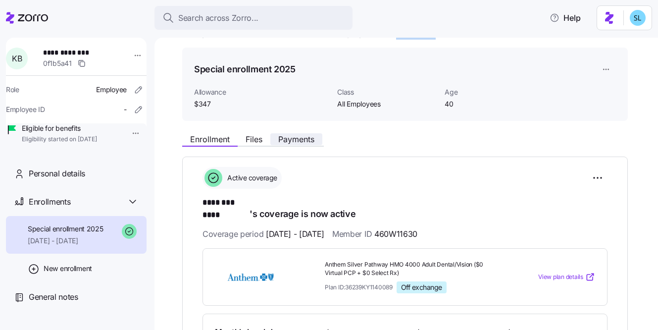
click at [313, 138] on span "Payments" at bounding box center [296, 139] width 36 height 8
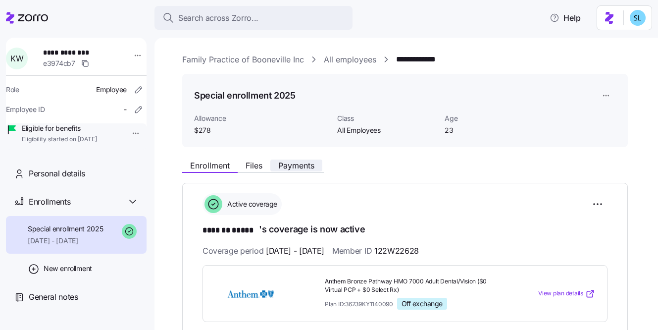
click at [305, 161] on span "Payments" at bounding box center [296, 165] width 36 height 8
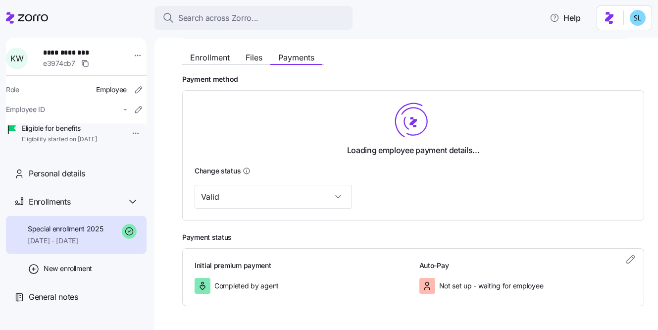
scroll to position [144, 0]
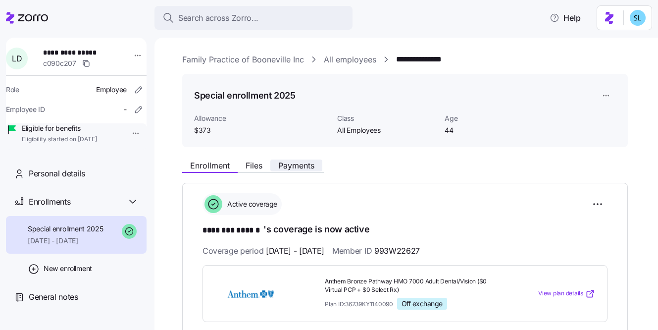
click at [318, 165] on button "Payments" at bounding box center [296, 165] width 52 height 12
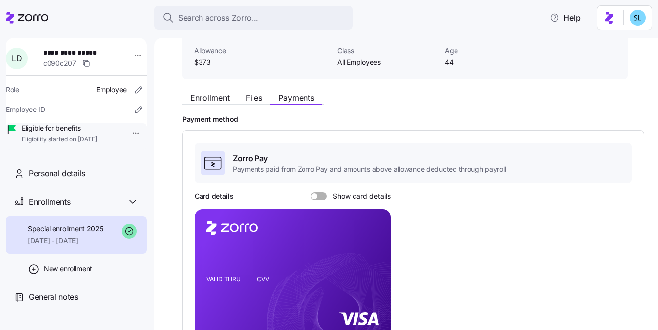
scroll to position [68, 0]
click at [216, 99] on span "Enrollment" at bounding box center [210, 98] width 40 height 8
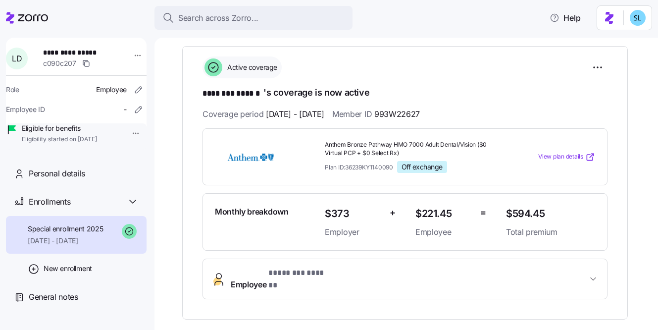
scroll to position [202, 0]
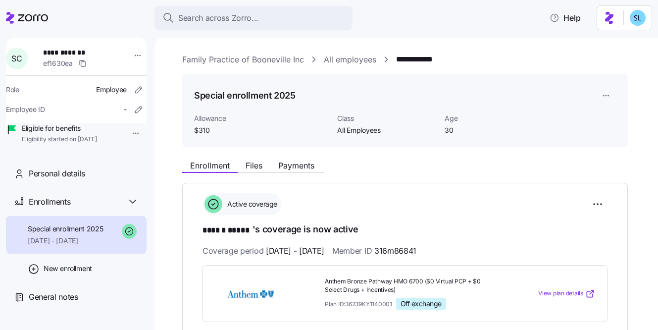
click at [303, 169] on span "Payments" at bounding box center [296, 165] width 36 height 8
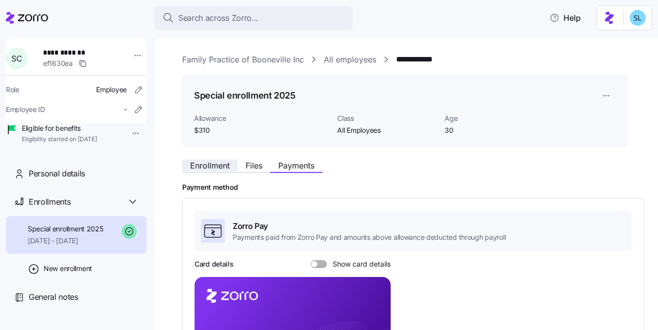
drag, startPoint x: 204, startPoint y: 155, endPoint x: 213, endPoint y: 168, distance: 15.7
click at [205, 158] on div "Enrollment Files Payments" at bounding box center [404, 164] width 445 height 18
click at [213, 168] on span "Enrollment" at bounding box center [210, 165] width 40 height 8
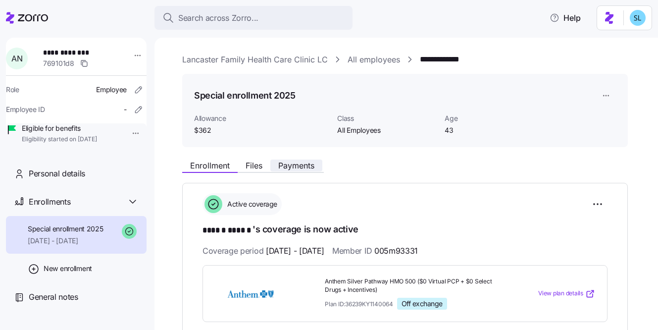
click at [303, 169] on span "Payments" at bounding box center [296, 165] width 36 height 8
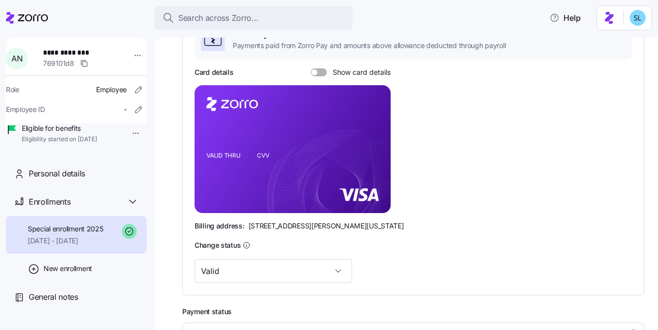
scroll to position [188, 0]
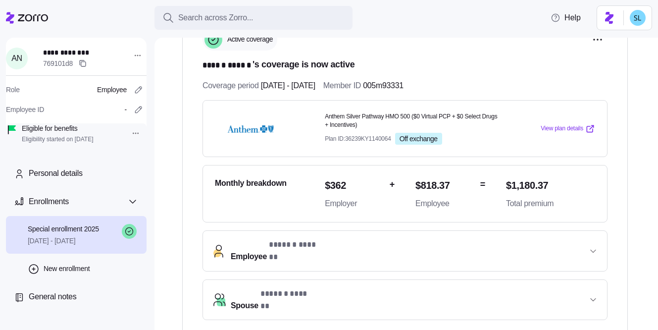
scroll to position [168, 0]
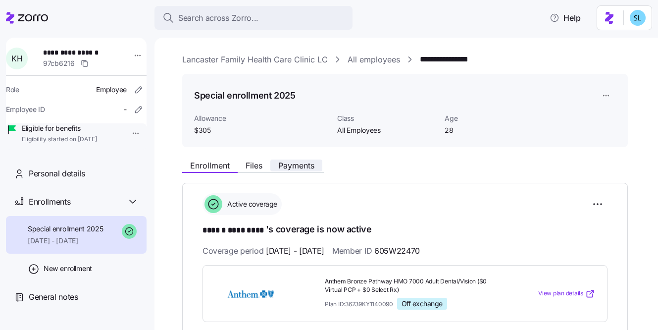
click at [319, 160] on button "Payments" at bounding box center [296, 165] width 52 height 12
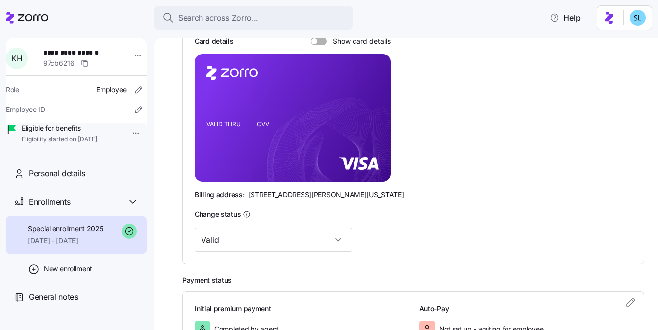
scroll to position [101, 0]
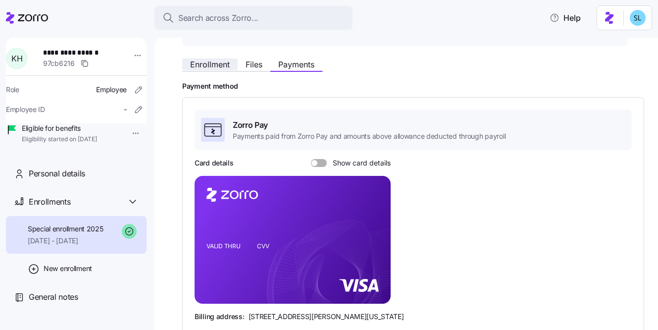
click at [221, 66] on span "Enrollment" at bounding box center [210, 64] width 40 height 8
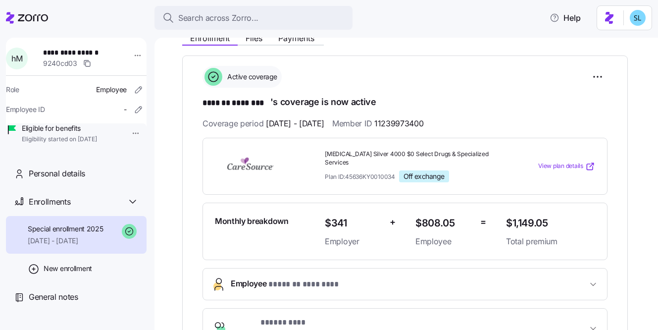
scroll to position [102, 0]
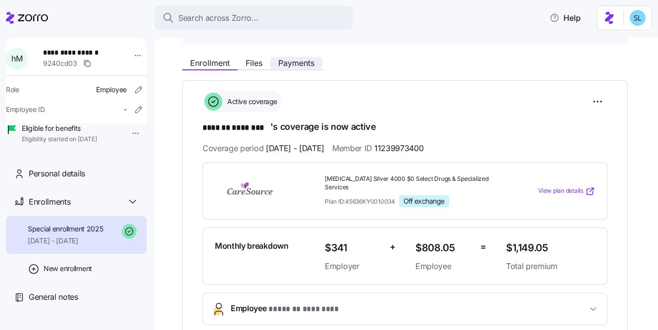
click at [319, 65] on button "Payments" at bounding box center [296, 63] width 52 height 12
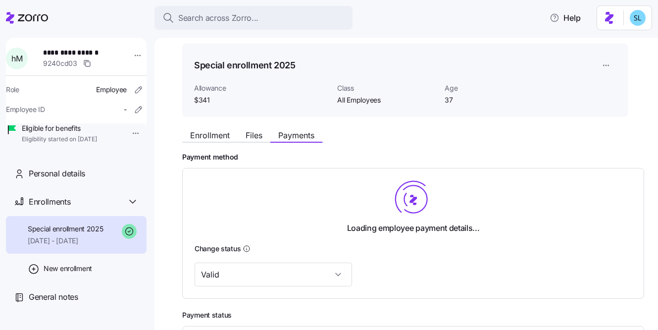
scroll to position [85, 0]
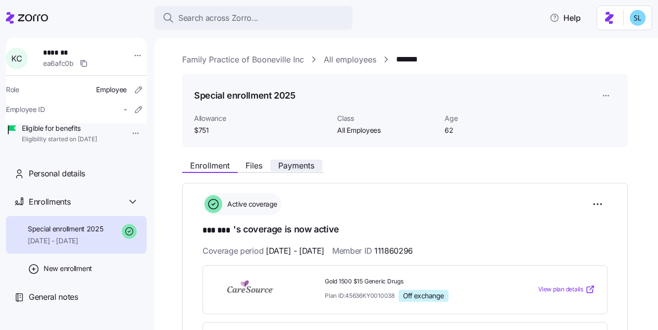
click at [310, 164] on span "Payments" at bounding box center [296, 165] width 36 height 8
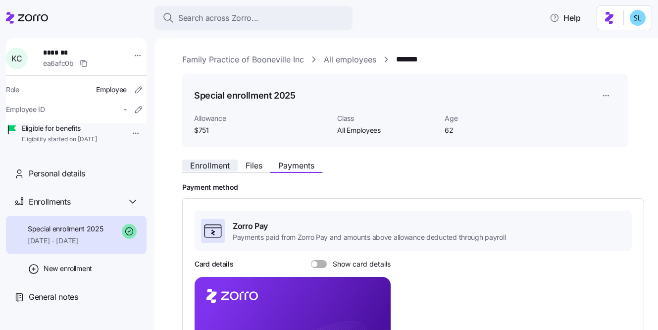
click at [222, 163] on span "Enrollment" at bounding box center [210, 165] width 40 height 8
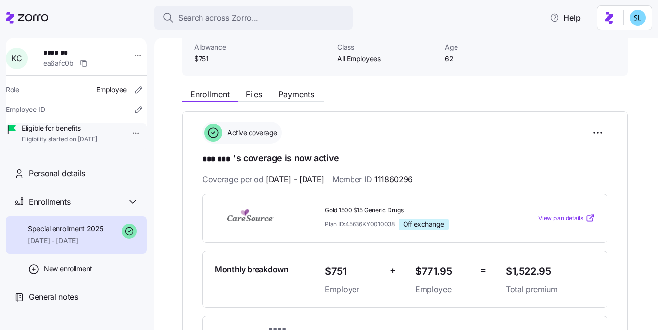
scroll to position [87, 0]
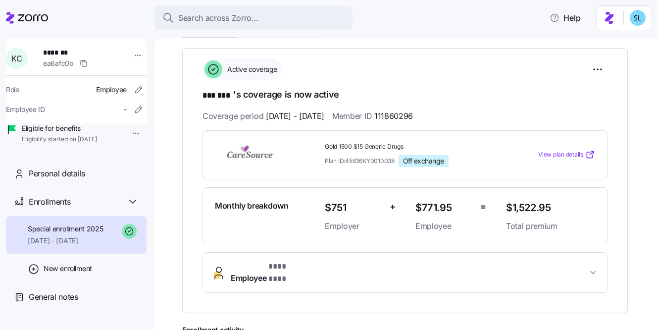
scroll to position [59, 0]
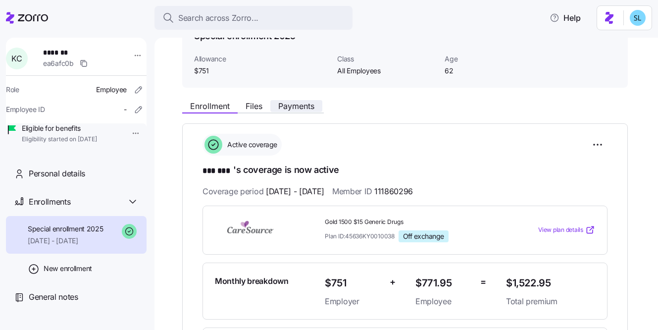
click at [313, 106] on span "Payments" at bounding box center [296, 106] width 36 height 8
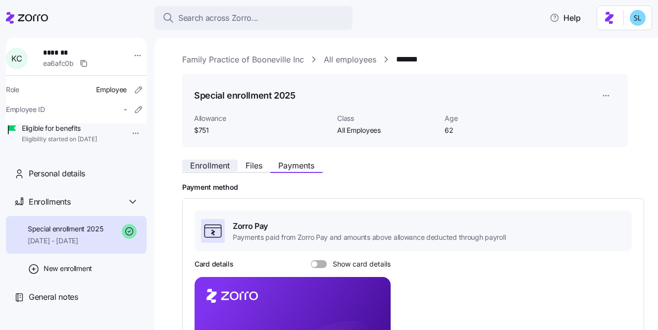
click at [231, 162] on button "Enrollment" at bounding box center [209, 165] width 55 height 12
